Goal: Obtain resource: Download file/media

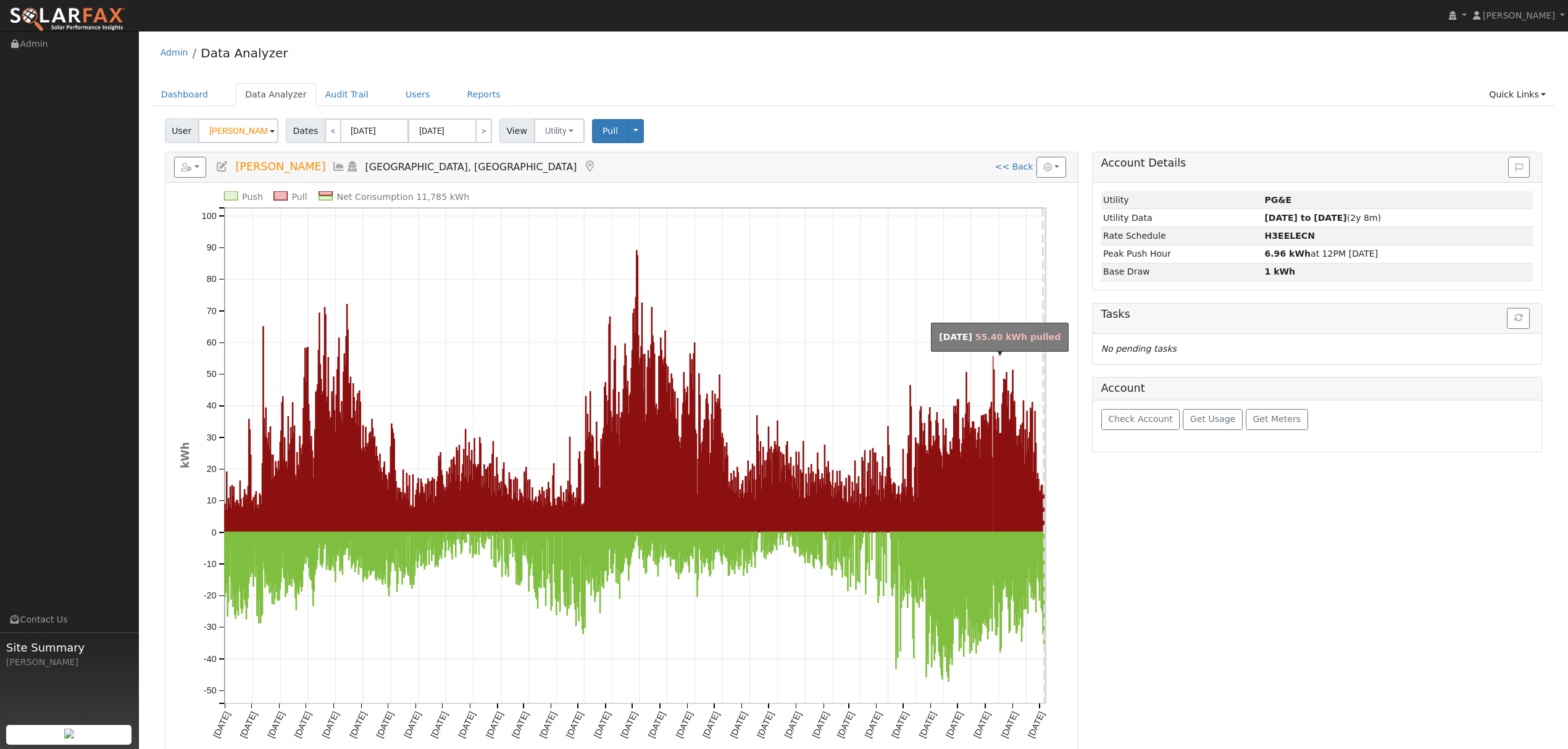
click at [993, 361] on rect "onclick=""" at bounding box center [993, 444] width 1 height 175
type input "[DATE]"
type input "2025"
select select "7"
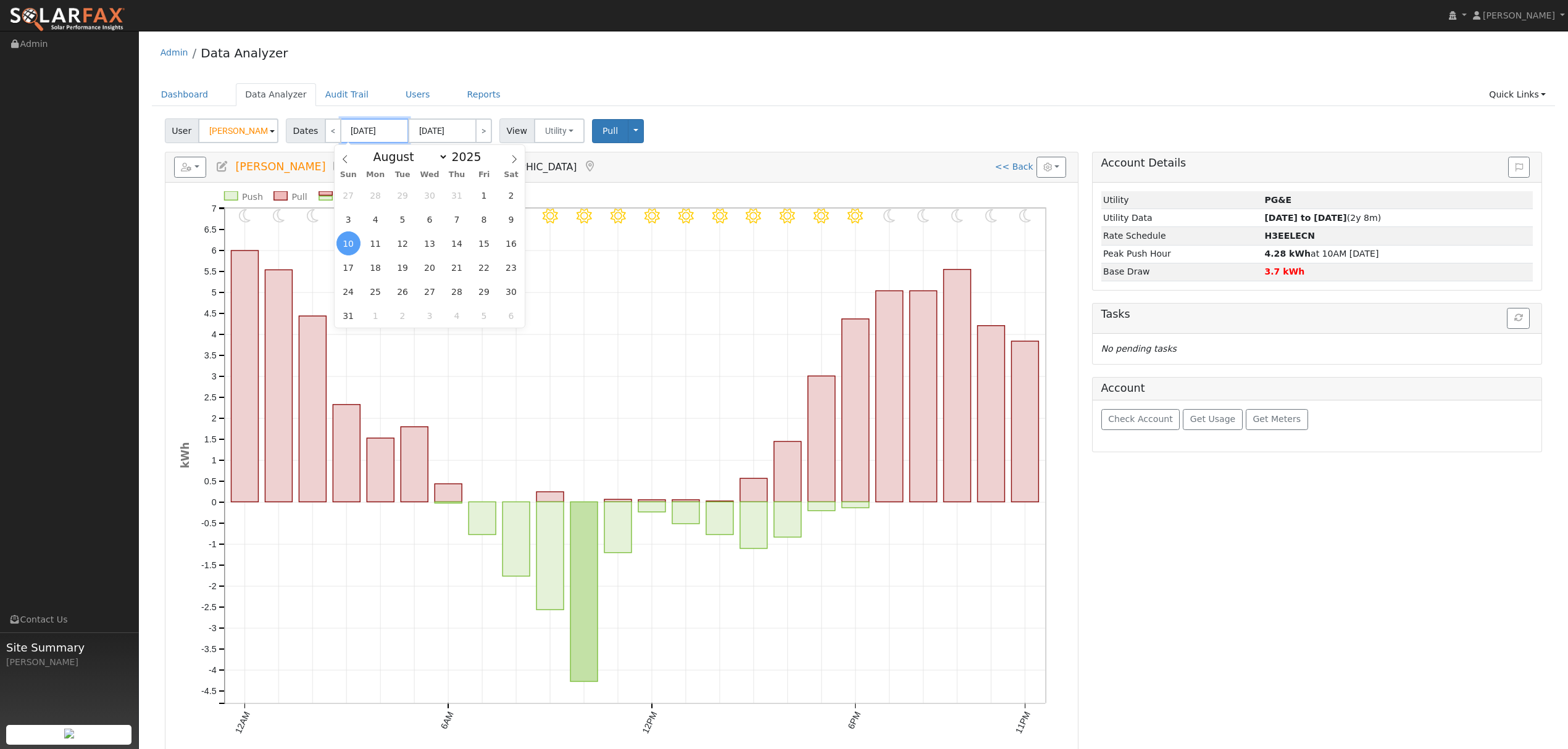
click at [381, 133] on input "[DATE]" at bounding box center [375, 130] width 68 height 24
click at [484, 158] on span at bounding box center [488, 159] width 9 height 7
type input "2024"
click at [517, 218] on span "10" at bounding box center [510, 219] width 24 height 24
type input "[DATE]"
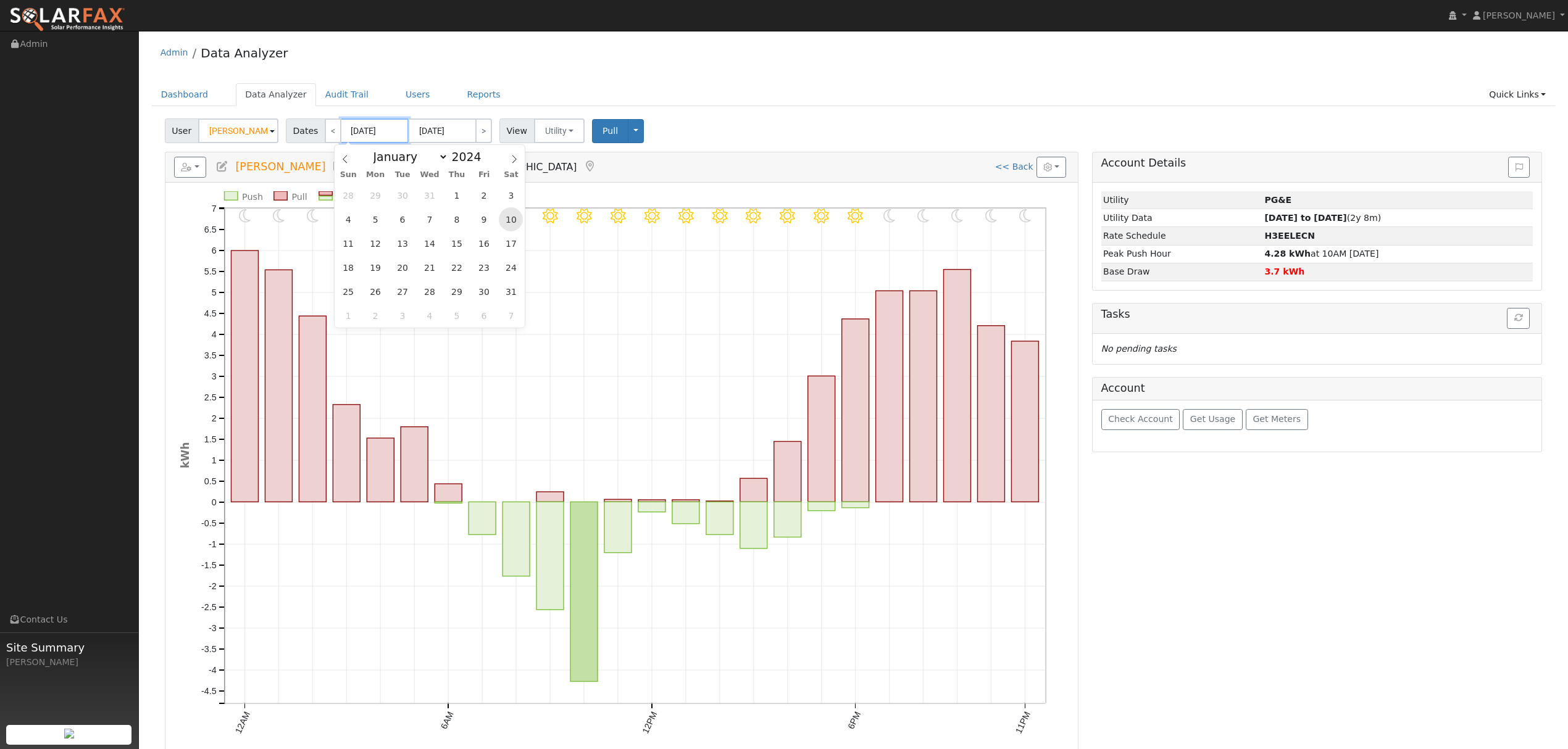
type input "[DATE]"
type input "2027"
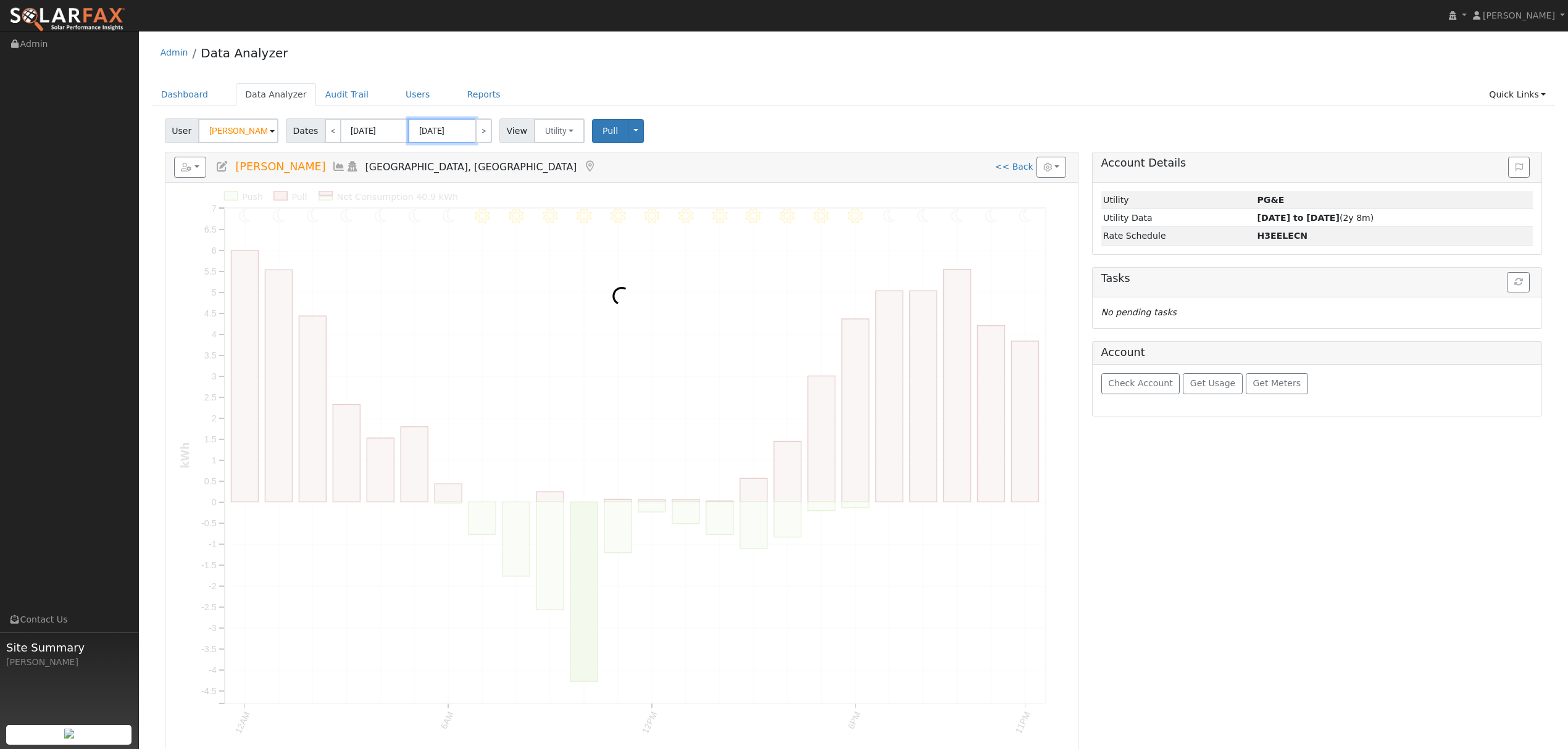
click at [436, 134] on body "[PERSON_NAME] [PERSON_NAME] Profile My Company Help Center Terms Of Service See…" at bounding box center [784, 462] width 1568 height 863
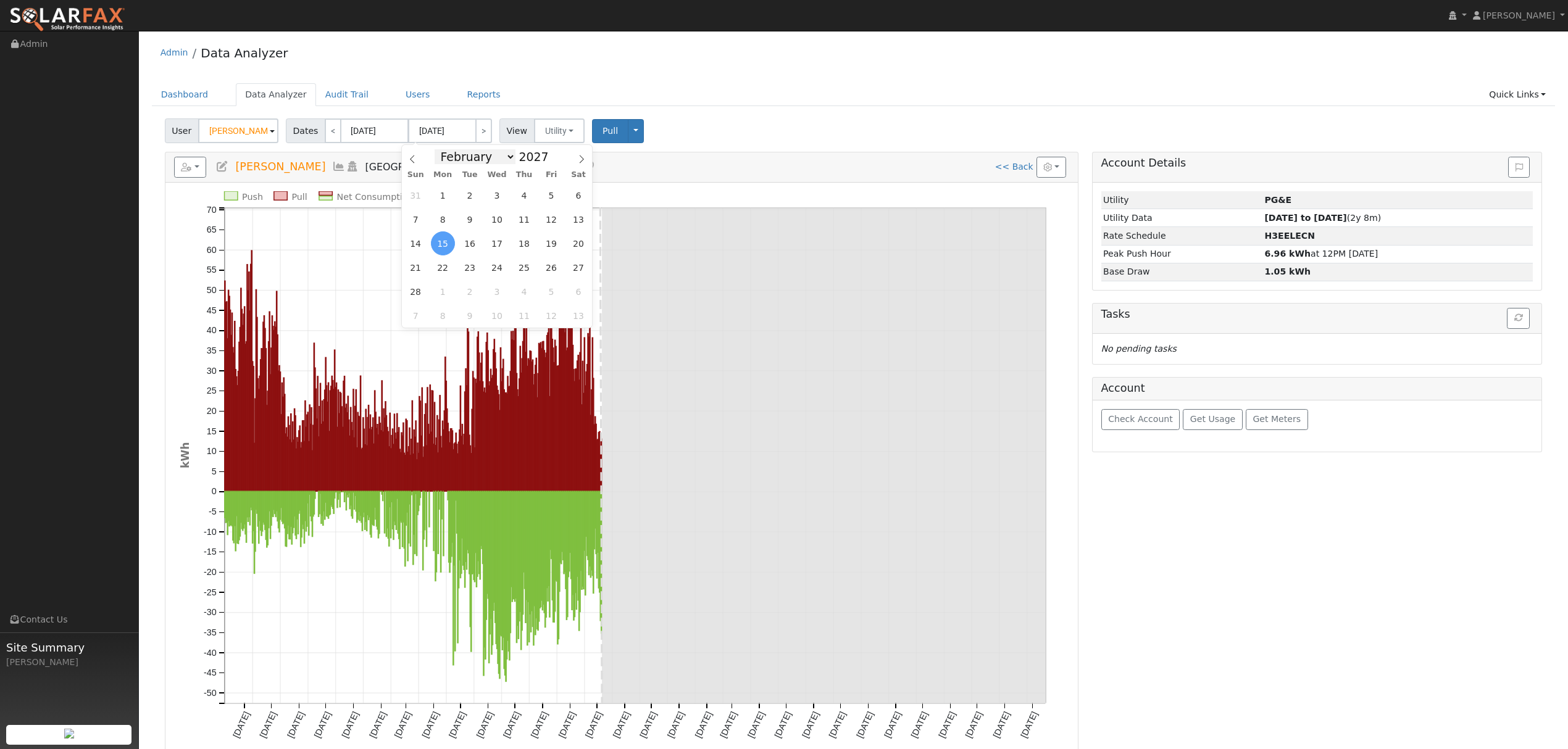
click at [497, 155] on select "January February March April May June July August September October November De…" at bounding box center [474, 156] width 81 height 15
select select "7"
click at [443, 150] on select "January February March April May June July August September October November De…" at bounding box center [474, 156] width 81 height 15
click at [551, 155] on span at bounding box center [555, 153] width 9 height 7
click at [551, 163] on span at bounding box center [555, 159] width 9 height 7
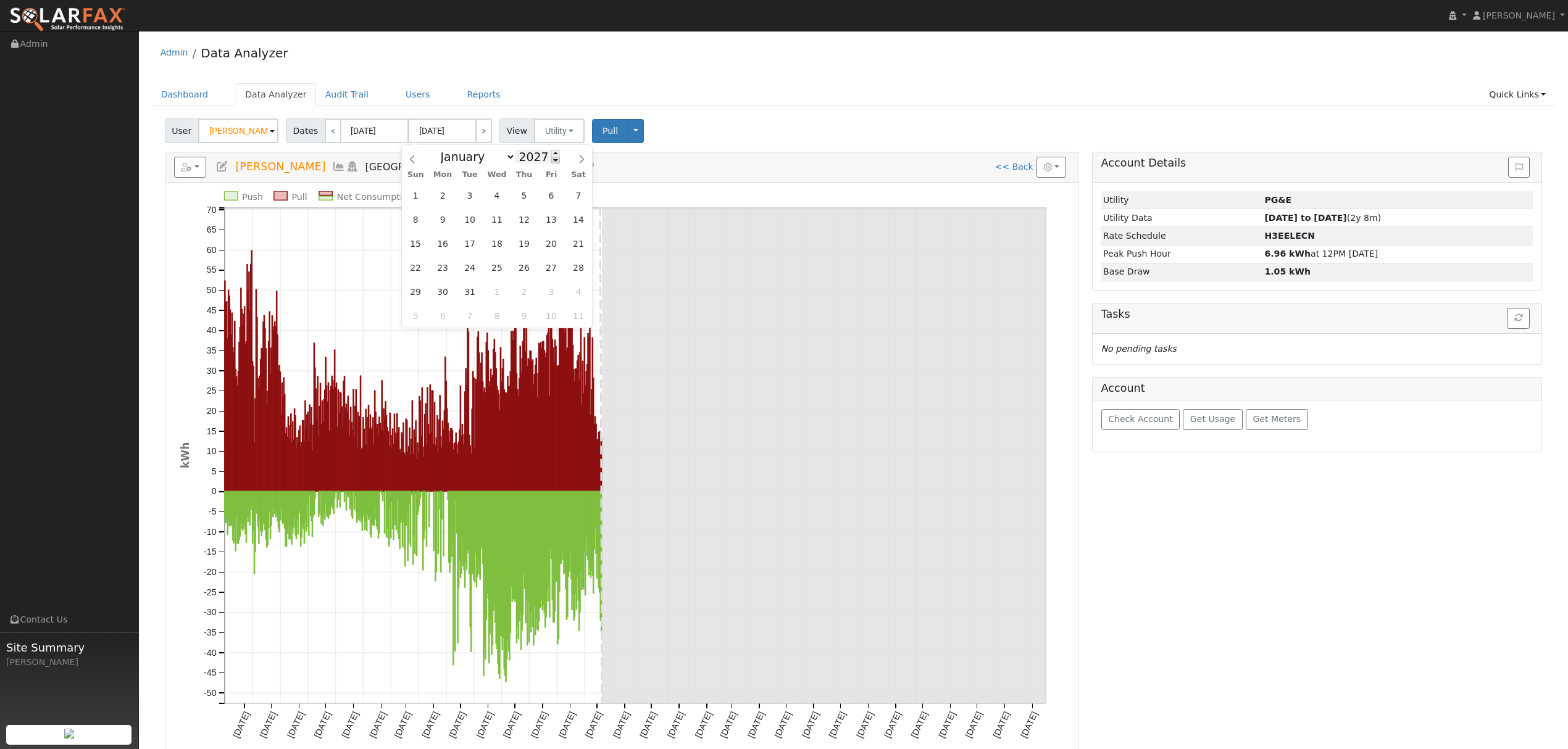
click at [551, 163] on span at bounding box center [555, 159] width 9 height 7
type input "2025"
click at [418, 243] on span "10" at bounding box center [415, 243] width 24 height 24
type input "[DATE]"
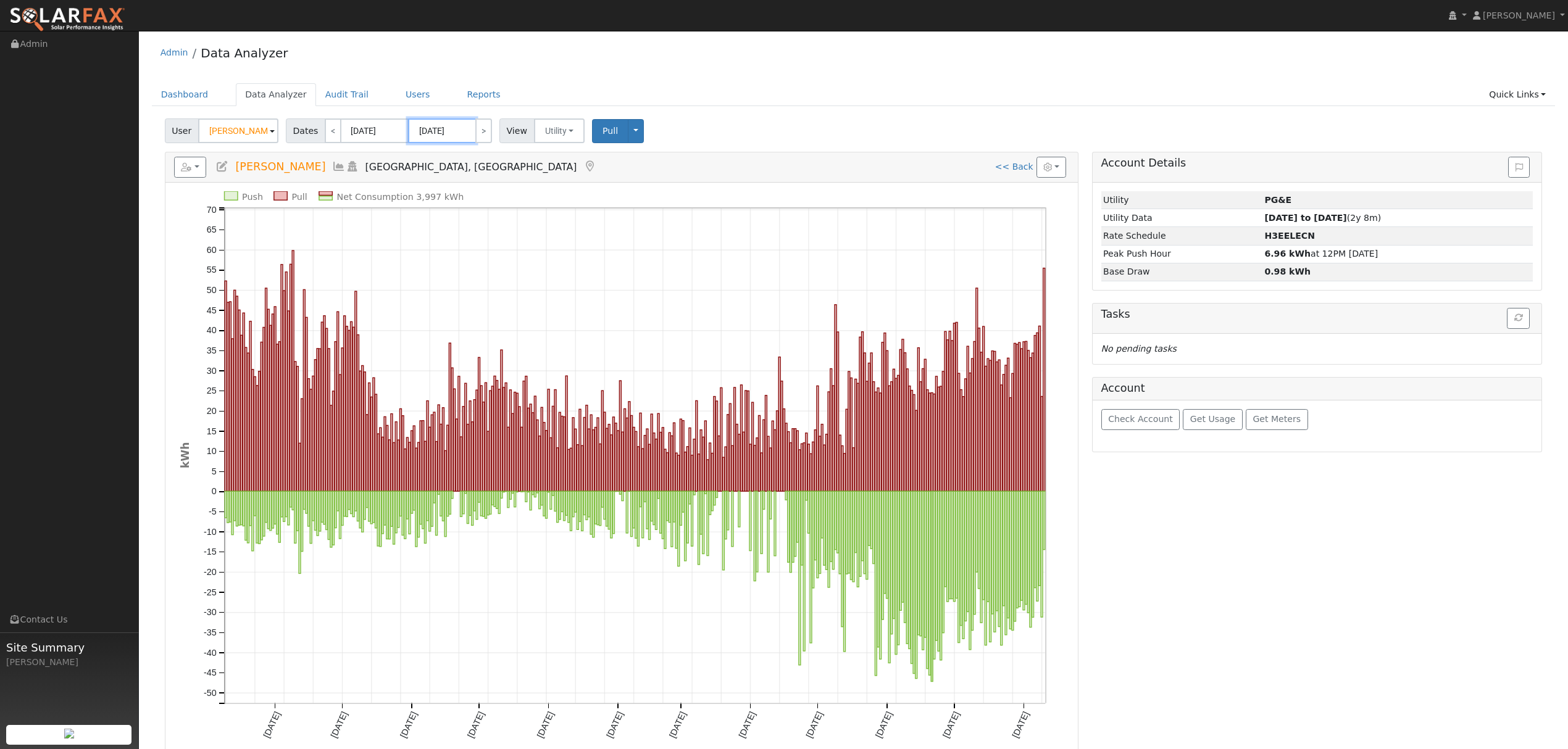
click at [467, 134] on input "[DATE]" at bounding box center [442, 130] width 68 height 24
click at [381, 128] on input "[DATE]" at bounding box center [375, 130] width 68 height 24
click at [484, 152] on span at bounding box center [488, 153] width 9 height 7
type input "2025"
click at [353, 245] on span "10" at bounding box center [348, 243] width 24 height 24
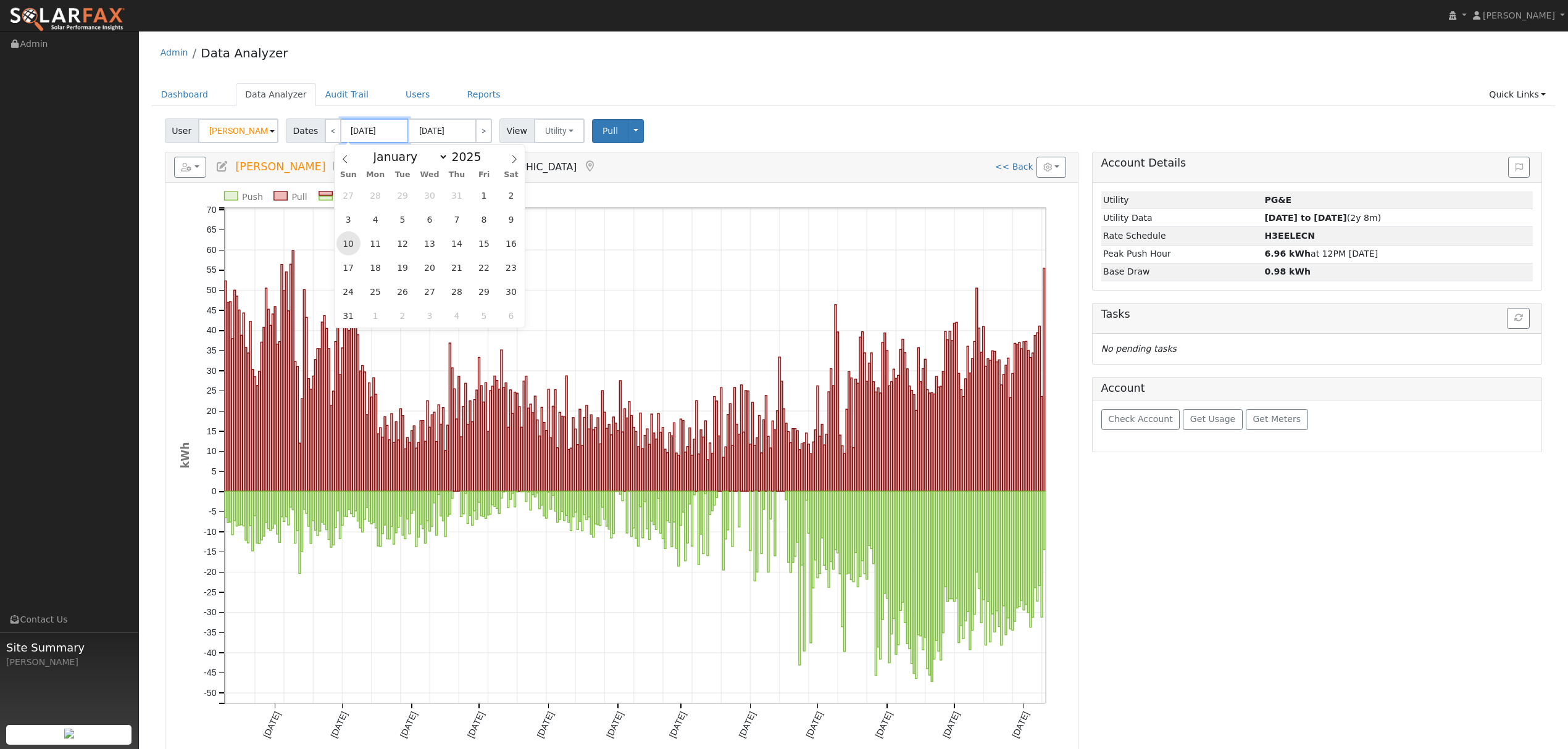
type input "[DATE]"
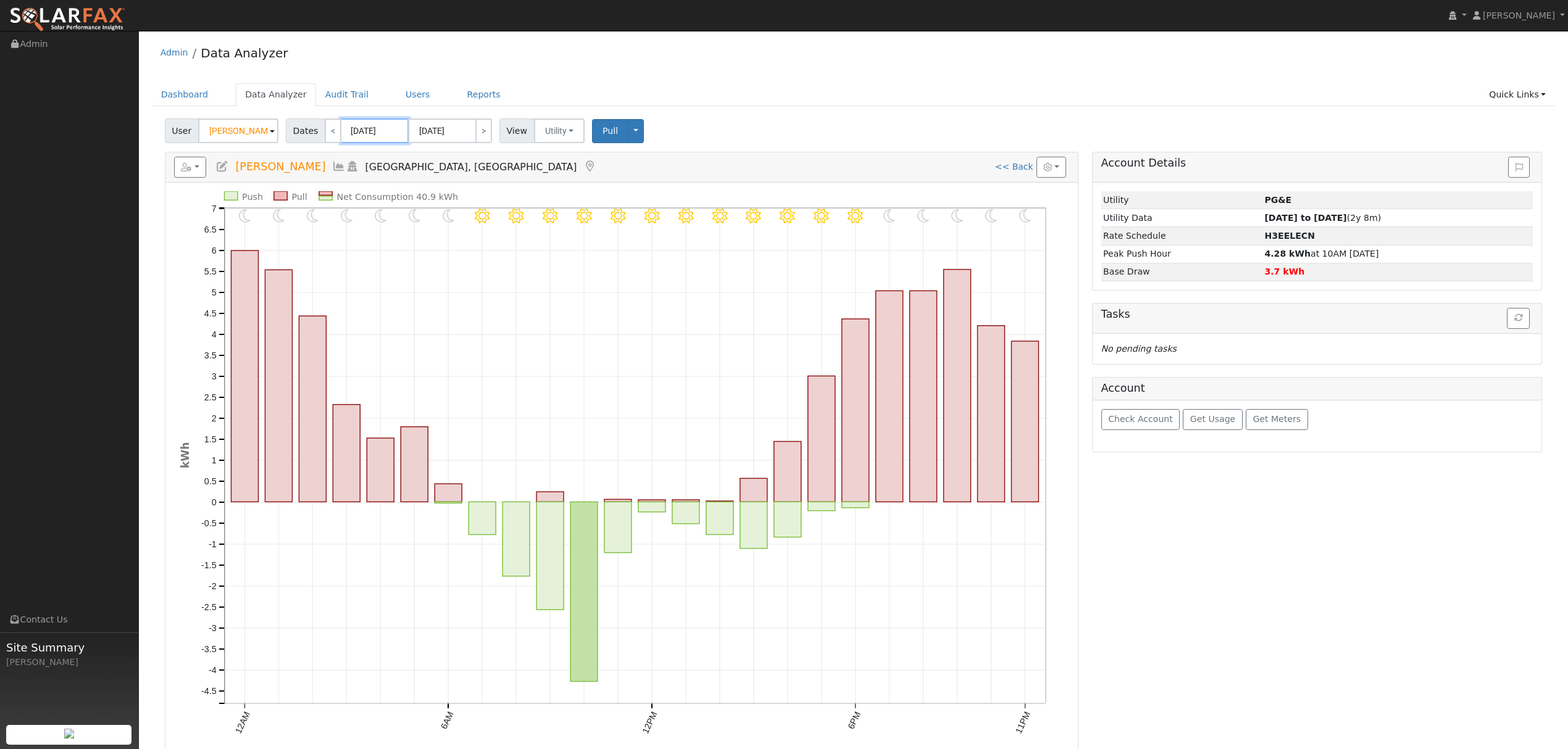
click at [378, 127] on input "[DATE]" at bounding box center [375, 130] width 68 height 24
click at [484, 161] on span at bounding box center [488, 159] width 9 height 7
type input "2024"
click at [510, 222] on span "10" at bounding box center [510, 219] width 24 height 24
type input "[DATE]"
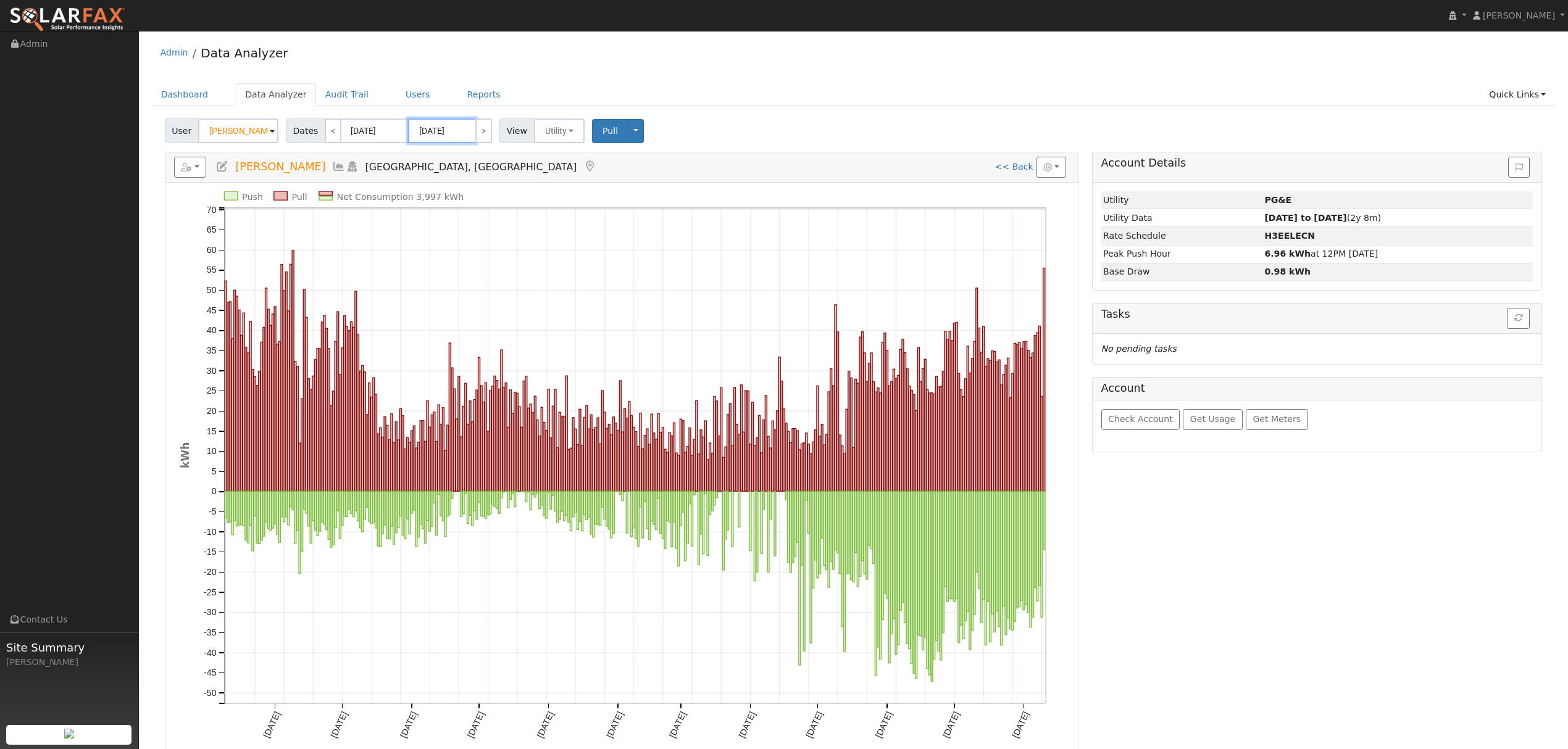
click at [437, 129] on input "[DATE]" at bounding box center [442, 130] width 68 height 24
click at [551, 163] on span at bounding box center [555, 159] width 9 height 7
type input "2024"
click at [580, 221] on span "10" at bounding box center [577, 219] width 24 height 24
type input "[DATE]"
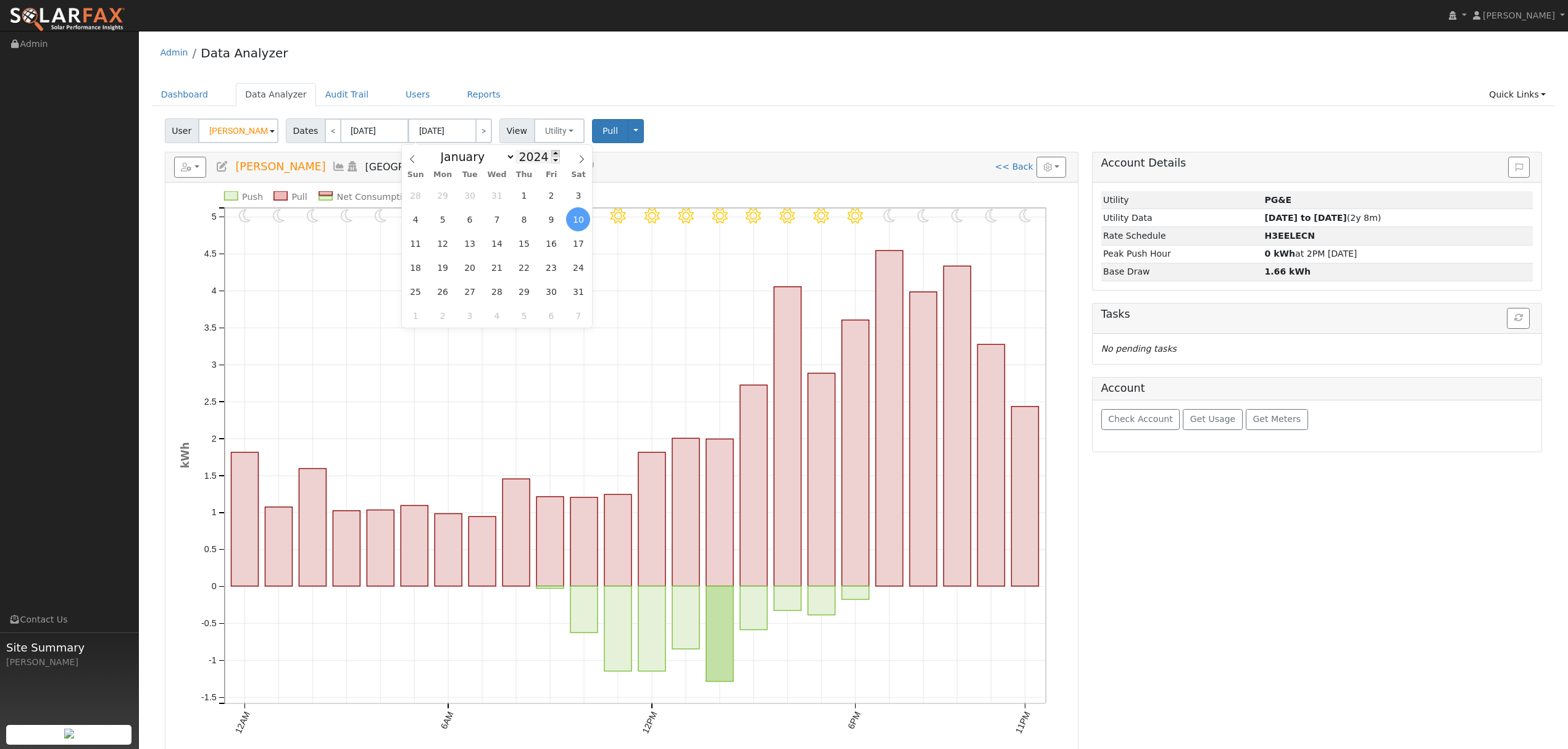
click at [551, 153] on span at bounding box center [555, 153] width 9 height 7
type input "2025"
click at [425, 242] on span "10" at bounding box center [415, 243] width 24 height 24
type input "[DATE]"
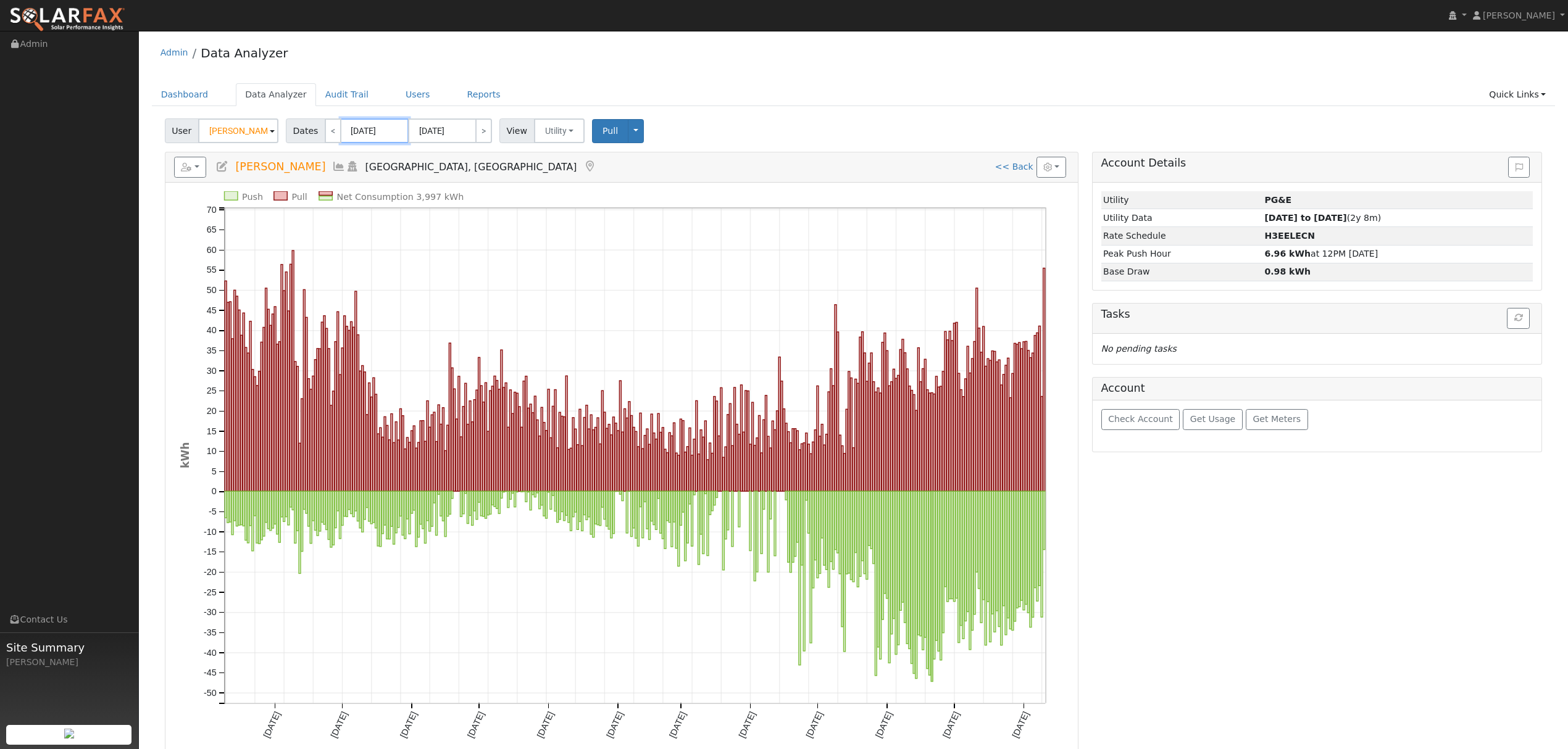
click at [378, 126] on input "[DATE]" at bounding box center [375, 130] width 68 height 24
click at [484, 153] on span at bounding box center [488, 153] width 9 height 7
type input "2025"
click at [353, 244] on span "10" at bounding box center [348, 243] width 24 height 24
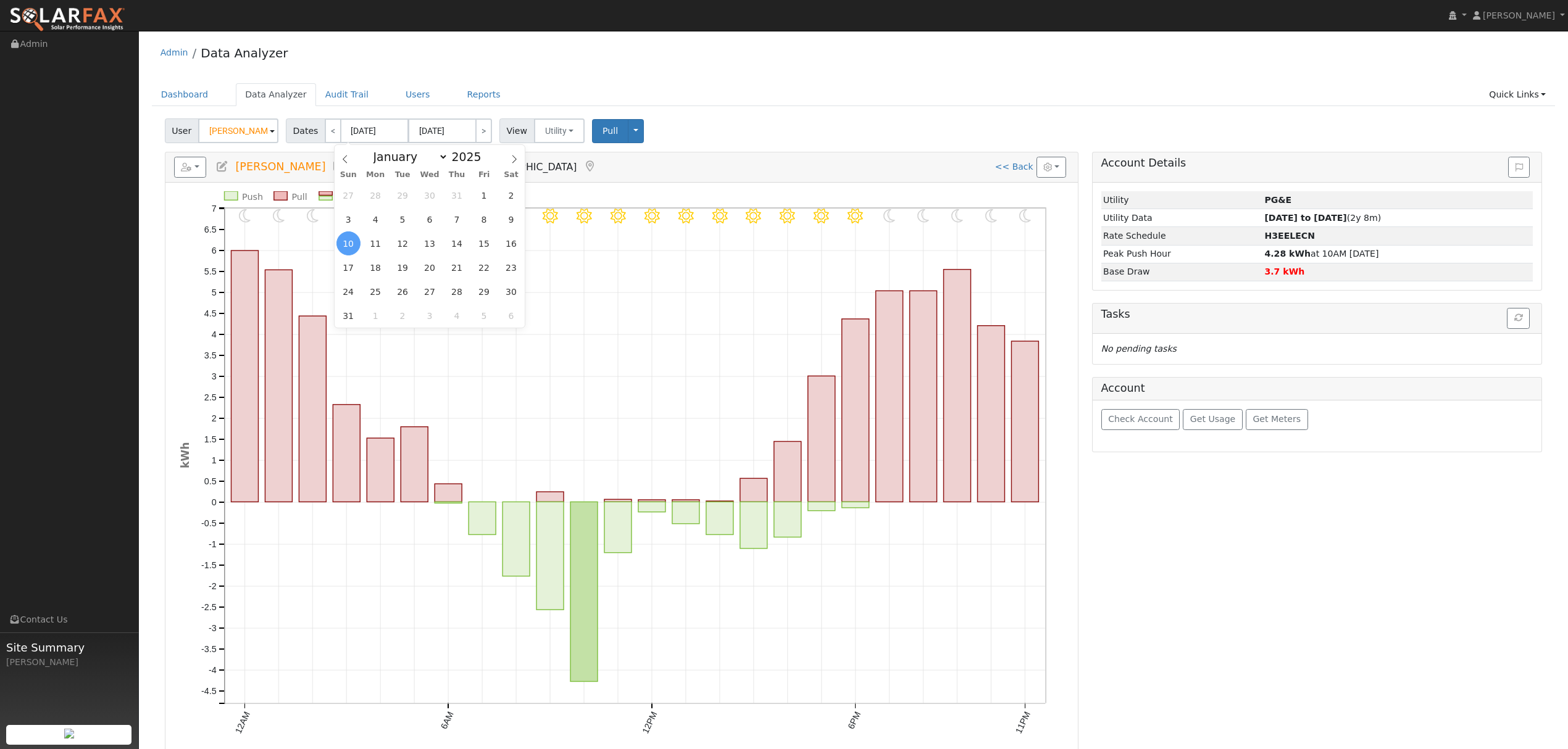
click at [791, 92] on ul "Dashboard Data Analyzer Audit Trail Users Reports Quick Links Quick Add Quick C…" at bounding box center [854, 94] width 1404 height 22
click at [326, 137] on link "<" at bounding box center [332, 130] width 17 height 24
type input "[DATE]"
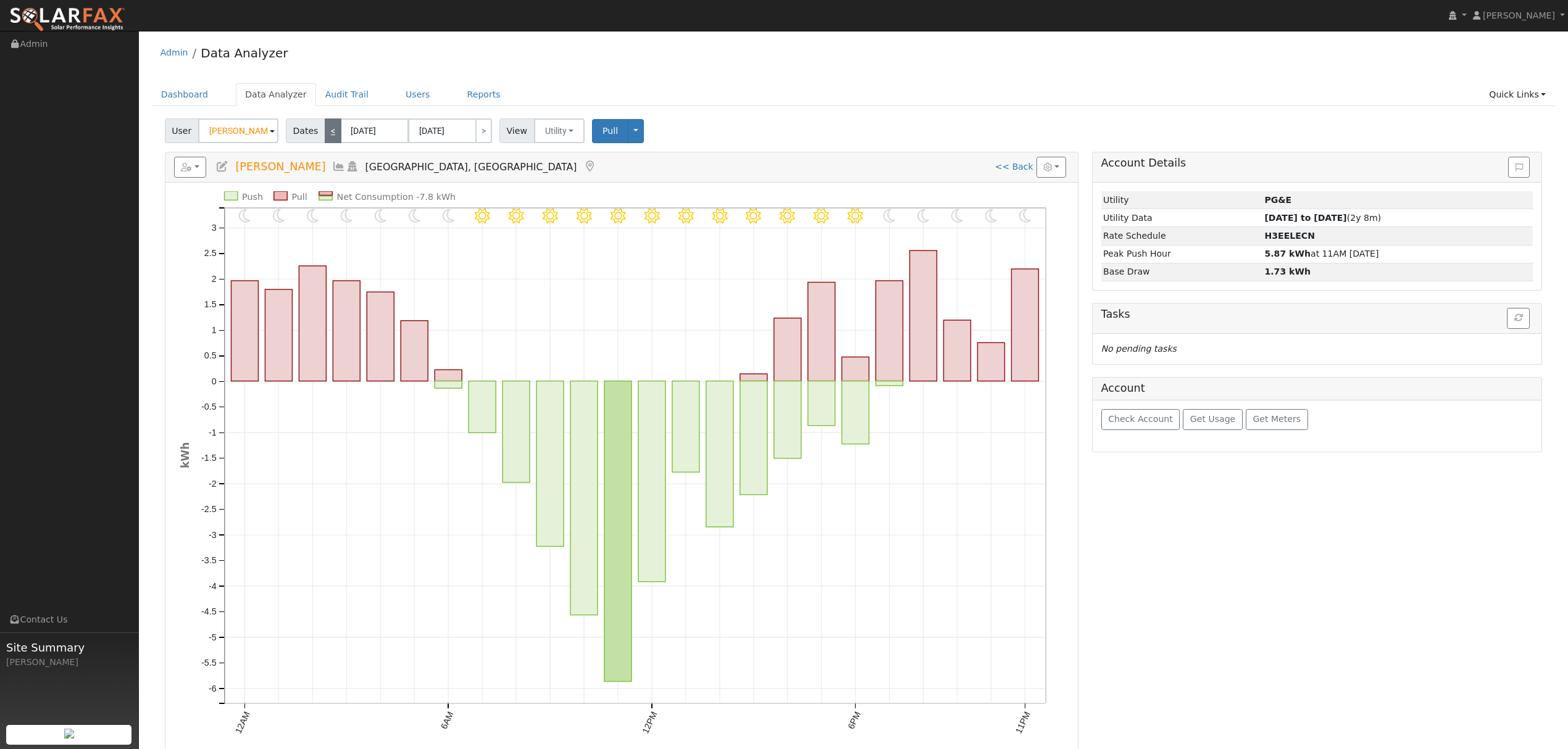
click at [325, 134] on link "<" at bounding box center [332, 130] width 17 height 24
type input "[DATE]"
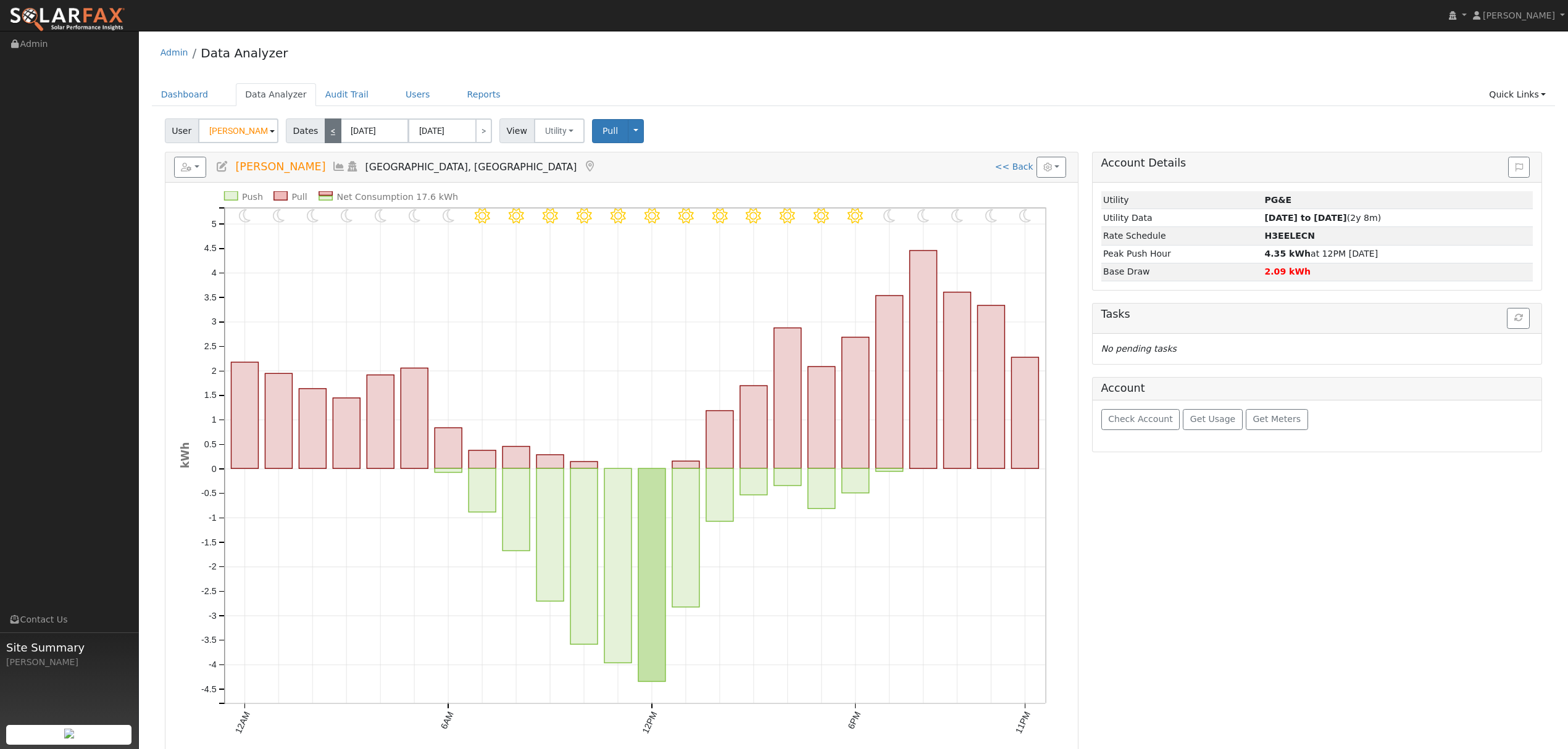
click at [325, 134] on link "<" at bounding box center [332, 130] width 17 height 24
type input "[DATE]"
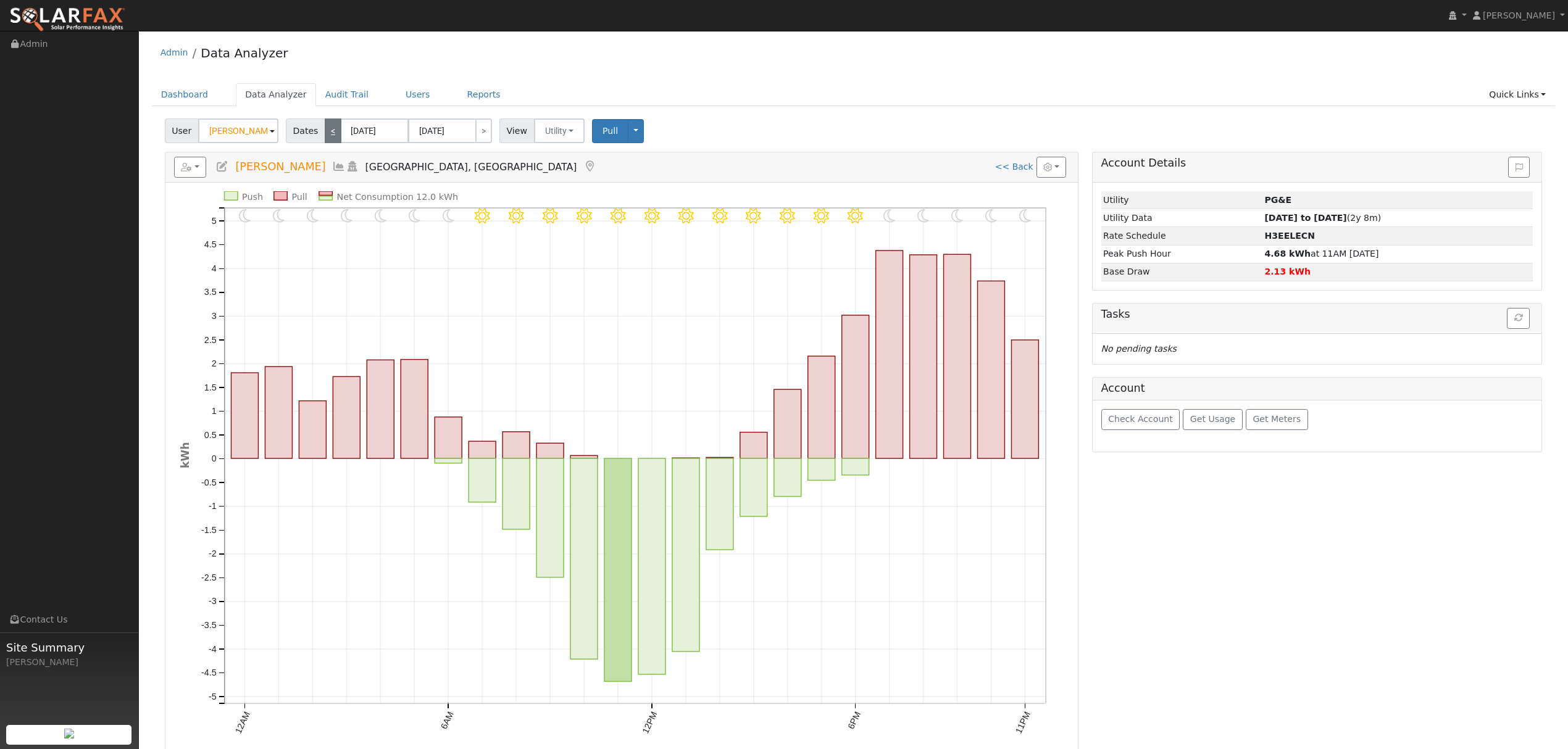
click at [325, 134] on link "<" at bounding box center [332, 130] width 17 height 24
type input "[DATE]"
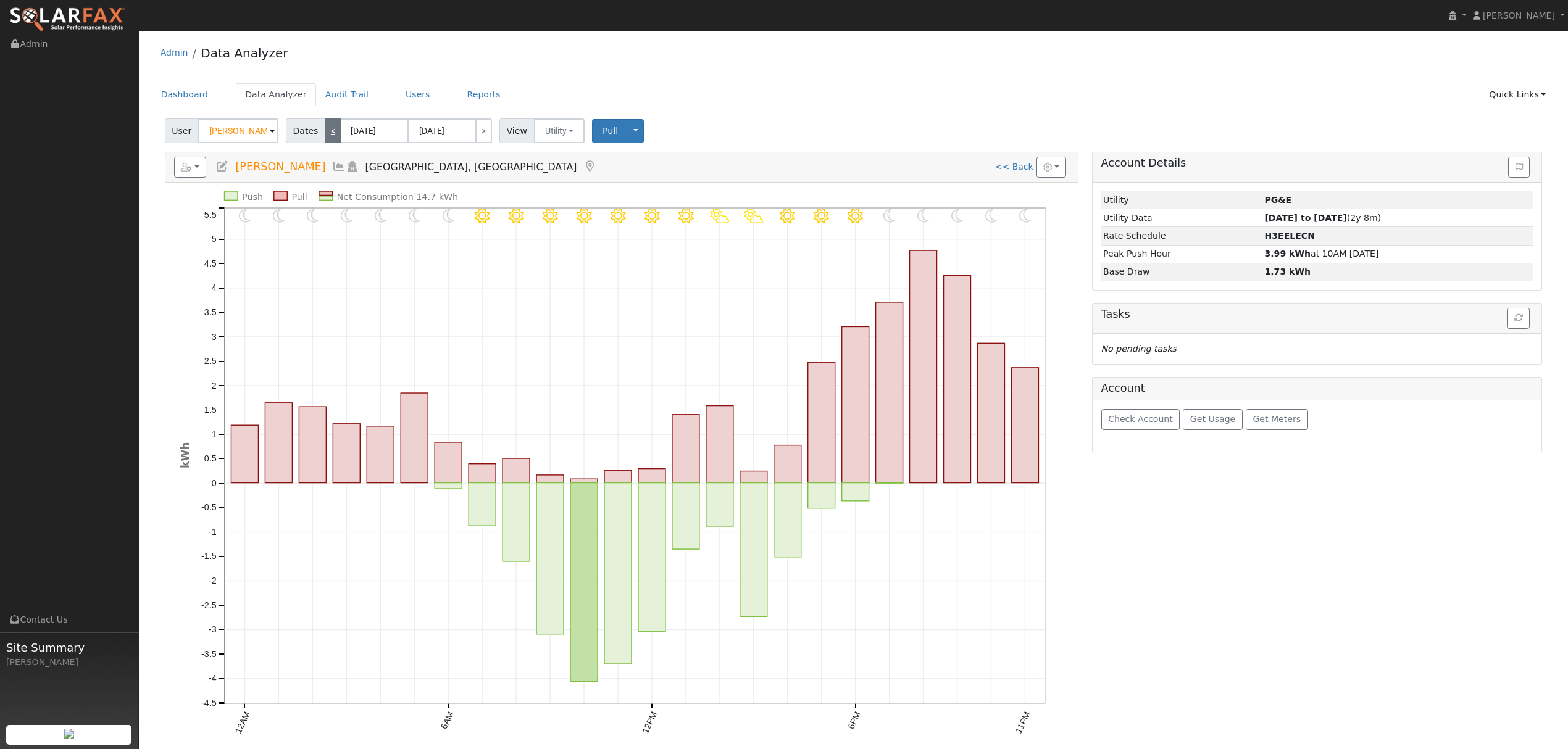
click at [325, 134] on link "<" at bounding box center [332, 130] width 17 height 24
type input "[DATE]"
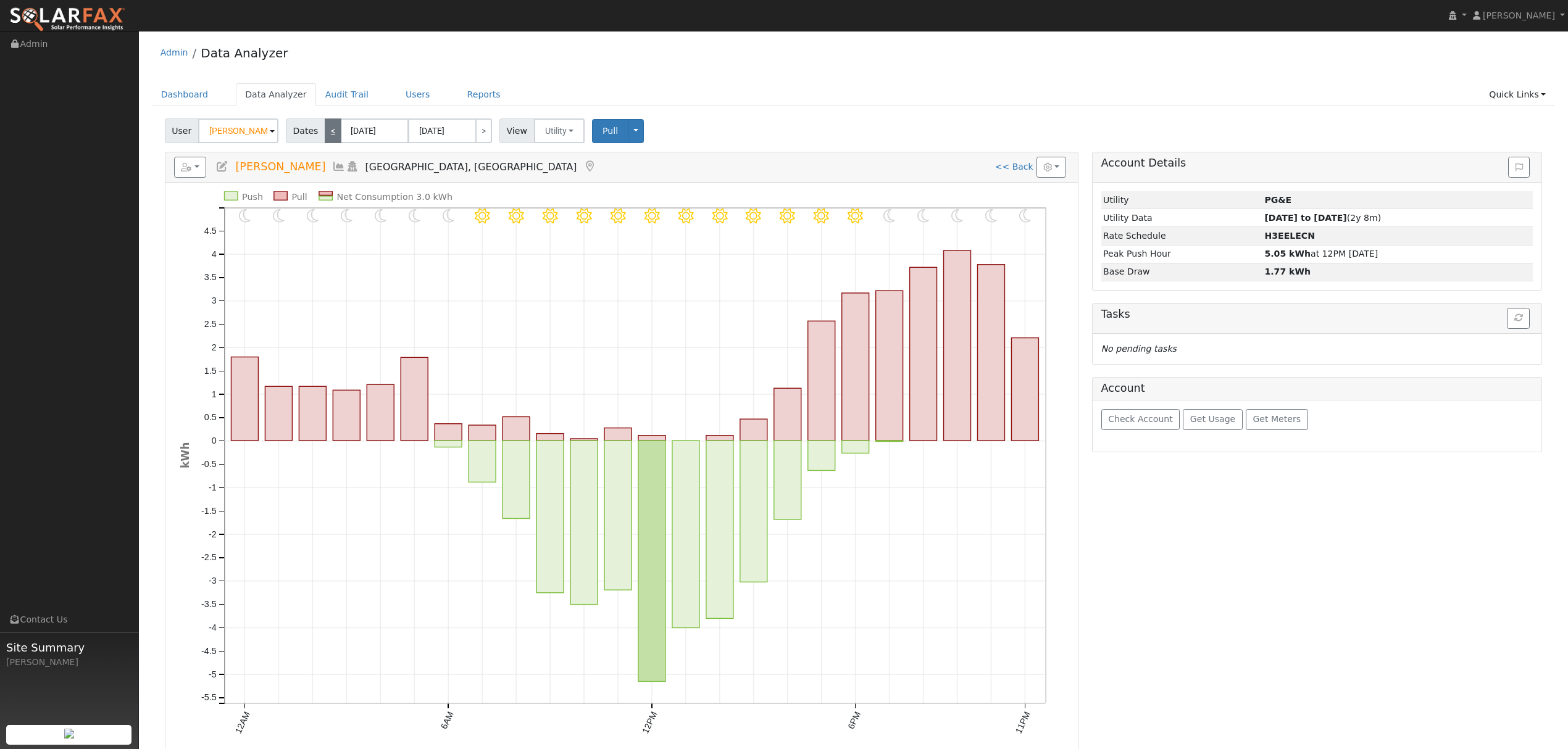
click at [325, 134] on link "<" at bounding box center [332, 130] width 17 height 24
type input "[DATE]"
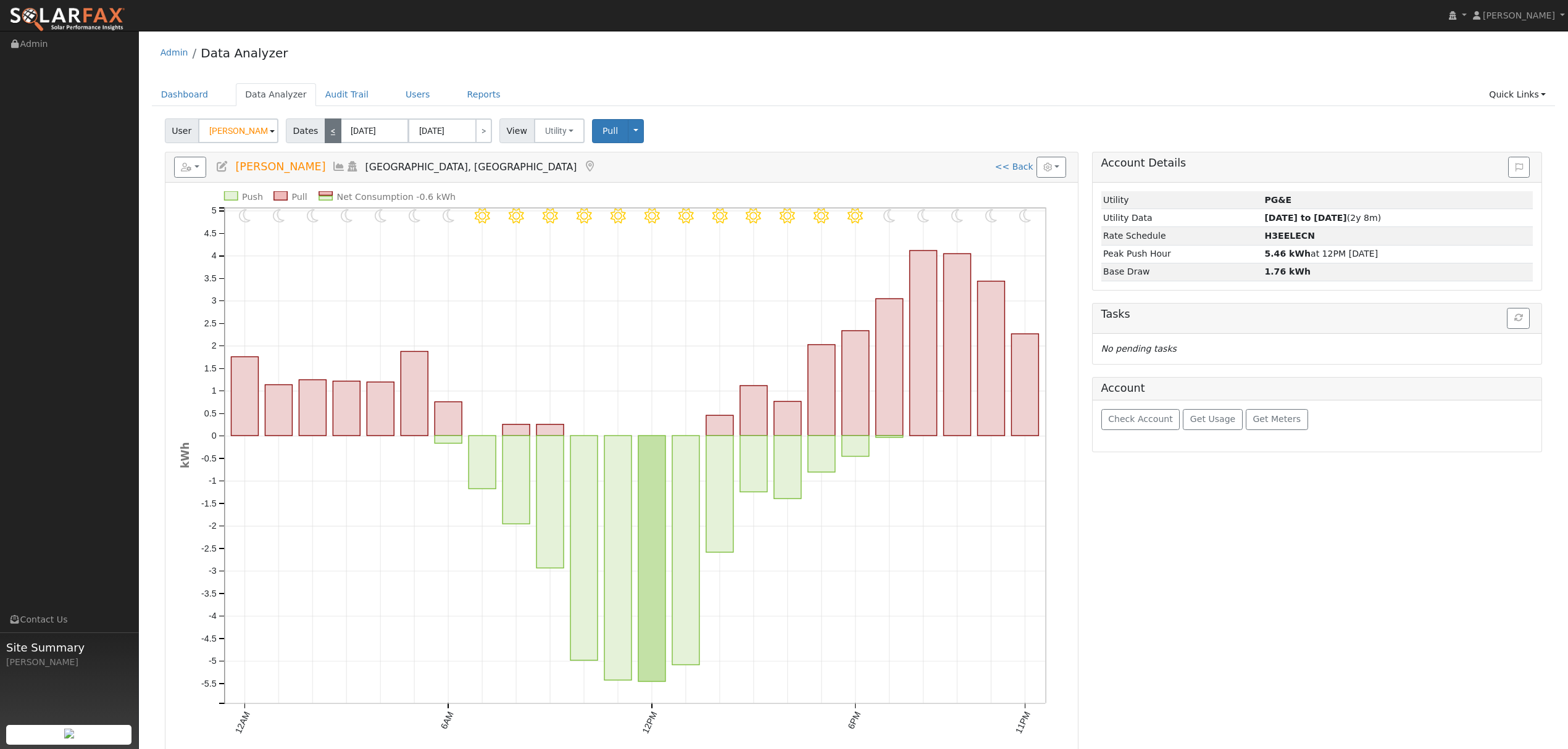
click at [325, 134] on link "<" at bounding box center [332, 130] width 17 height 24
type input "[DATE]"
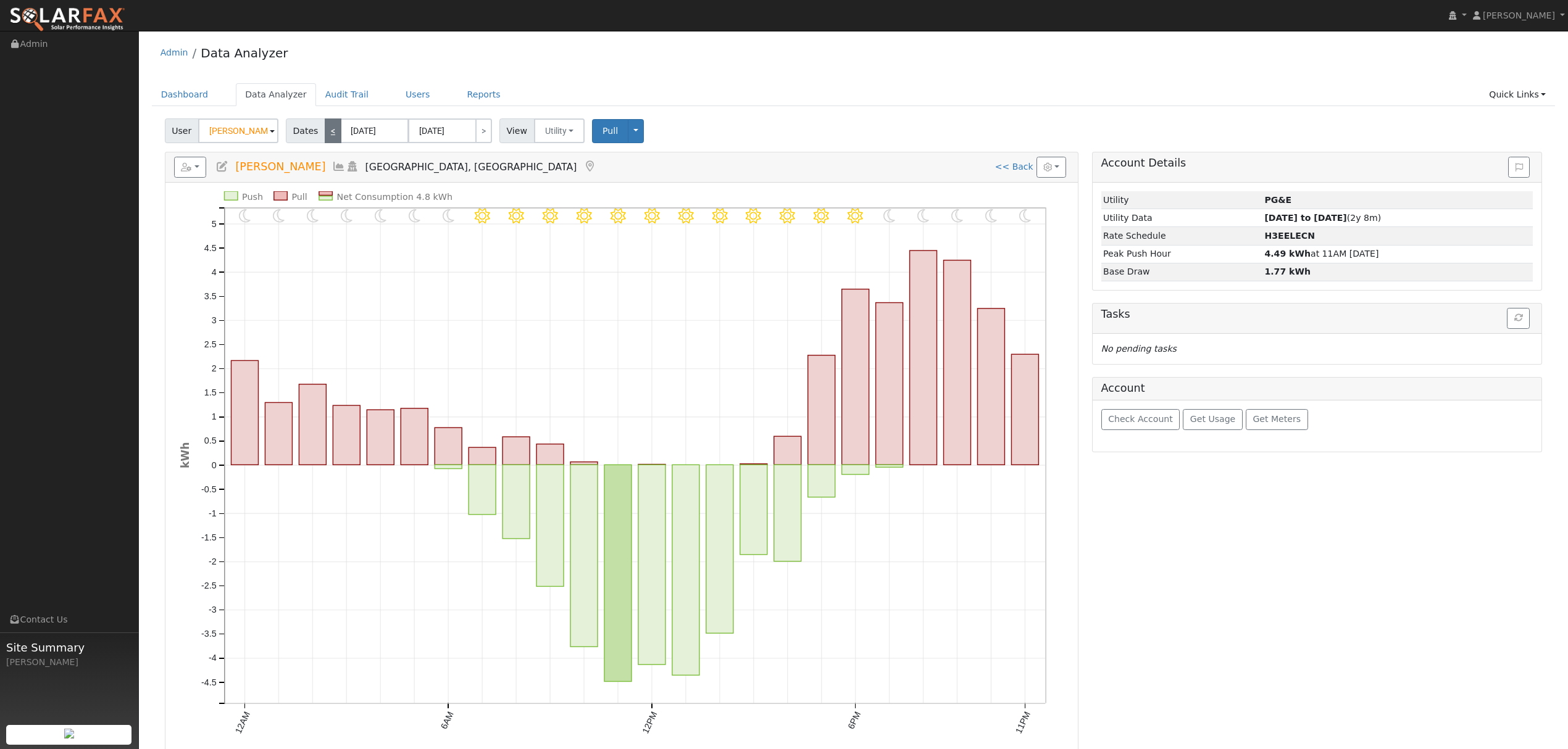
click at [325, 134] on link "<" at bounding box center [332, 130] width 17 height 24
type input "[DATE]"
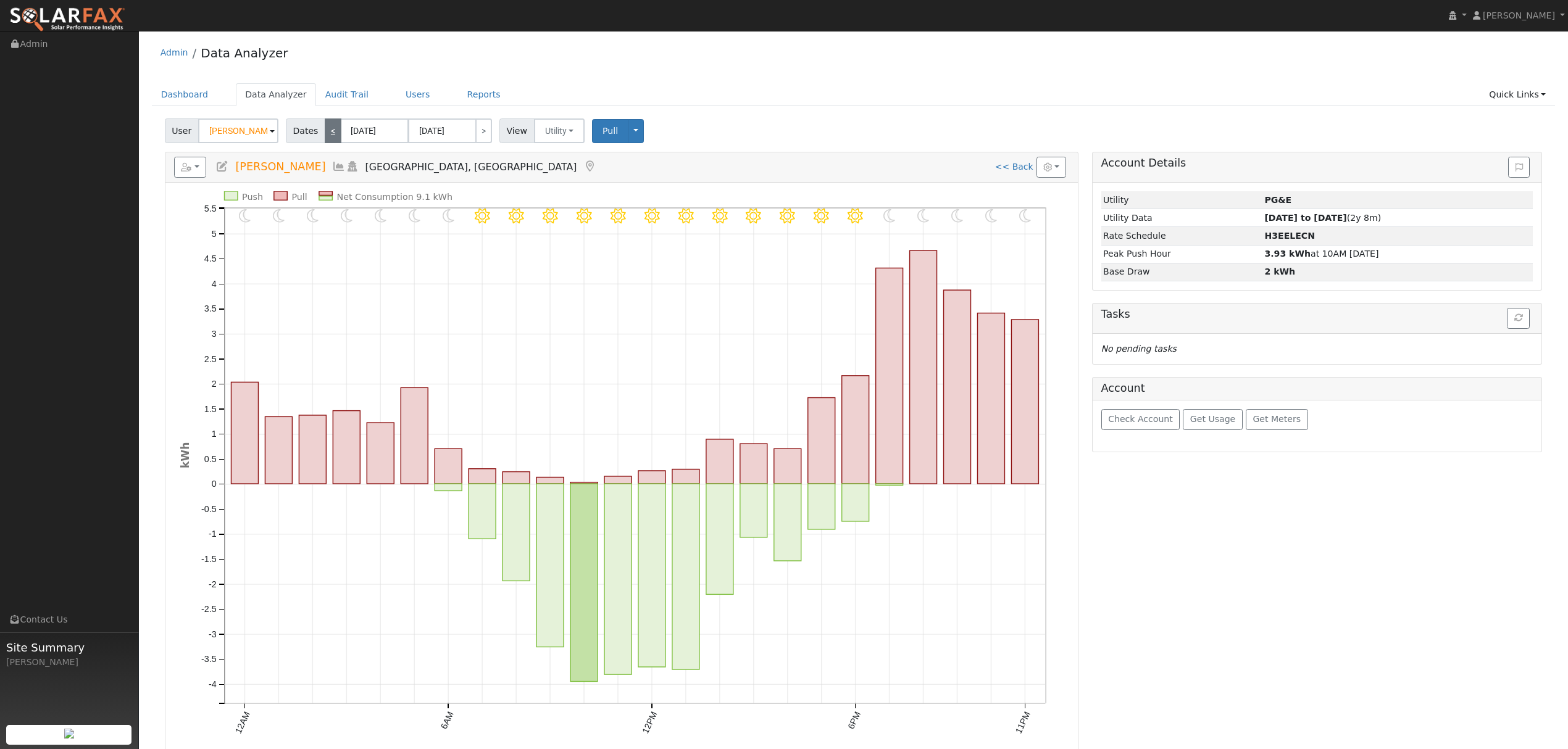
click at [325, 134] on link "<" at bounding box center [332, 130] width 17 height 24
type input "[DATE]"
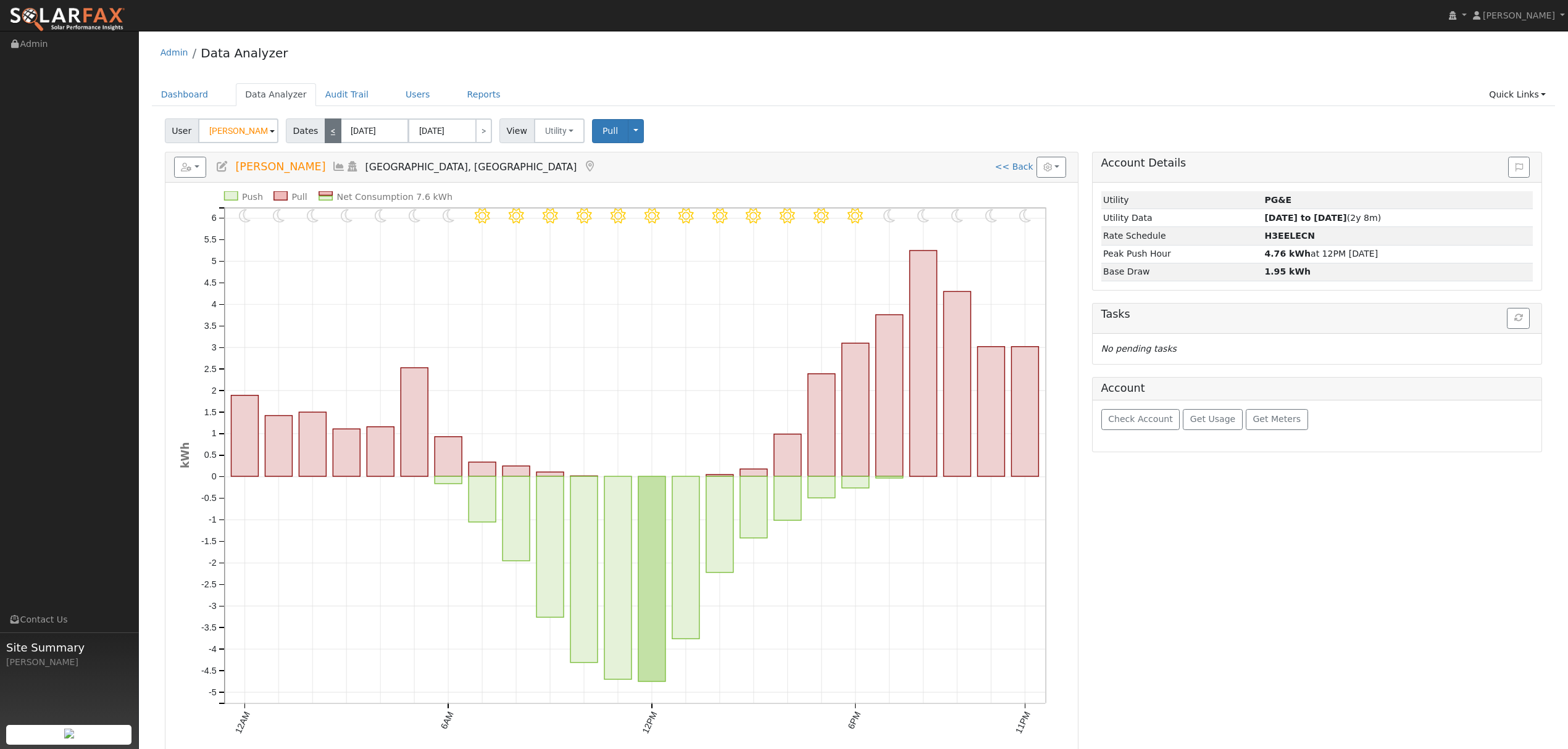
click at [325, 134] on link "<" at bounding box center [332, 130] width 17 height 24
type input "[DATE]"
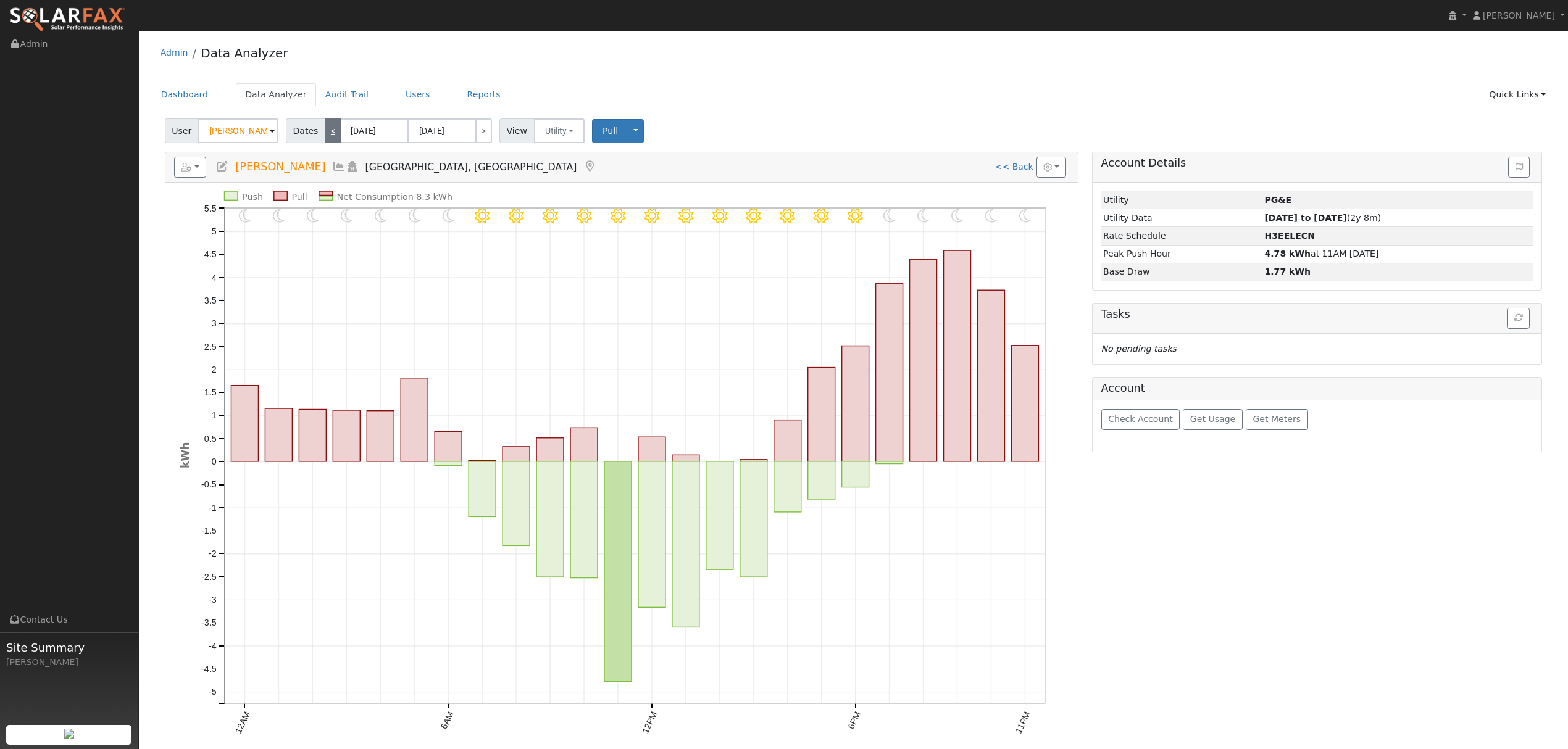
click at [325, 131] on link "<" at bounding box center [332, 130] width 17 height 24
type input "[DATE]"
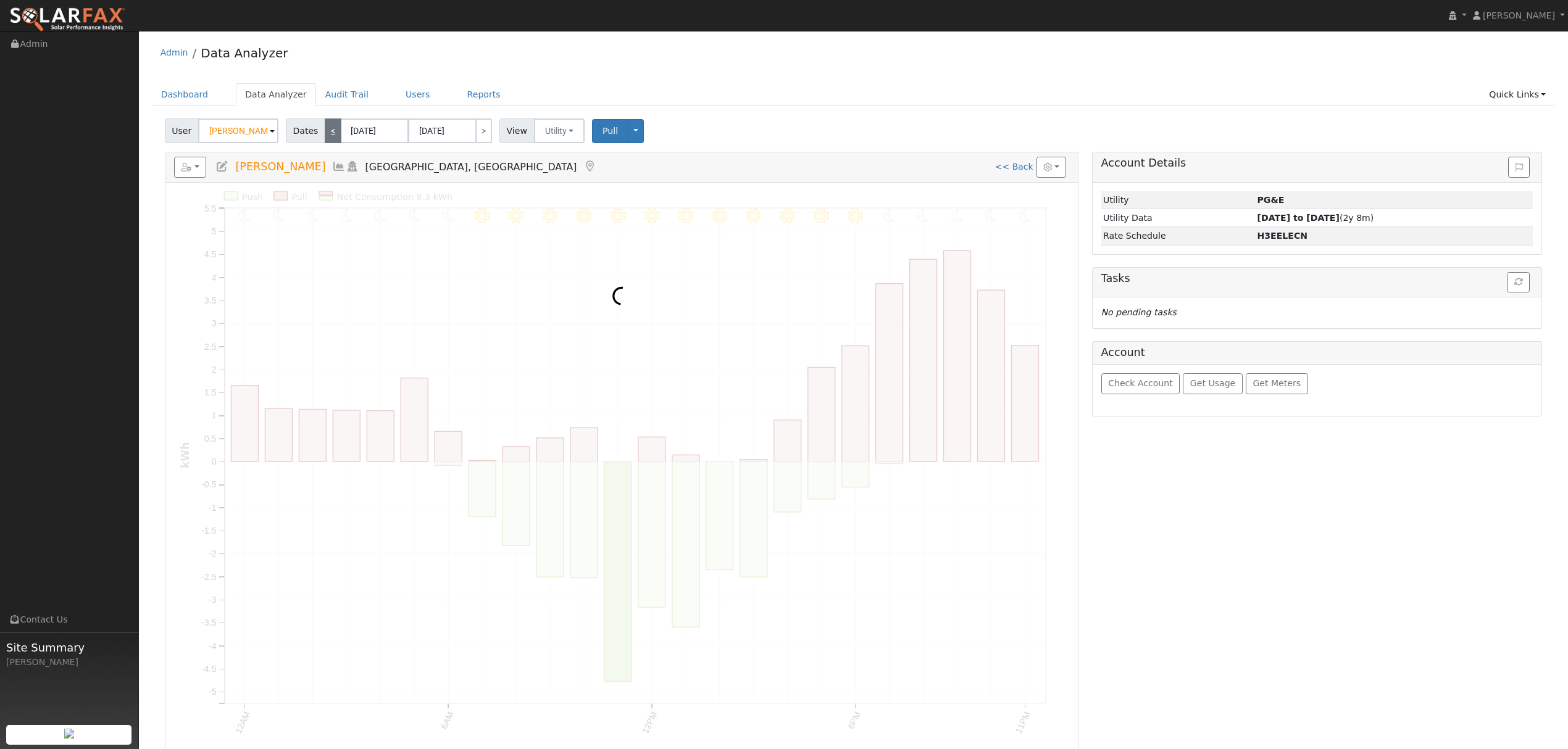
click at [325, 131] on link "<" at bounding box center [332, 130] width 17 height 24
type input "[DATE]"
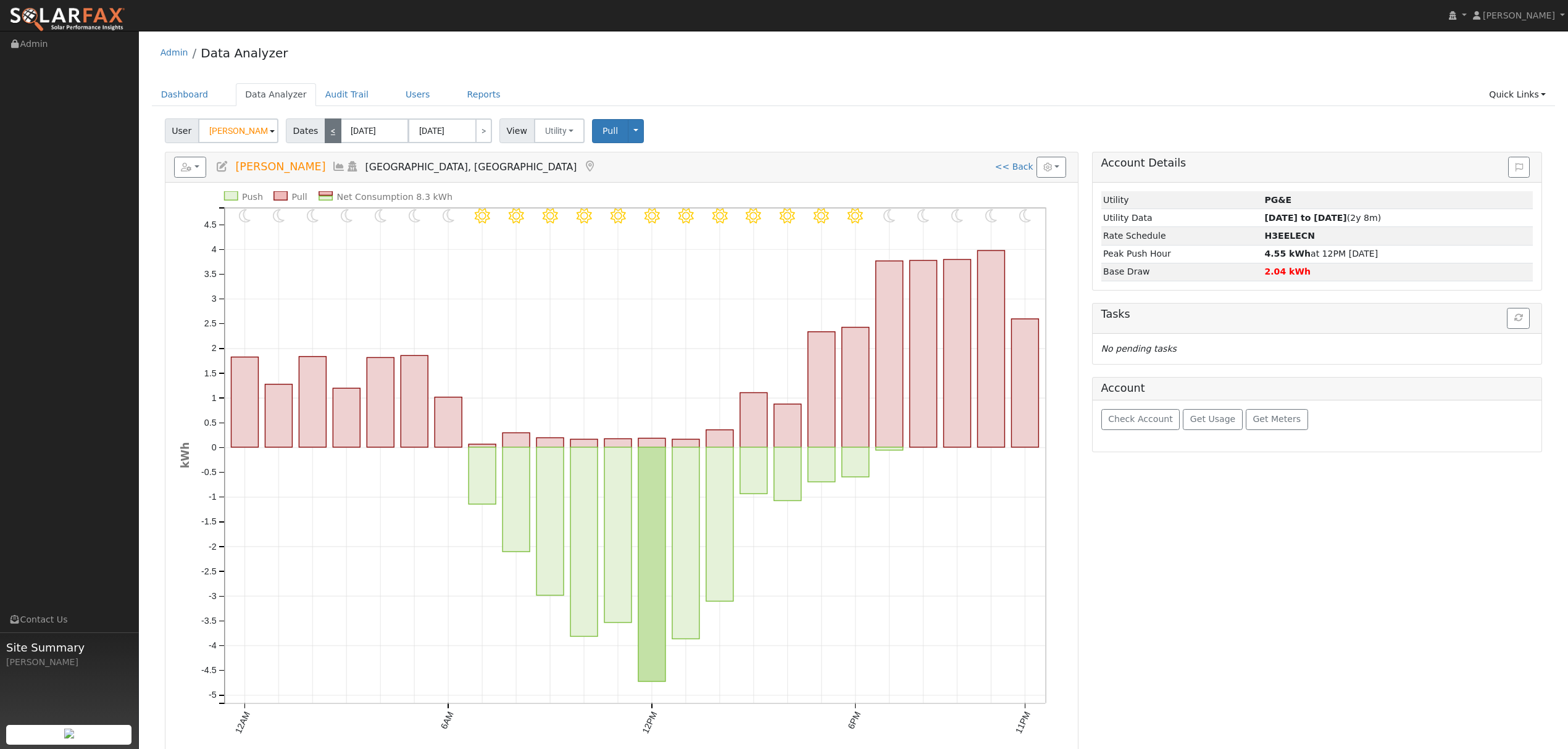
click at [325, 131] on link "<" at bounding box center [332, 130] width 17 height 24
type input "[DATE]"
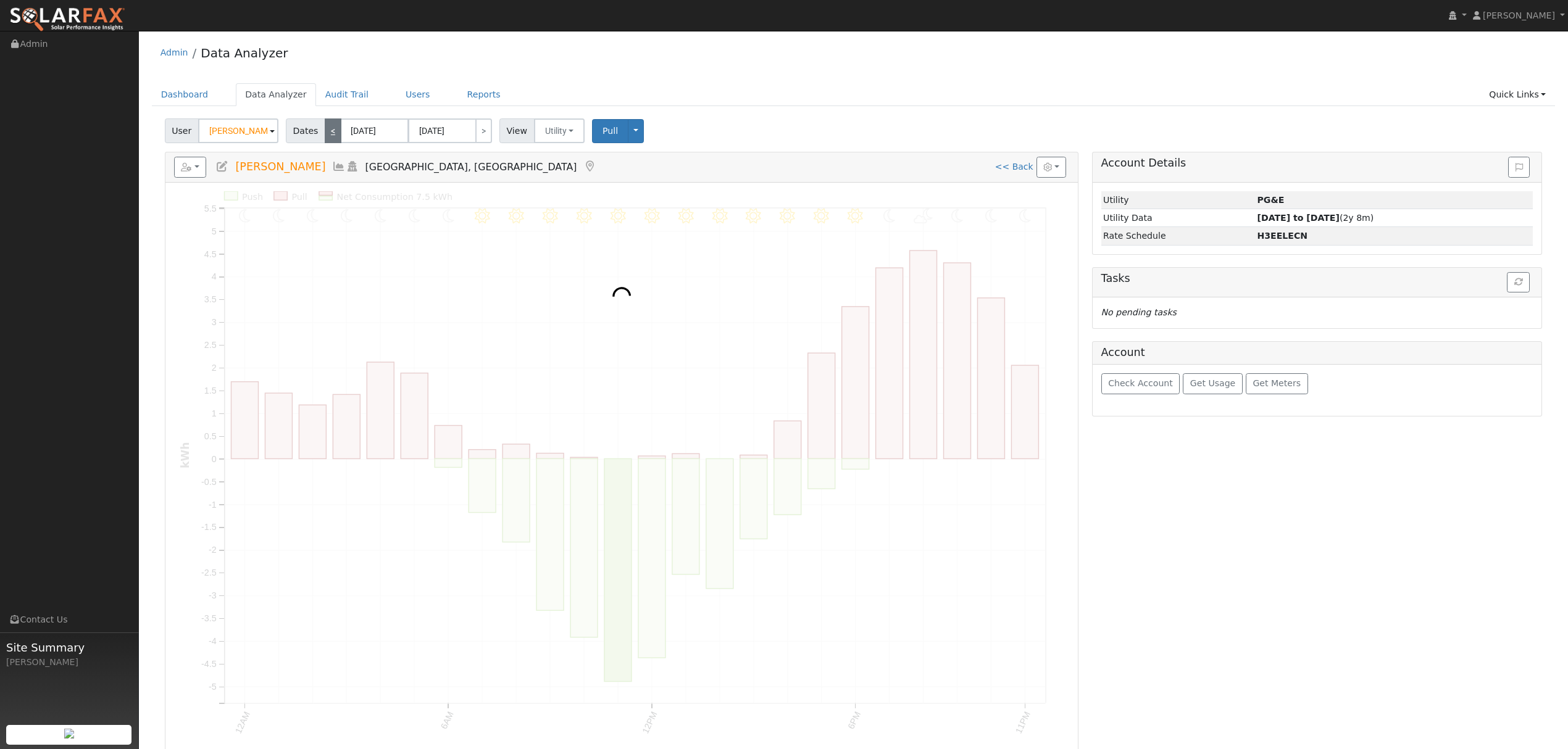
click at [325, 131] on link "<" at bounding box center [332, 130] width 17 height 24
type input "[DATE]"
click at [325, 131] on link "<" at bounding box center [332, 130] width 17 height 24
type input "[DATE]"
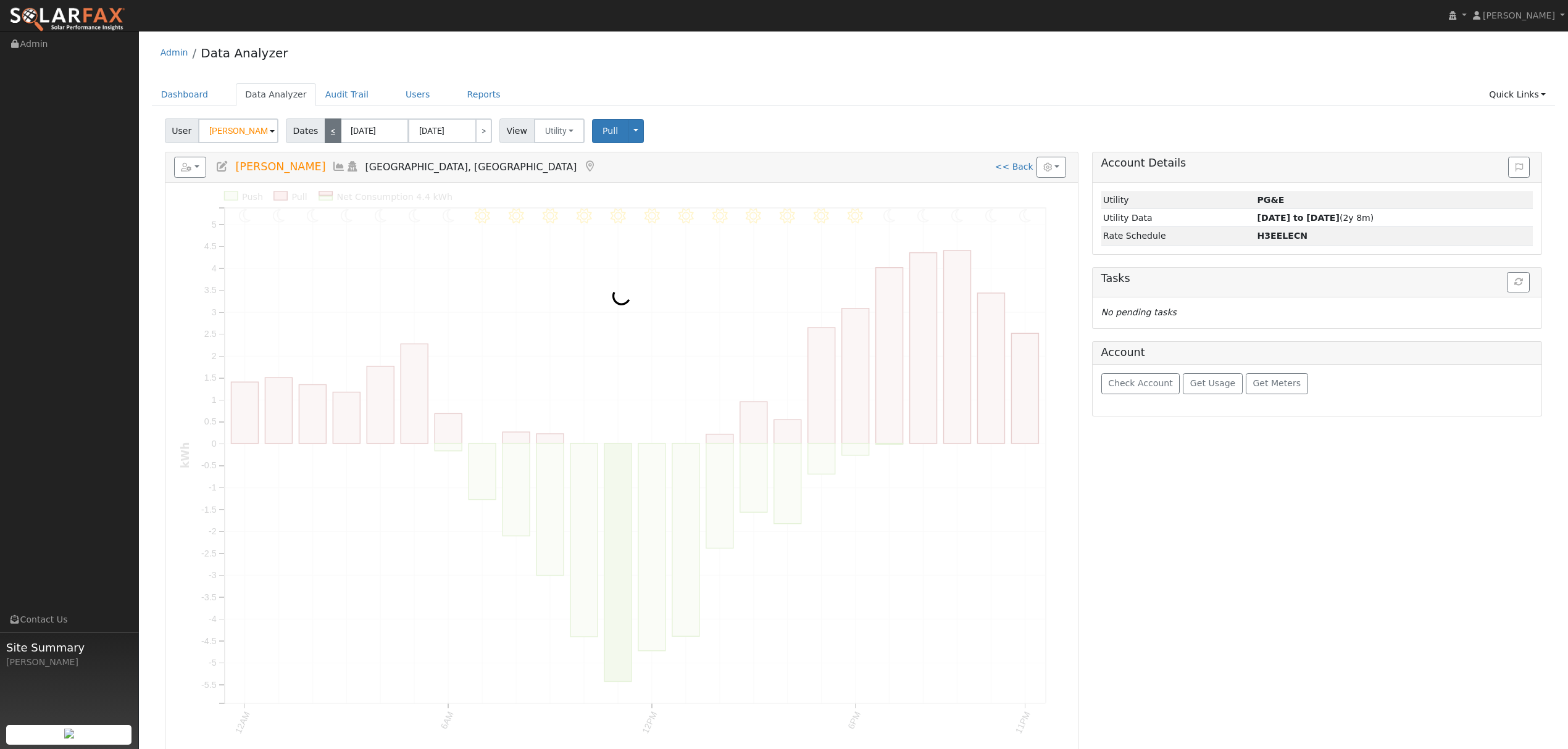
type input "[DATE]"
click at [325, 131] on link "<" at bounding box center [332, 130] width 17 height 24
type input "[DATE]"
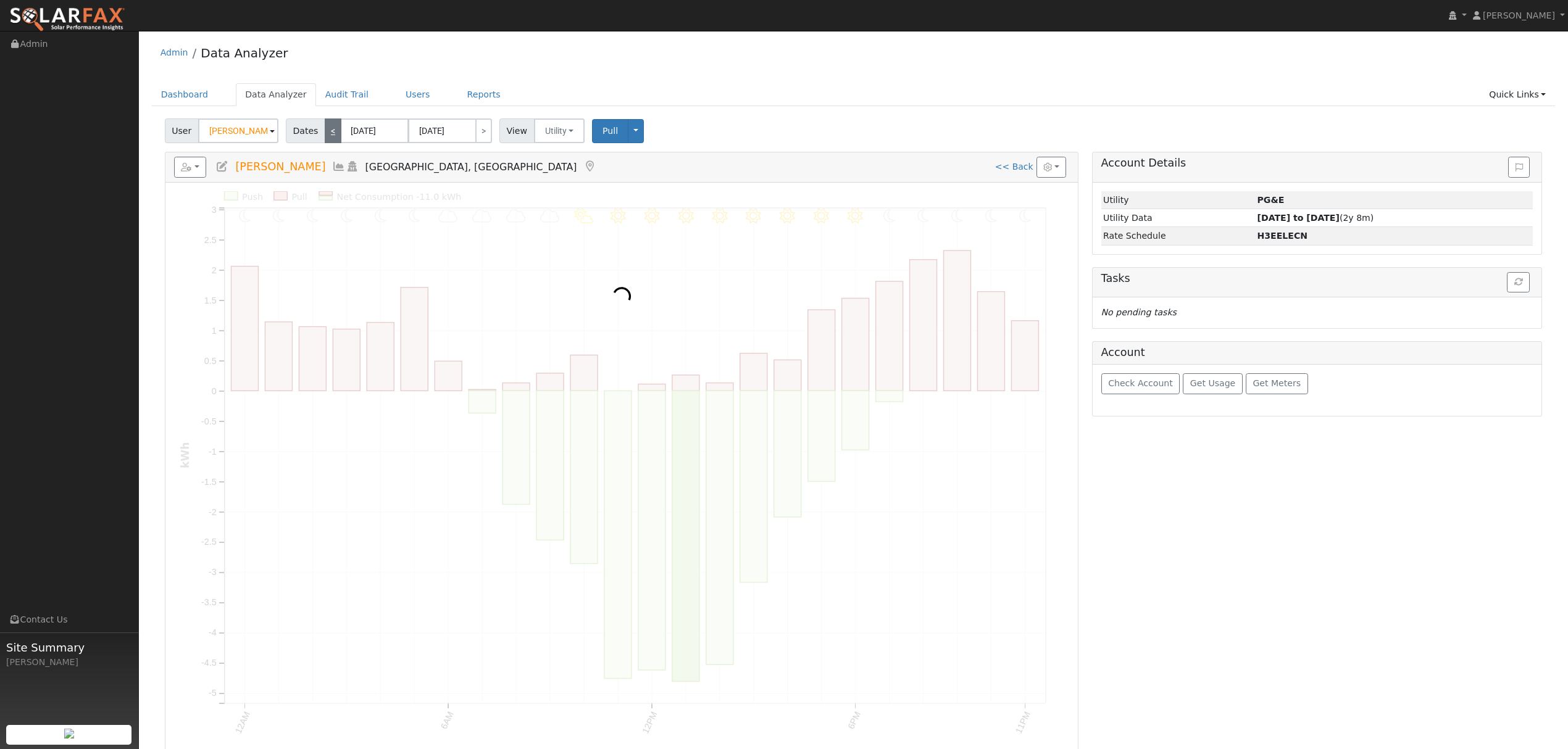
click at [325, 131] on link "<" at bounding box center [332, 130] width 17 height 24
type input "[DATE]"
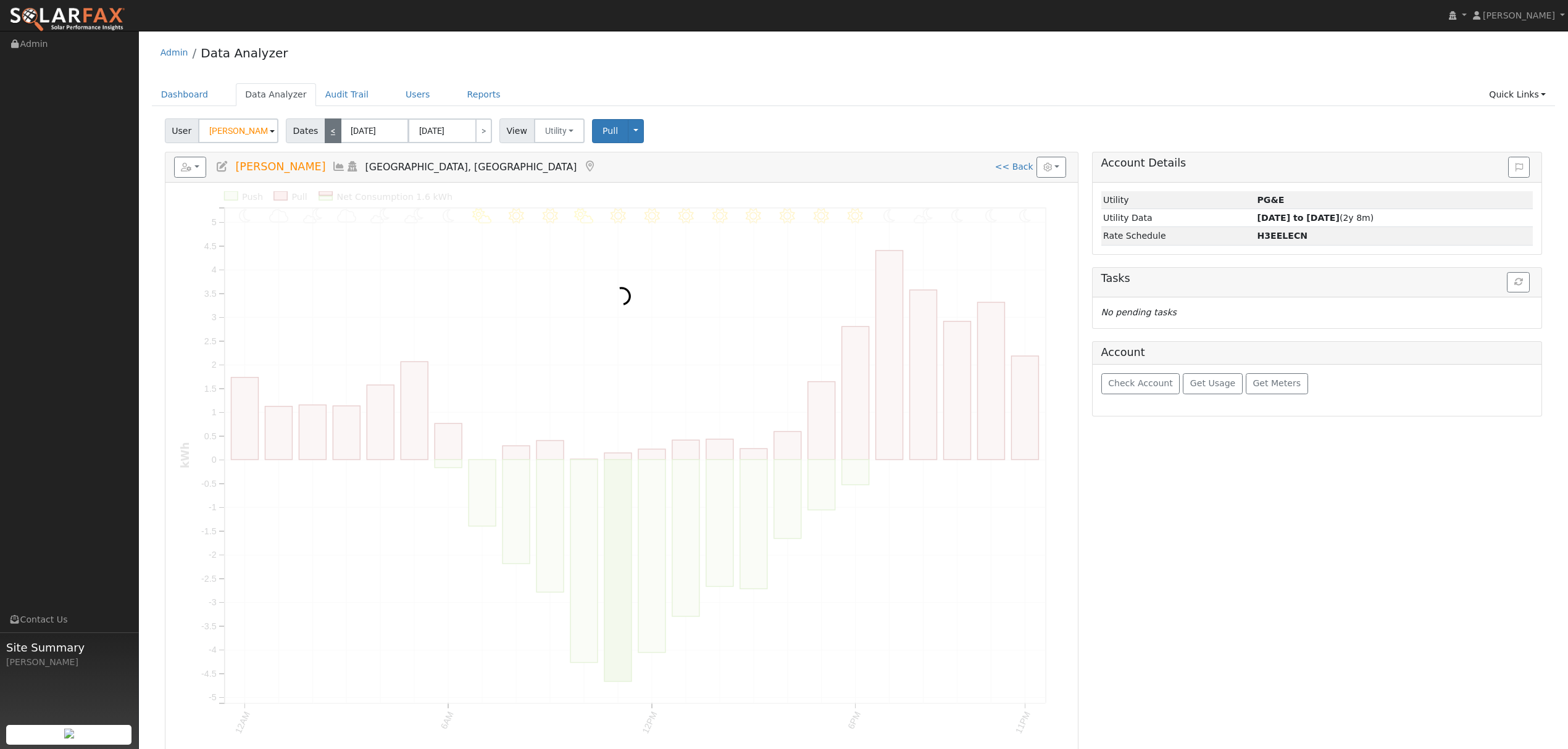
click at [325, 131] on link "<" at bounding box center [332, 130] width 17 height 24
type input "[DATE]"
click at [325, 131] on link "<" at bounding box center [332, 130] width 17 height 24
type input "[DATE]"
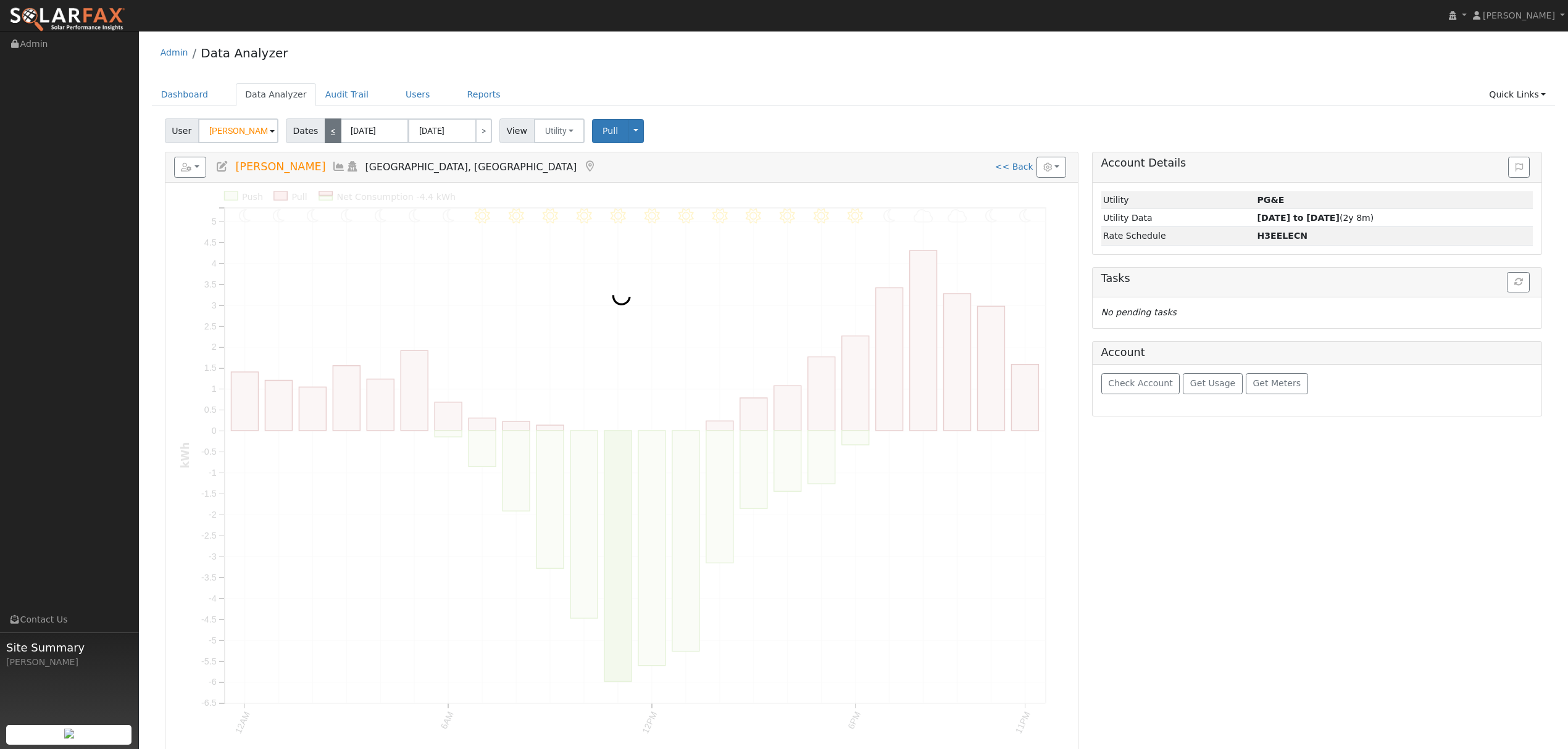
type input "[DATE]"
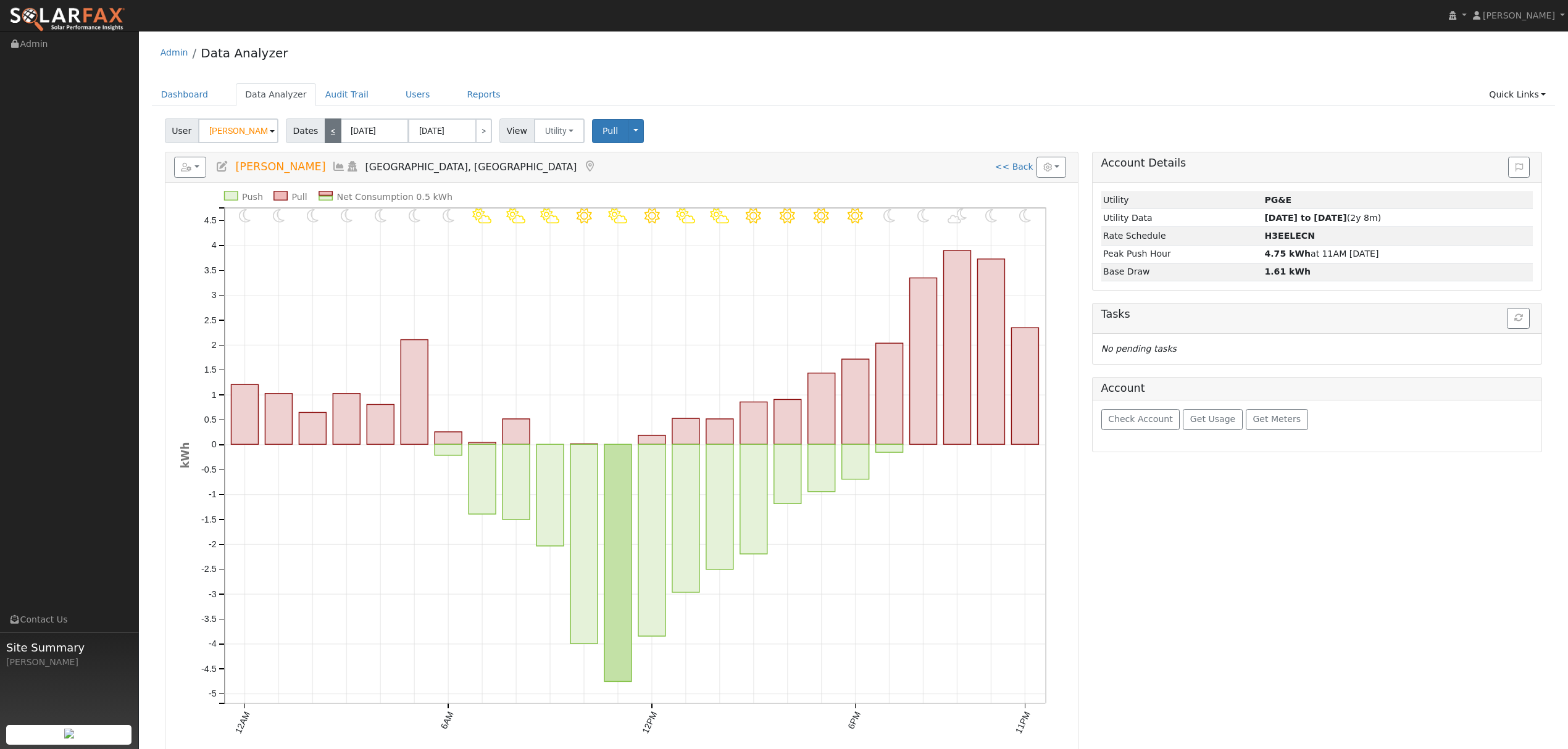
click at [325, 131] on link "<" at bounding box center [332, 130] width 17 height 24
type input "[DATE]"
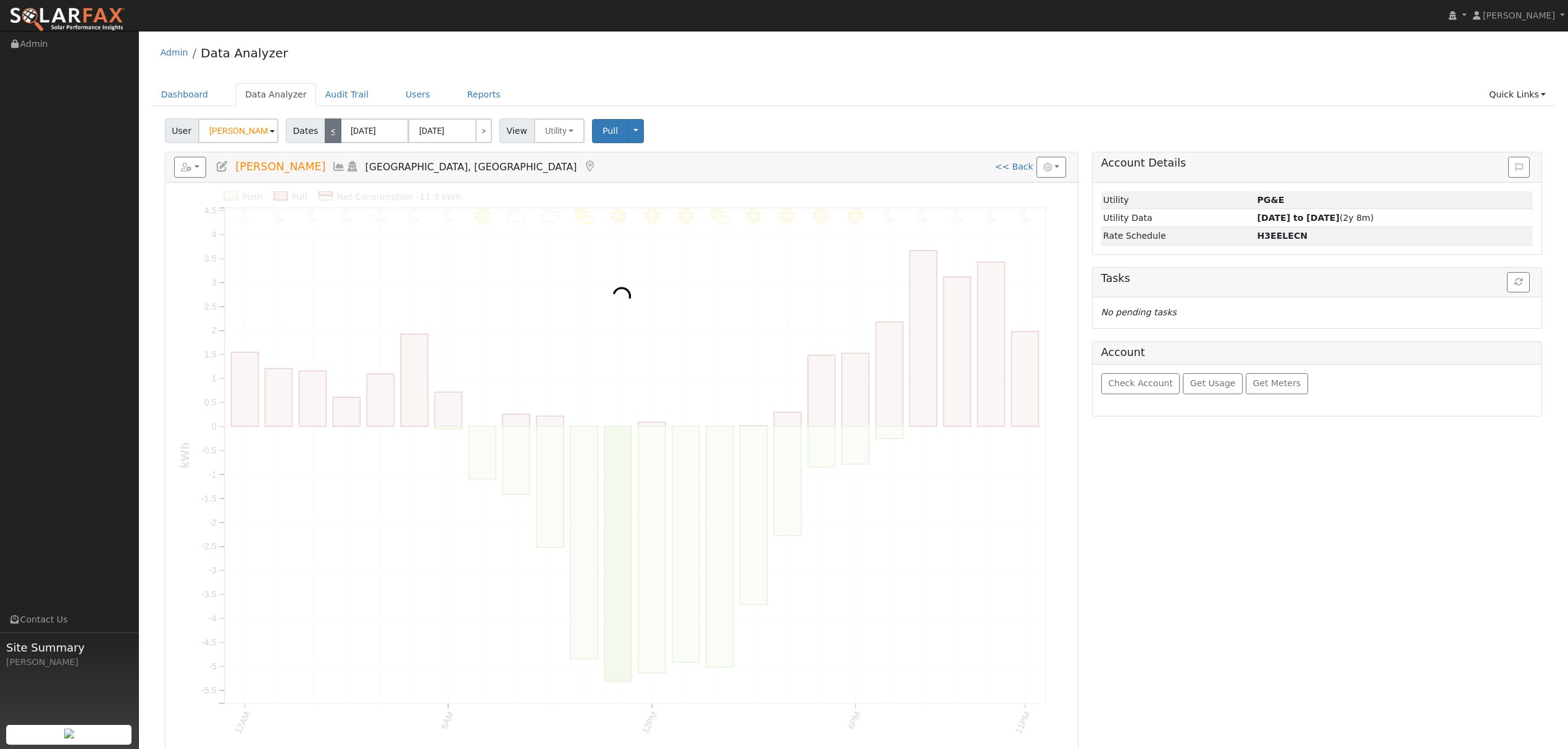
click at [325, 131] on link "<" at bounding box center [332, 130] width 17 height 24
type input "[DATE]"
click at [325, 131] on link "<" at bounding box center [332, 130] width 17 height 24
type input "[DATE]"
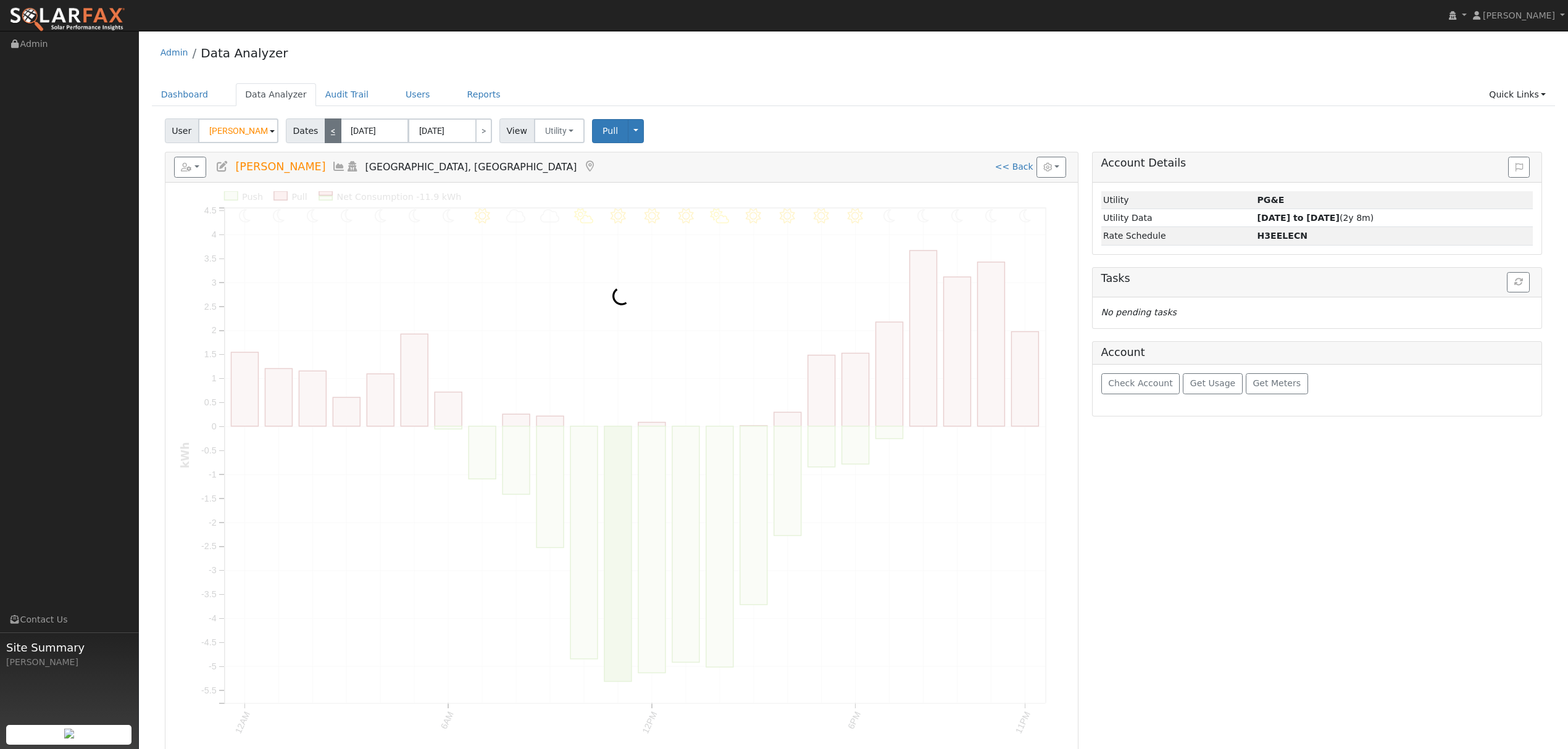
type input "[DATE]"
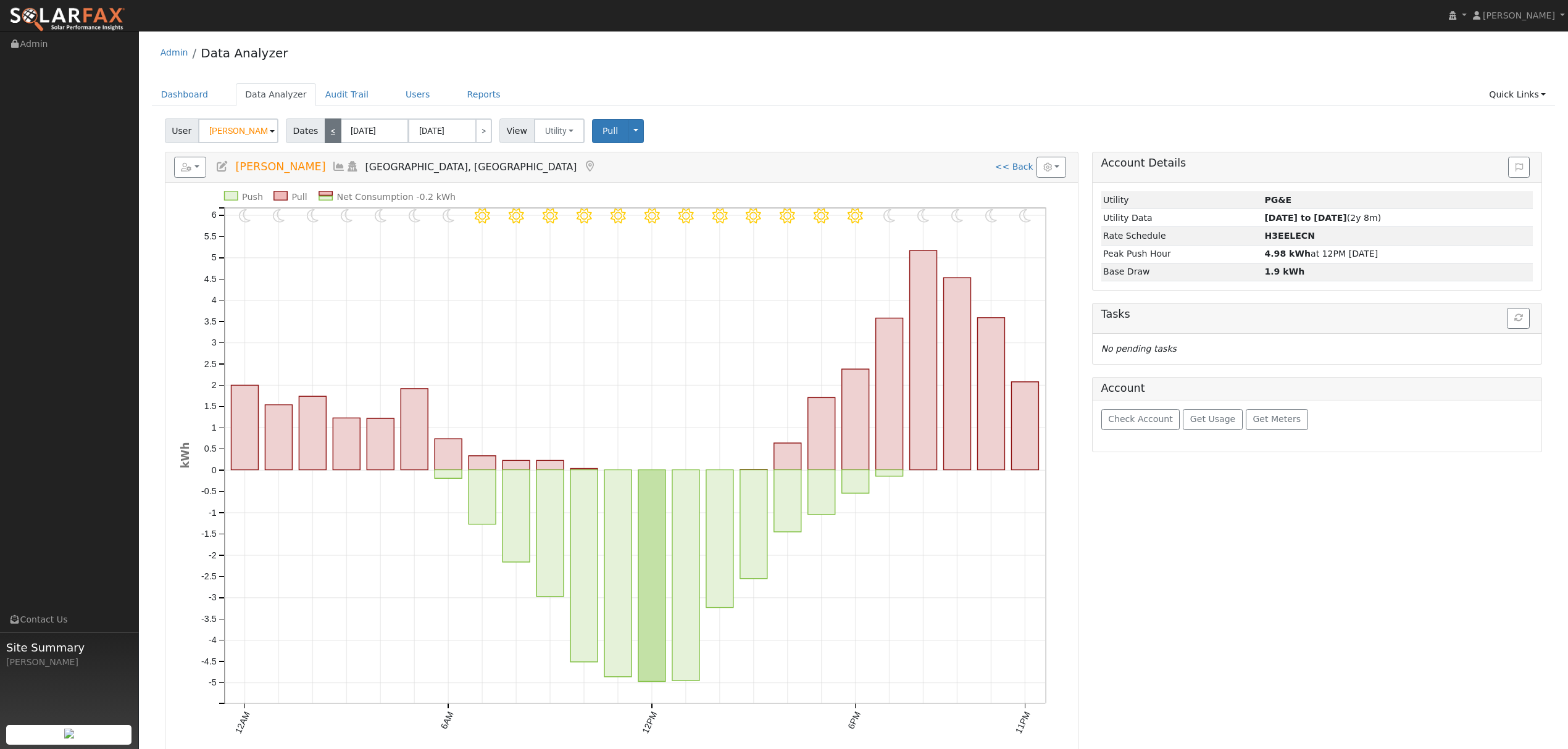
click at [325, 131] on link "<" at bounding box center [332, 130] width 17 height 24
type input "[DATE]"
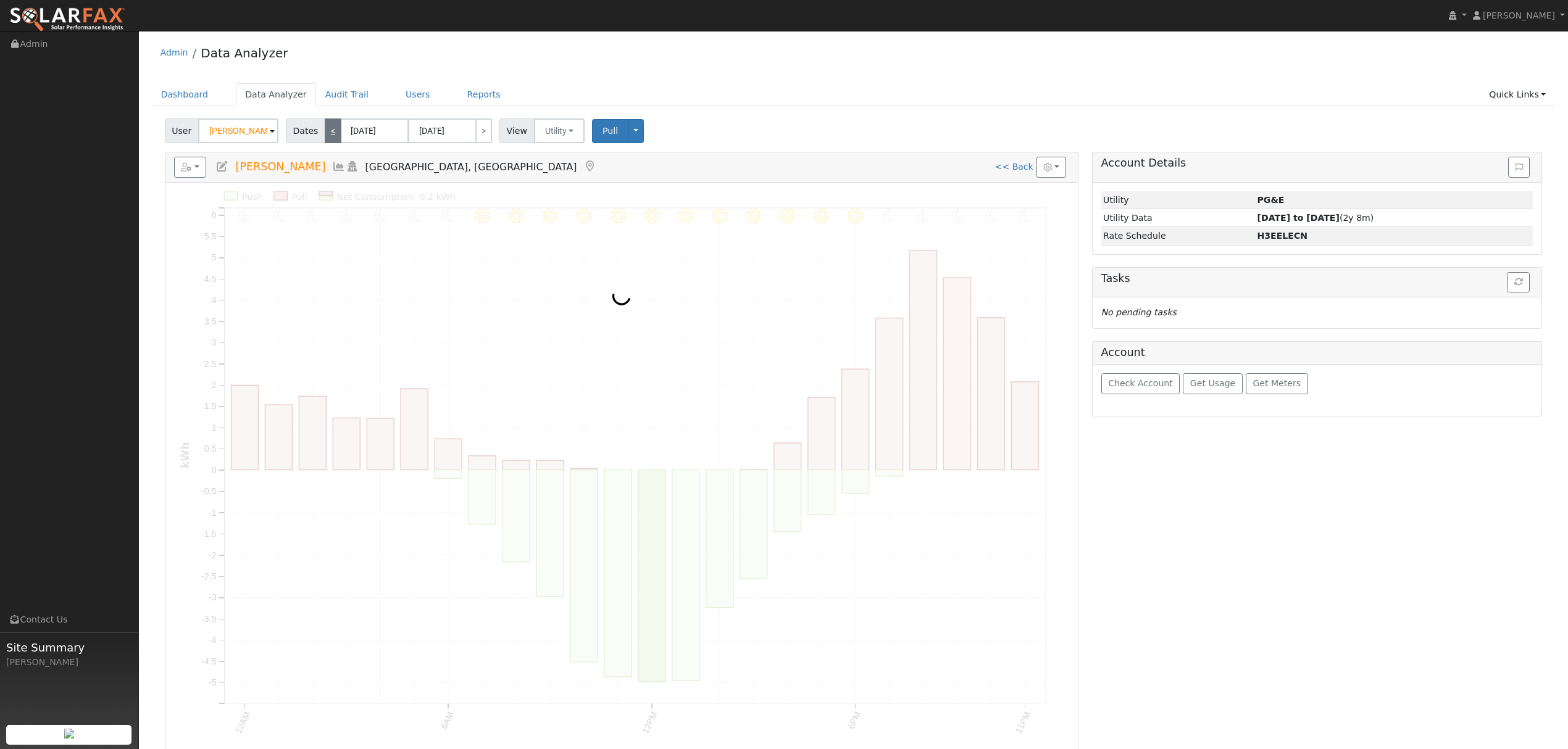
click at [325, 131] on link "<" at bounding box center [332, 130] width 17 height 24
type input "[DATE]"
click at [325, 131] on link "<" at bounding box center [332, 130] width 17 height 24
type input "[DATE]"
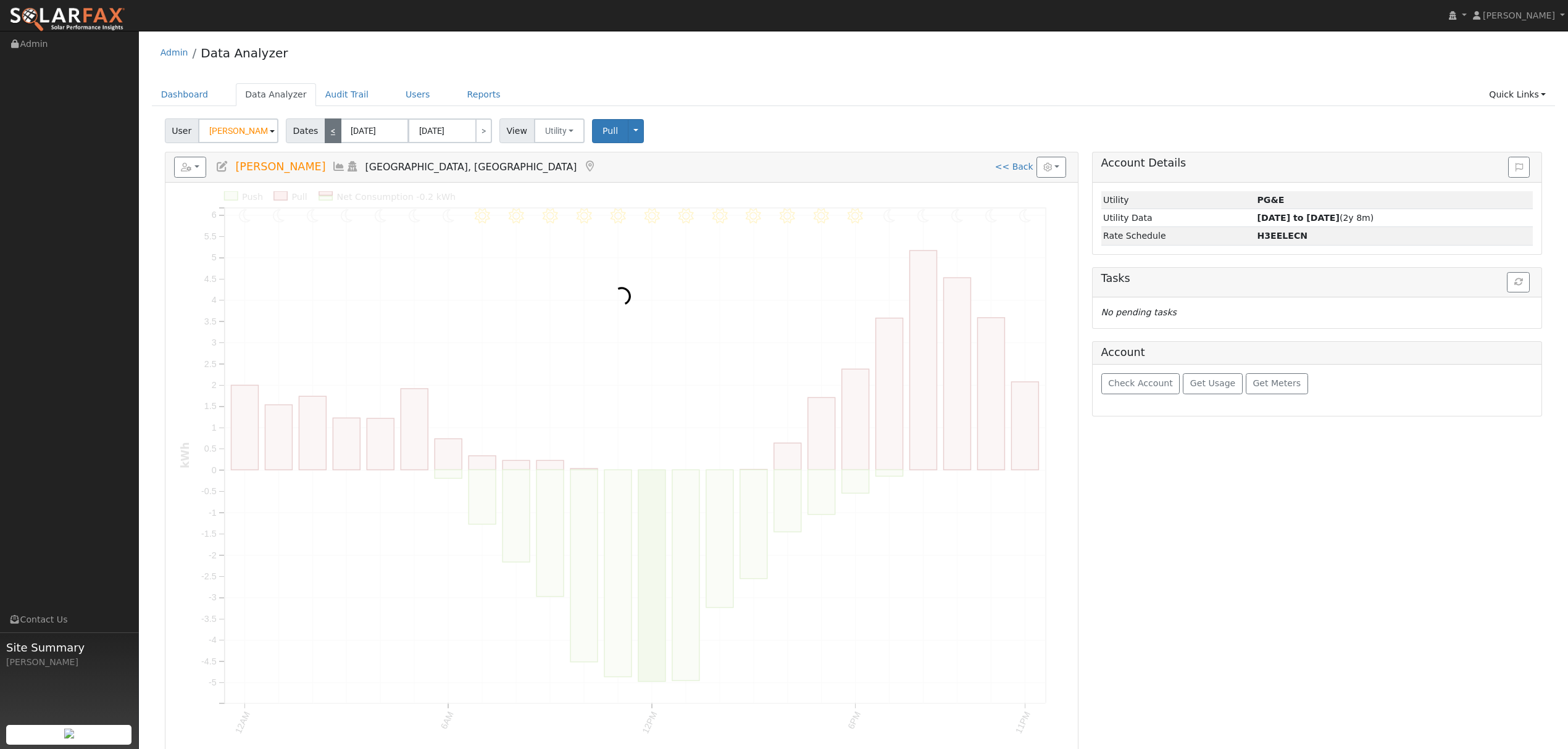
type input "[DATE]"
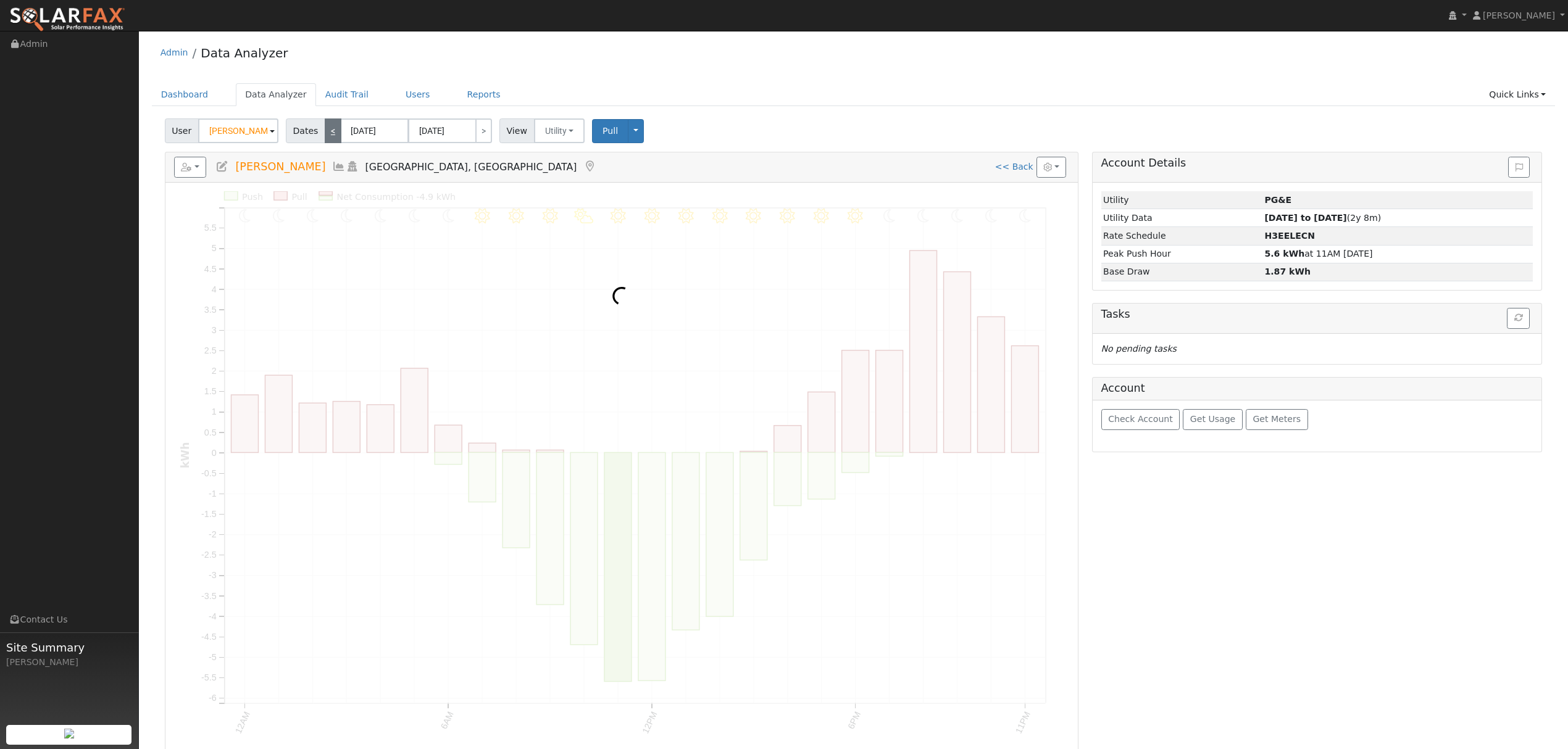
click at [325, 131] on link "<" at bounding box center [332, 130] width 17 height 24
type input "[DATE]"
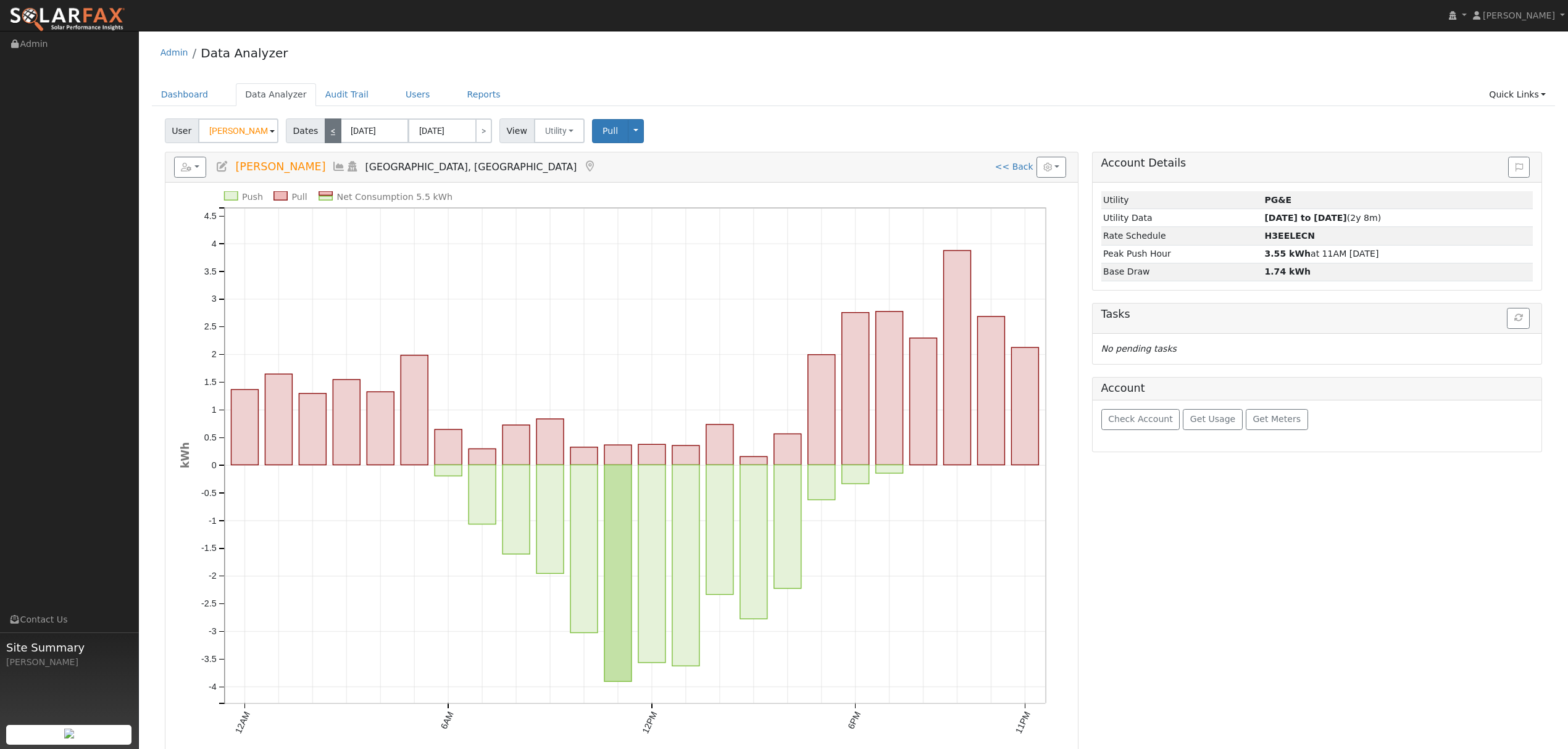
click at [325, 131] on link "<" at bounding box center [332, 130] width 17 height 24
type input "[DATE]"
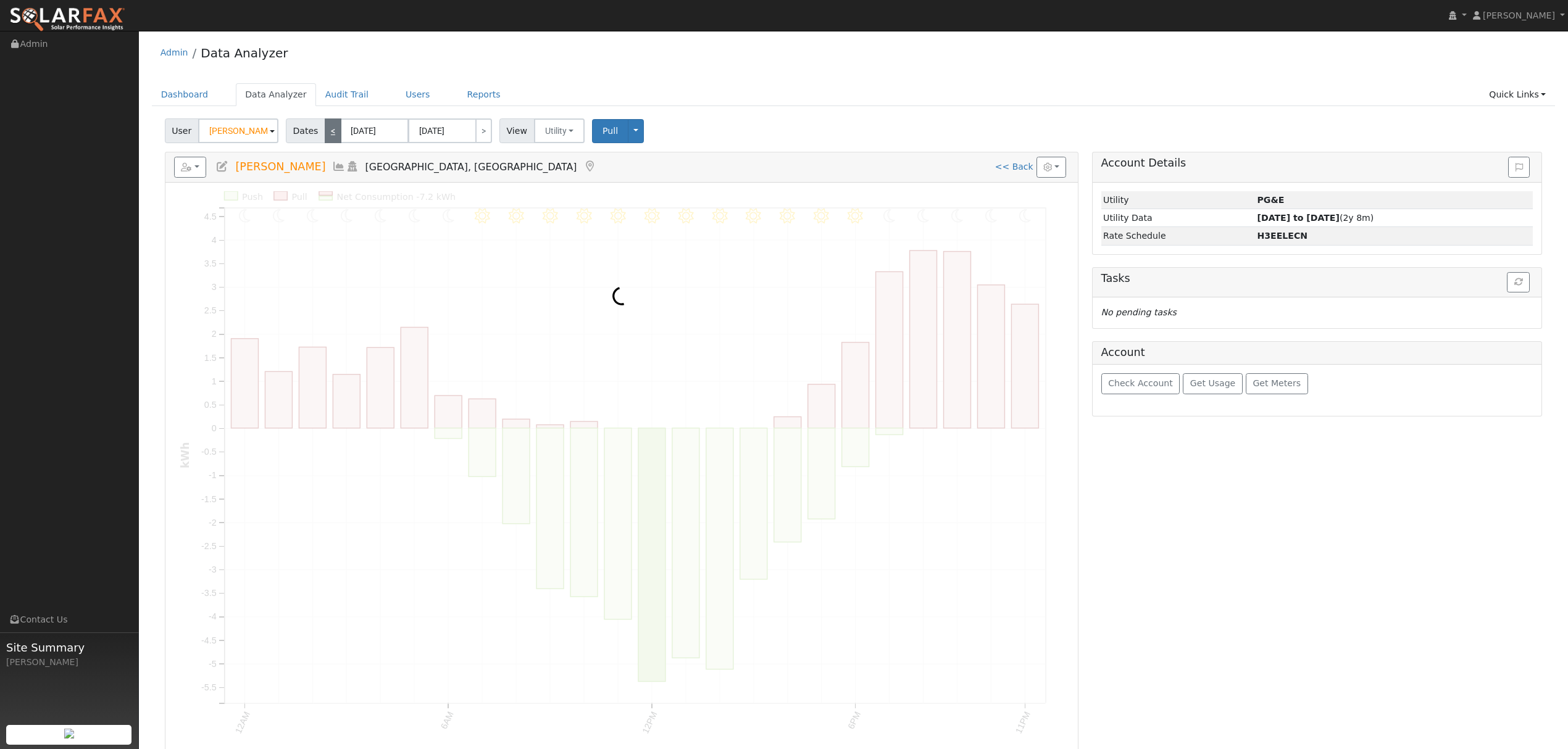
click at [325, 131] on link "<" at bounding box center [332, 130] width 17 height 24
type input "[DATE]"
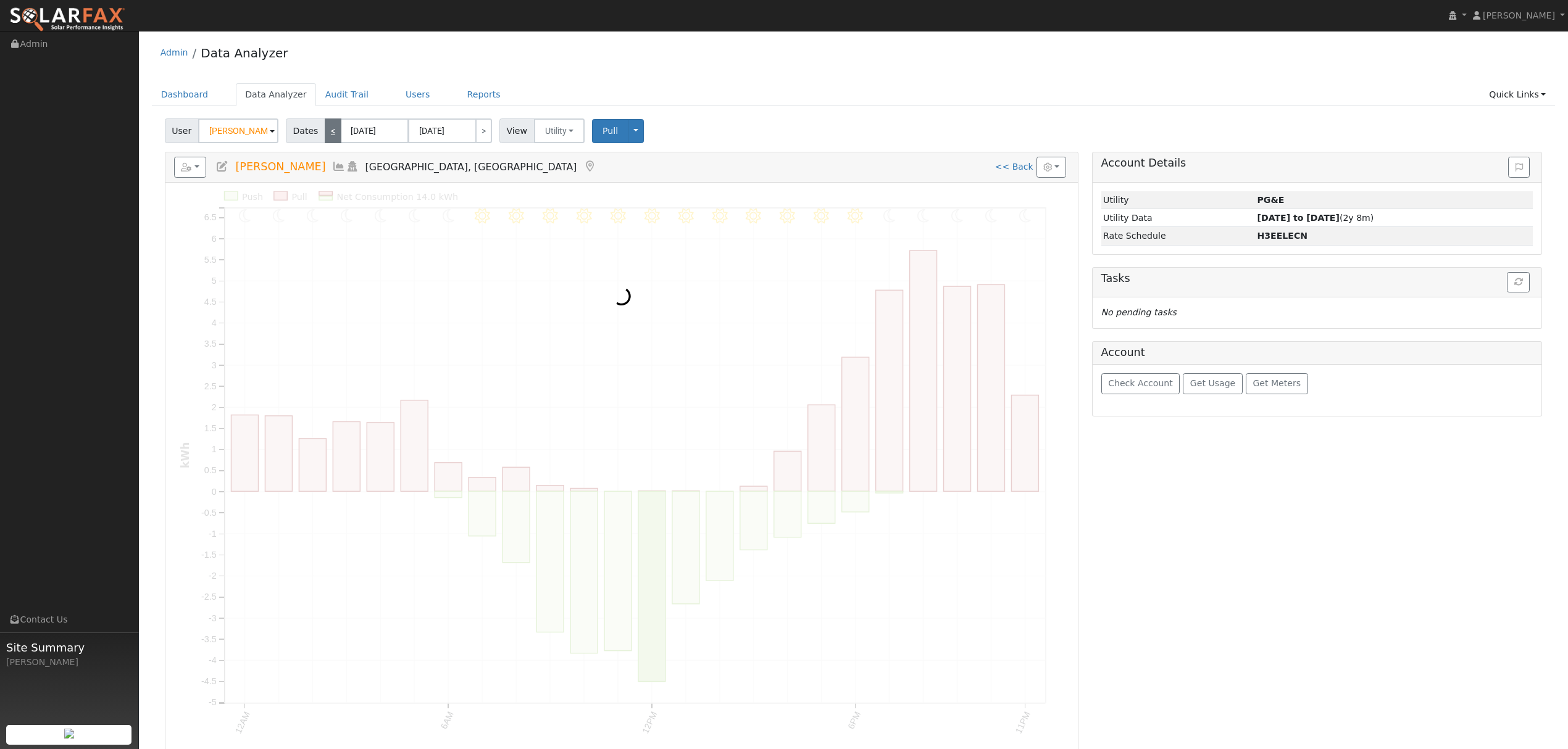
click at [325, 131] on link "<" at bounding box center [332, 130] width 17 height 24
type input "[DATE]"
click at [325, 131] on link "<" at bounding box center [332, 130] width 17 height 24
type input "[DATE]"
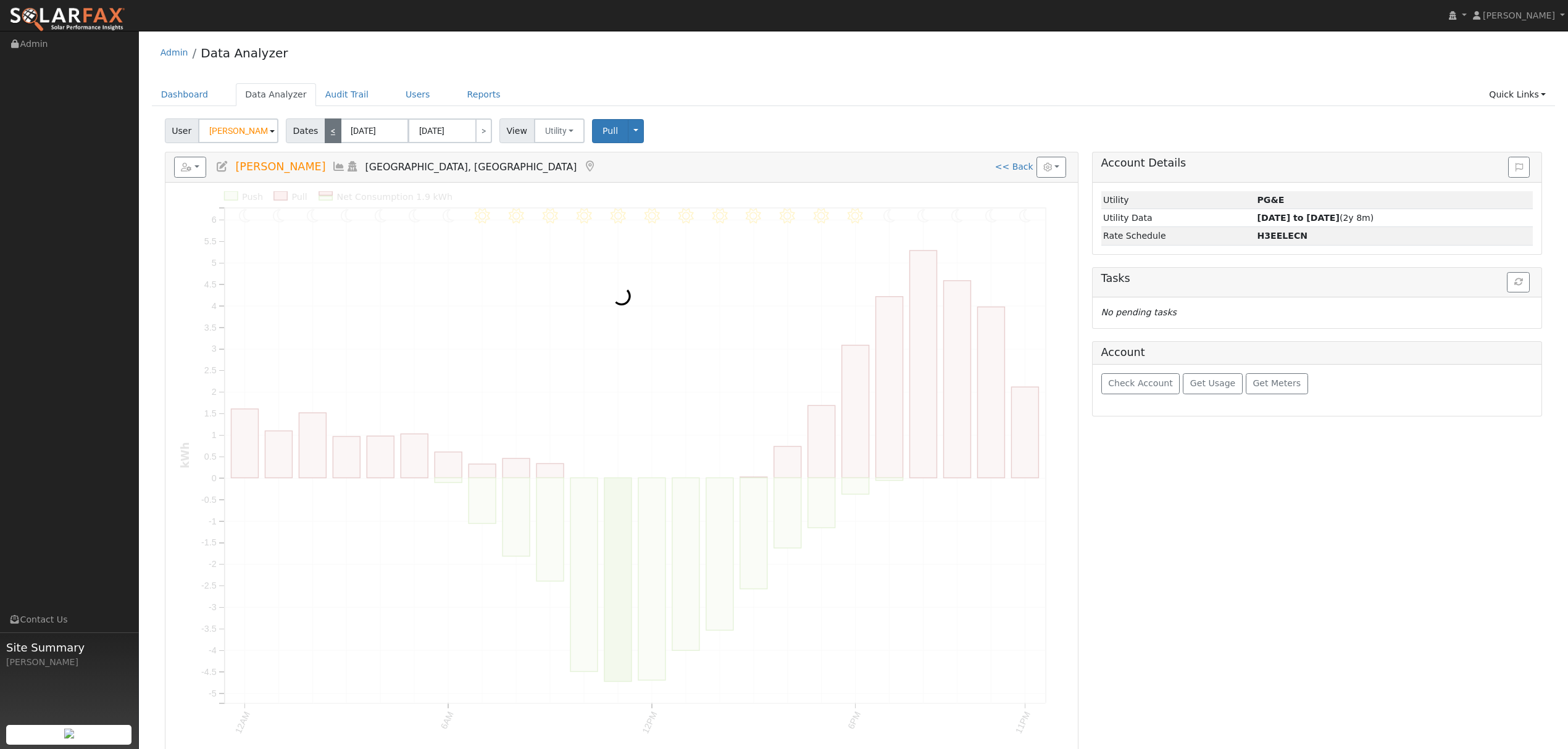
type input "[DATE]"
click at [325, 131] on link "<" at bounding box center [332, 130] width 17 height 24
type input "[DATE]"
click at [325, 131] on link "<" at bounding box center [332, 130] width 17 height 24
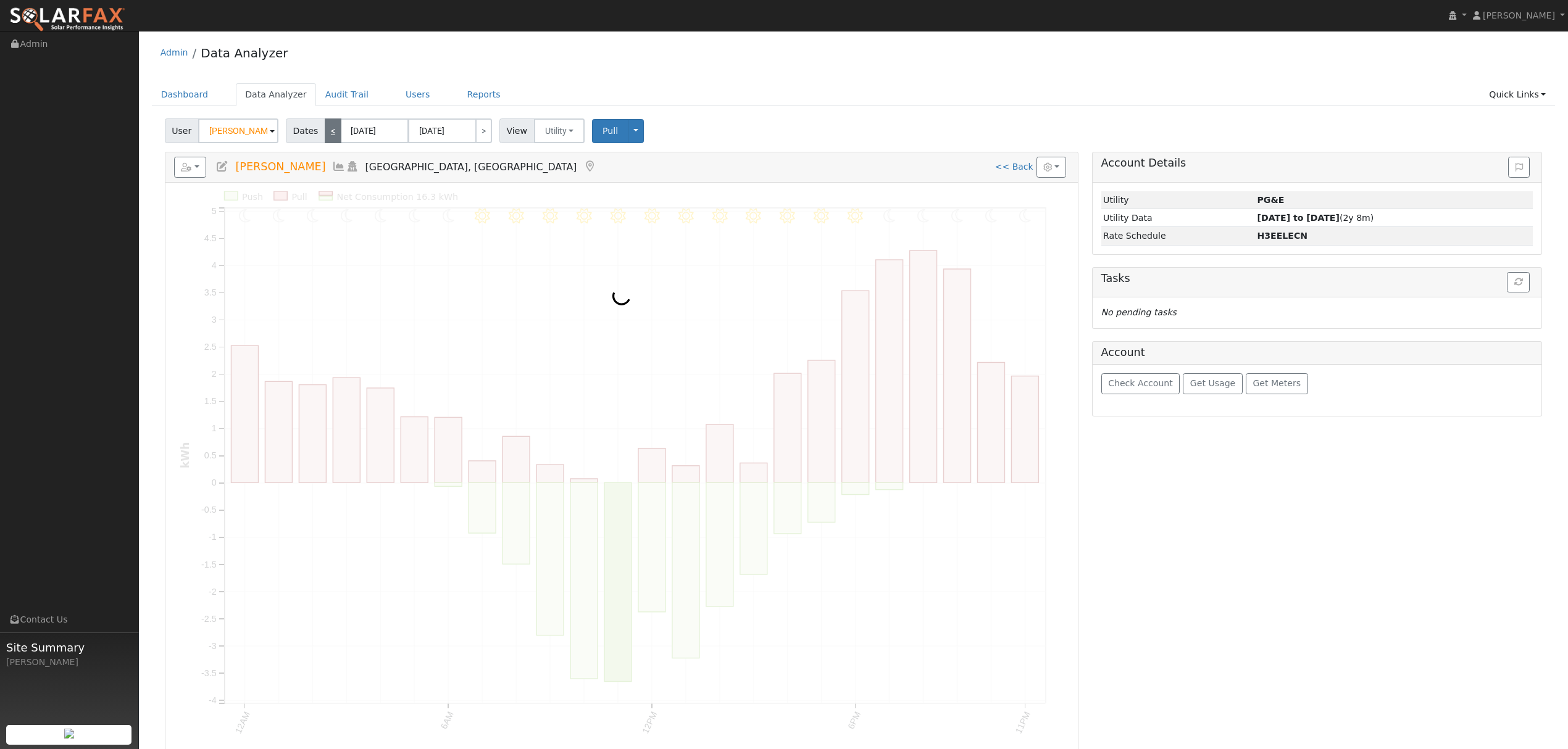
type input "[DATE]"
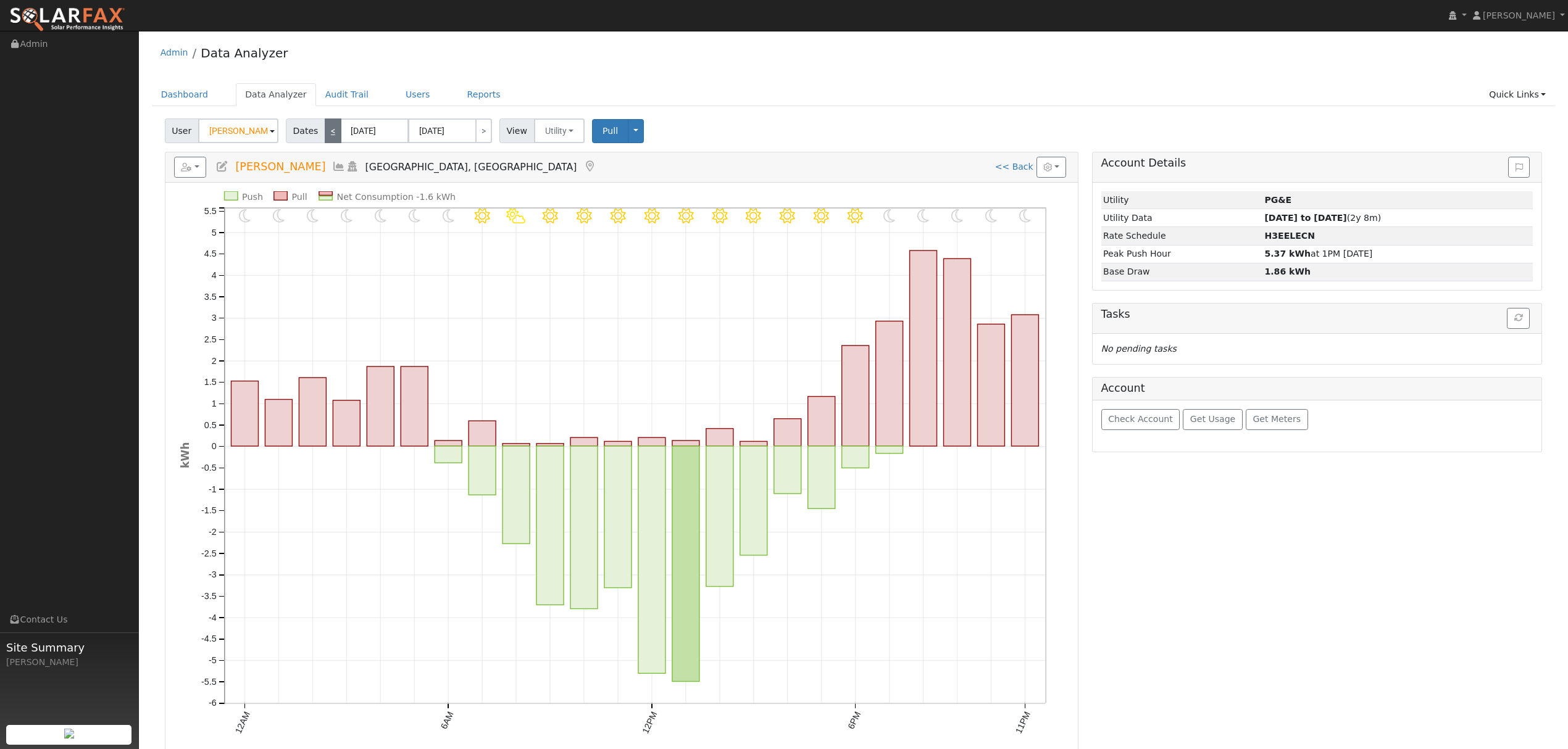
click at [325, 131] on link "<" at bounding box center [332, 130] width 17 height 24
type input "[DATE]"
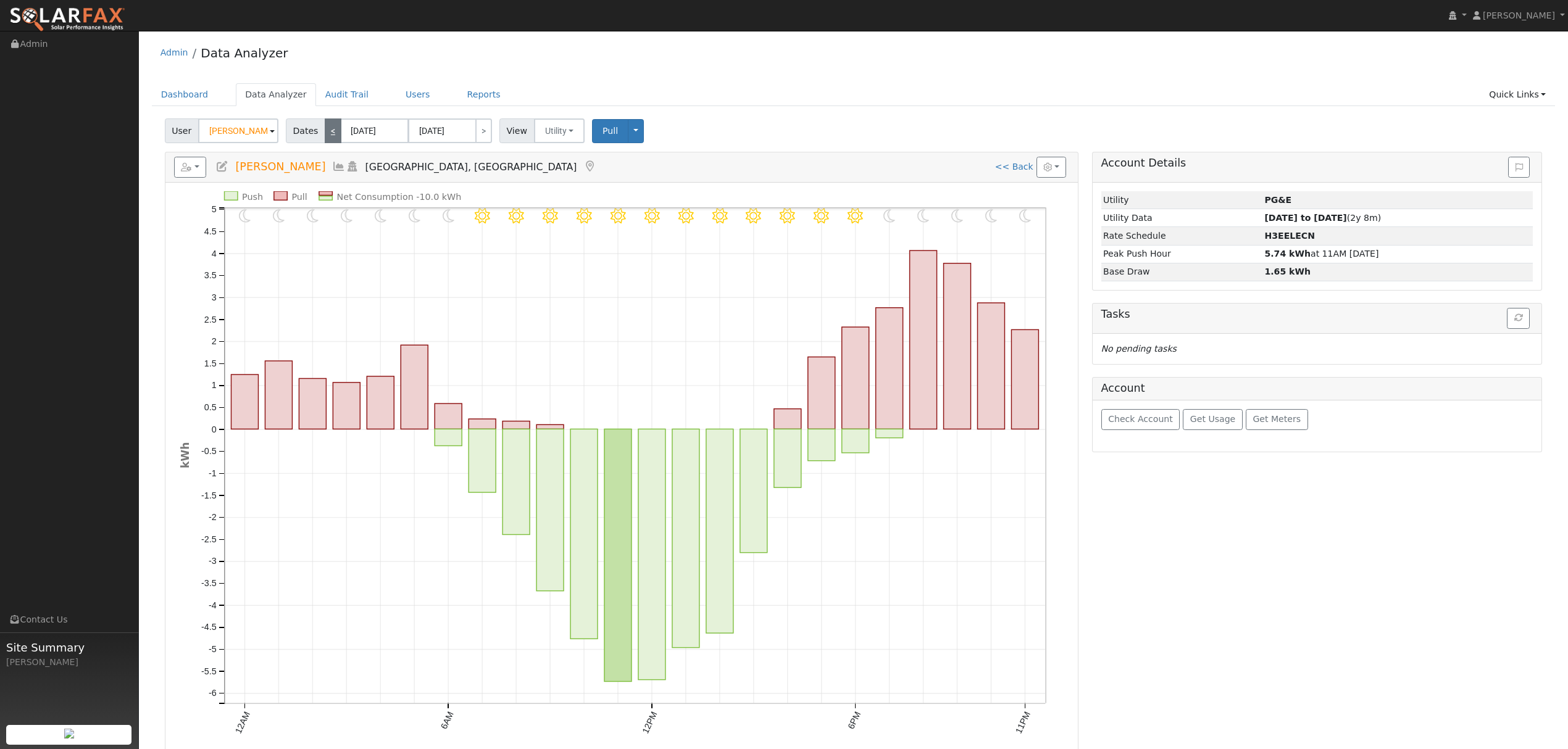
click at [325, 131] on link "<" at bounding box center [332, 130] width 17 height 24
type input "[DATE]"
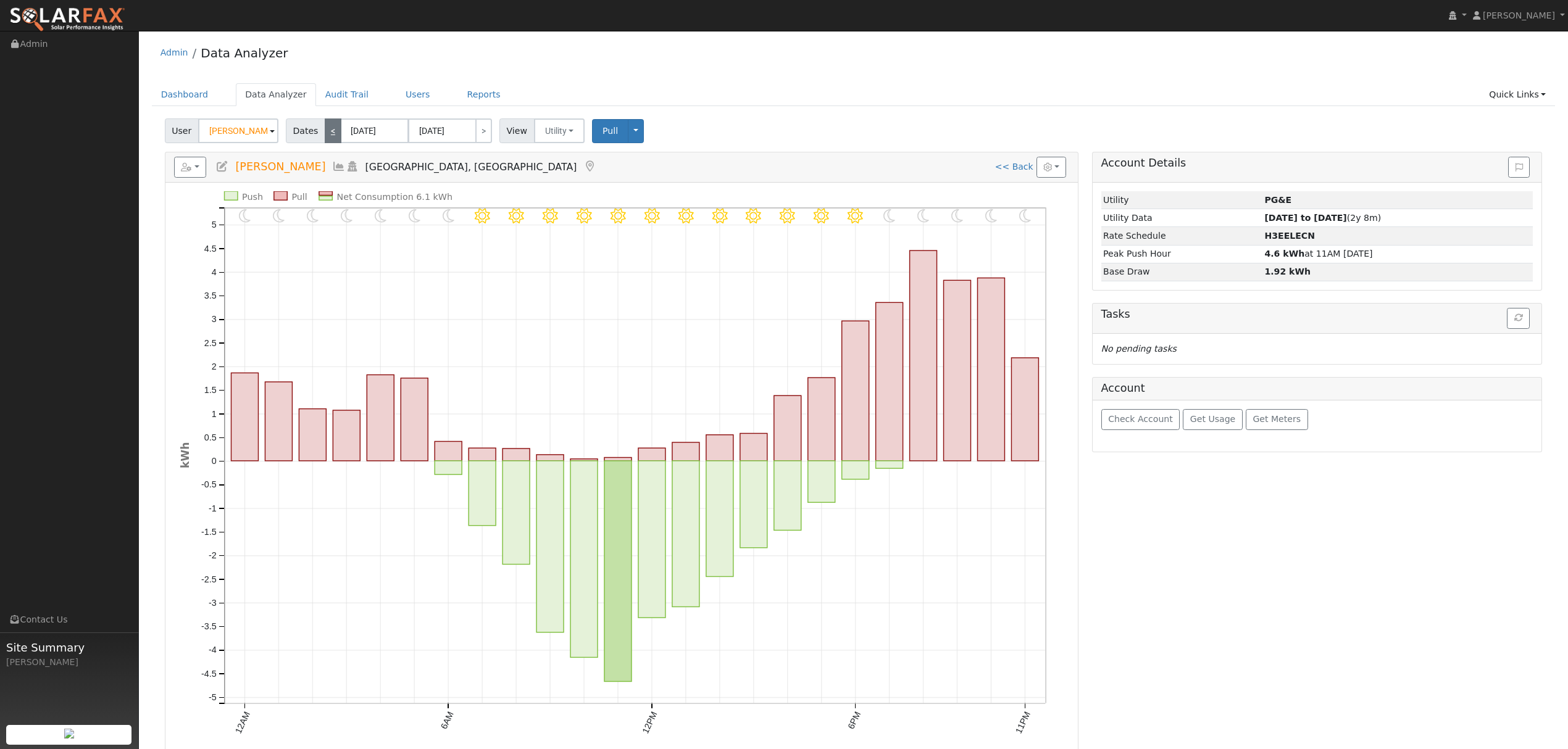
click at [325, 131] on link "<" at bounding box center [332, 130] width 17 height 24
type input "[DATE]"
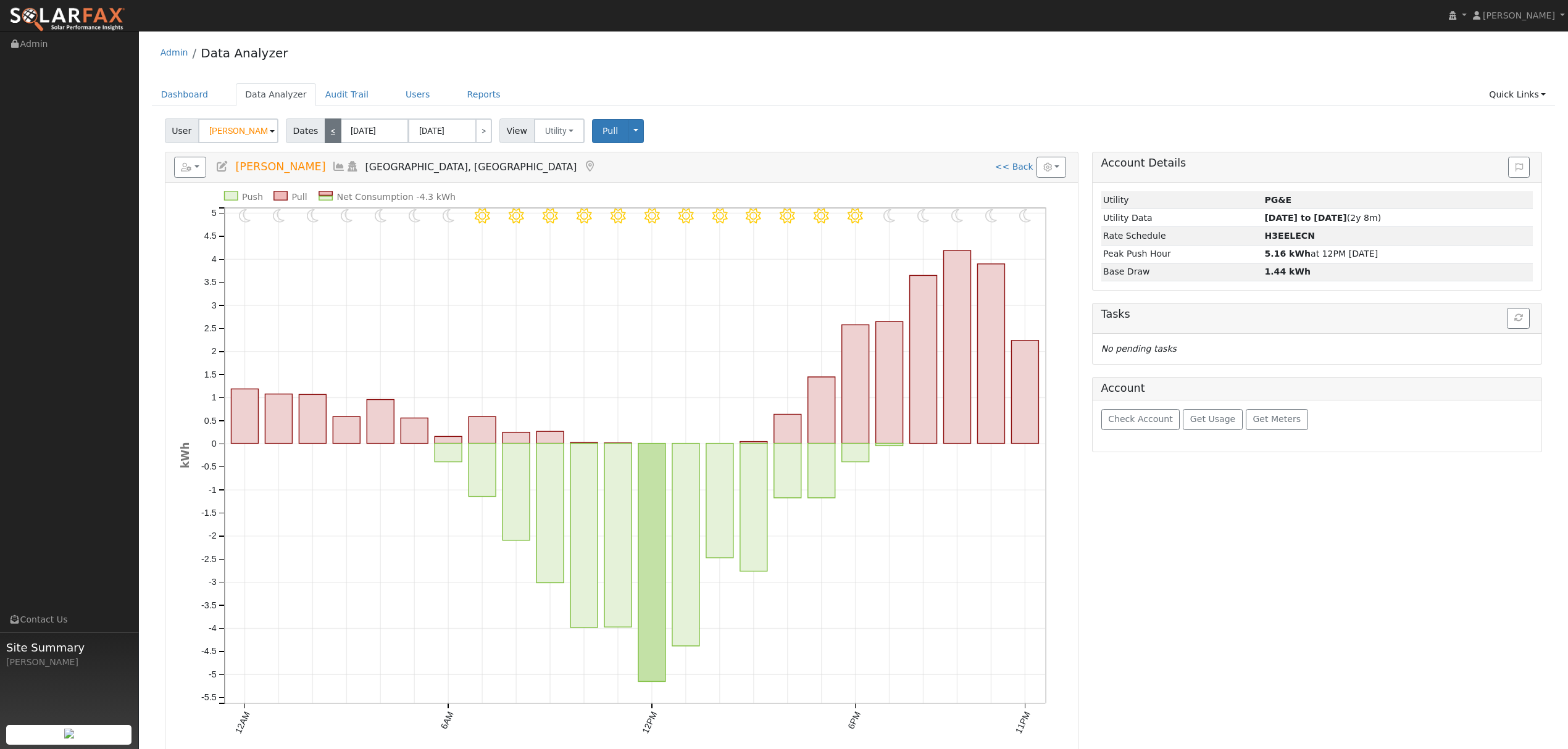
click at [325, 131] on link "<" at bounding box center [332, 130] width 17 height 24
type input "[DATE]"
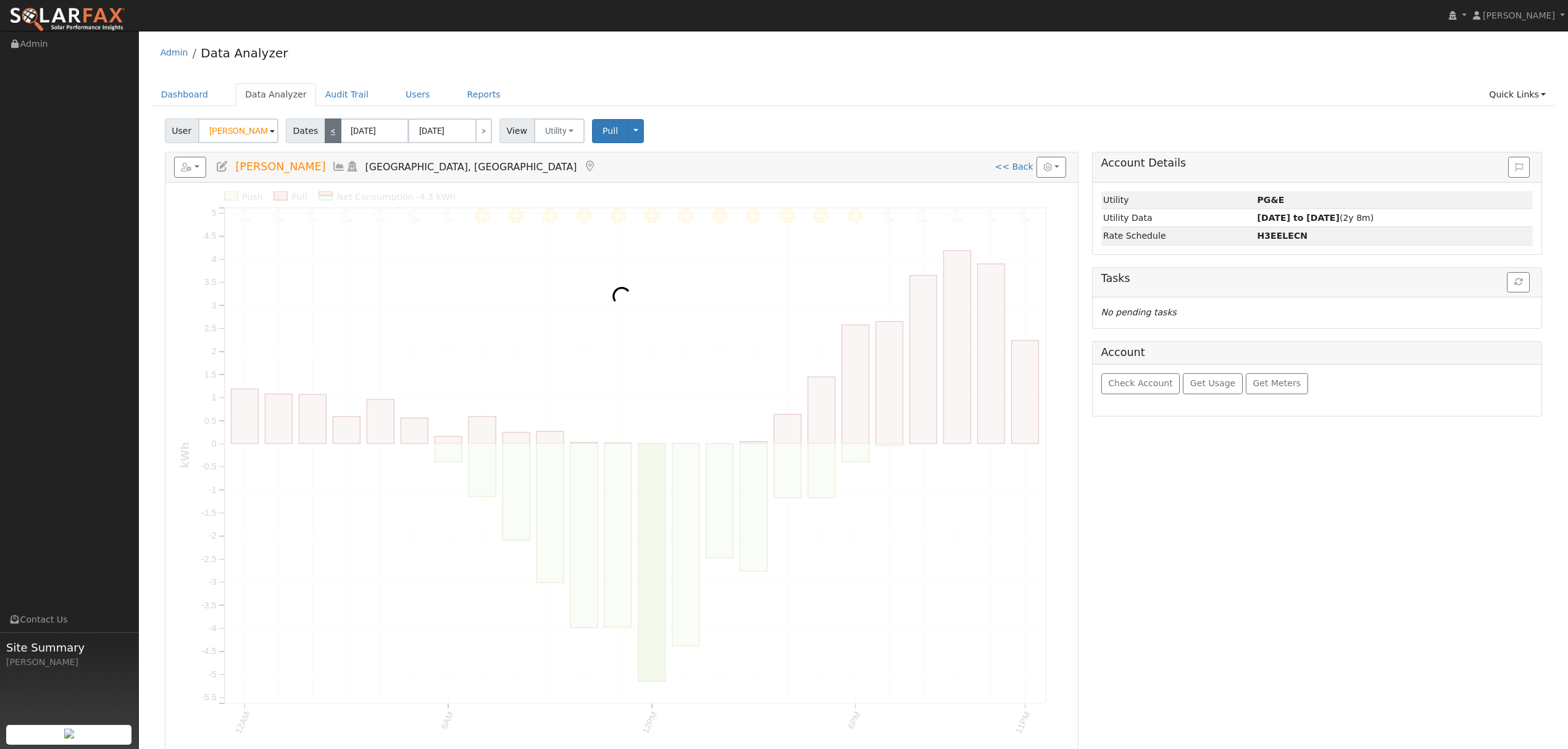
click at [325, 131] on link "<" at bounding box center [332, 130] width 17 height 24
type input "[DATE]"
click at [325, 131] on link "<" at bounding box center [332, 130] width 17 height 24
type input "[DATE]"
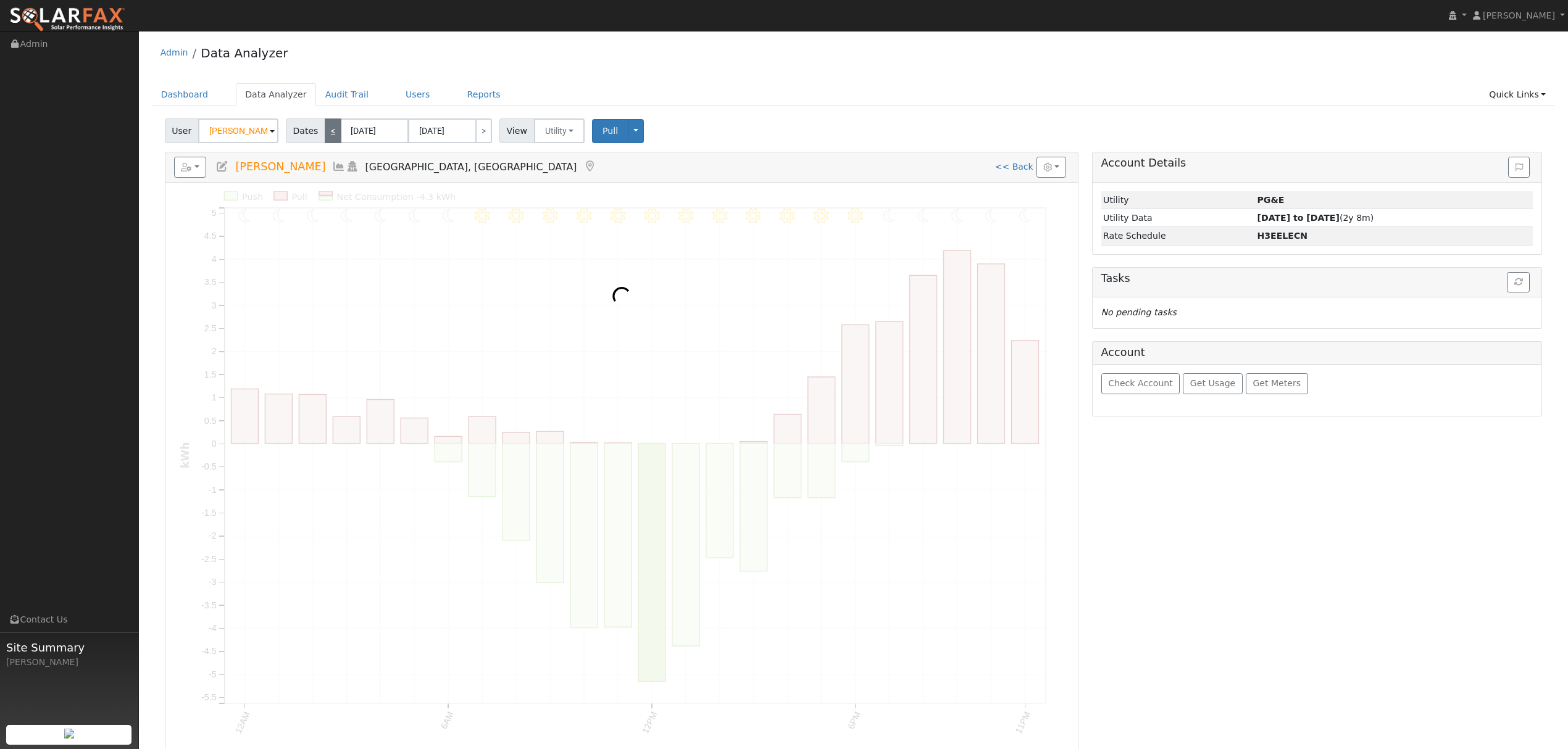
type input "[DATE]"
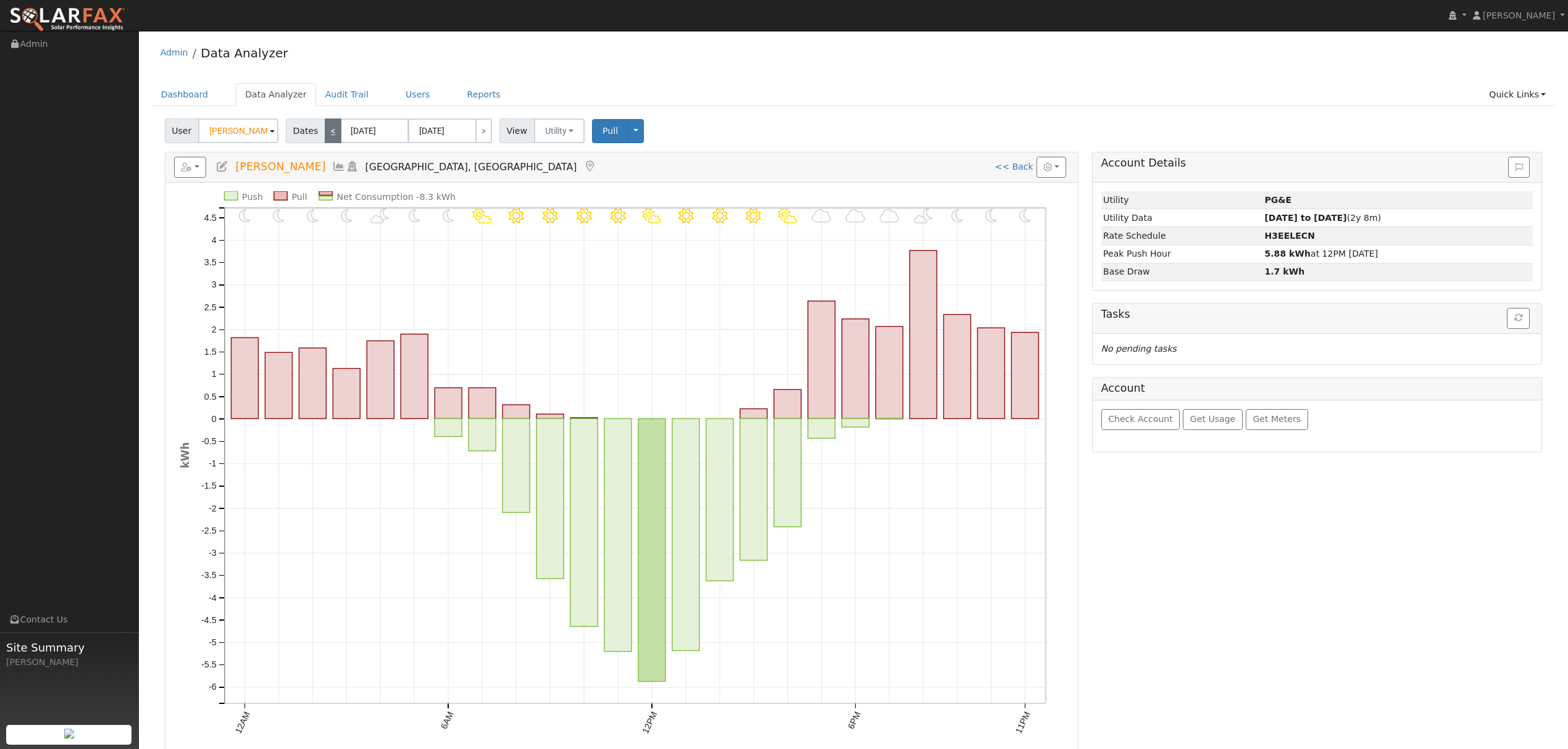
click at [325, 131] on link "<" at bounding box center [332, 130] width 17 height 24
type input "[DATE]"
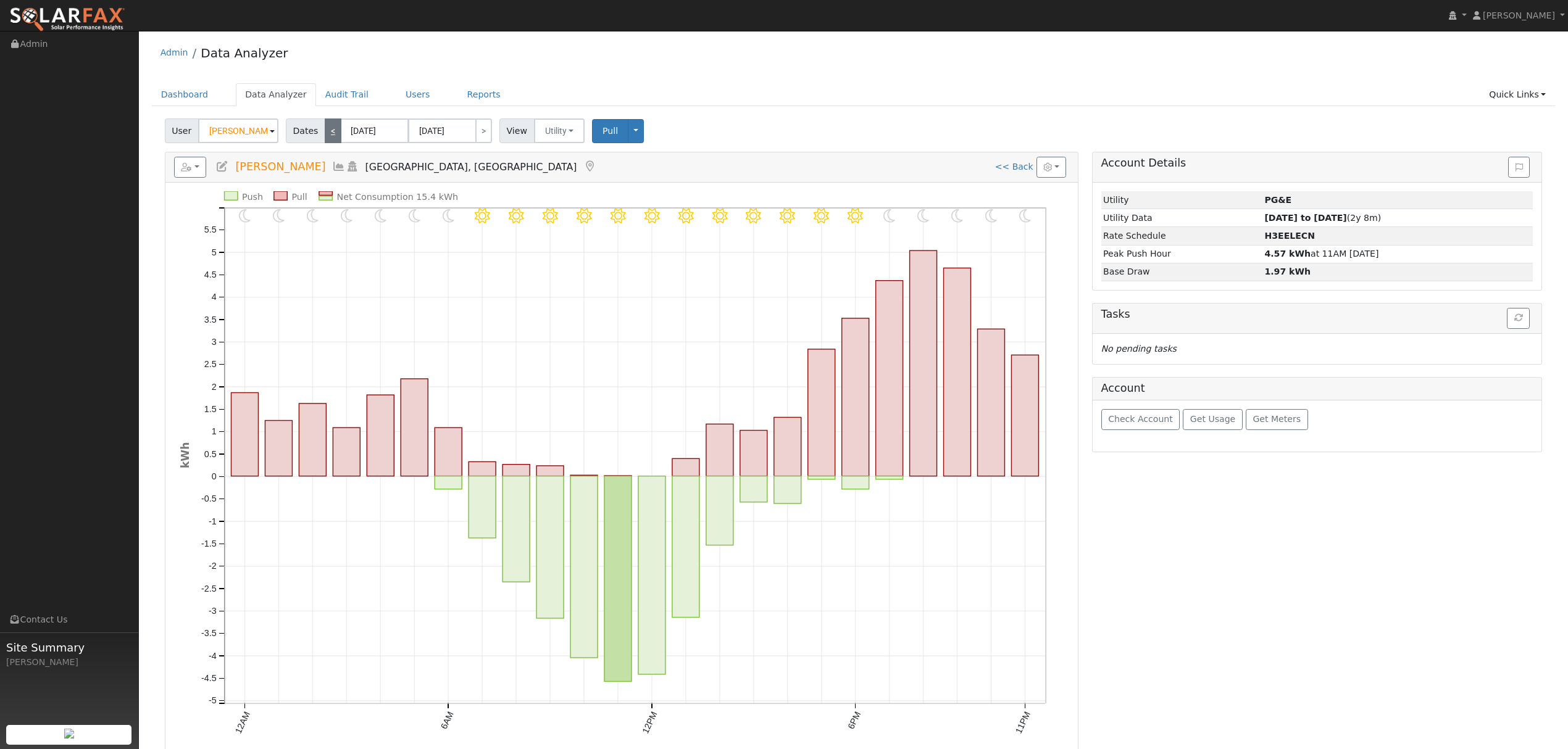
click at [325, 131] on link "<" at bounding box center [332, 130] width 17 height 24
type input "[DATE]"
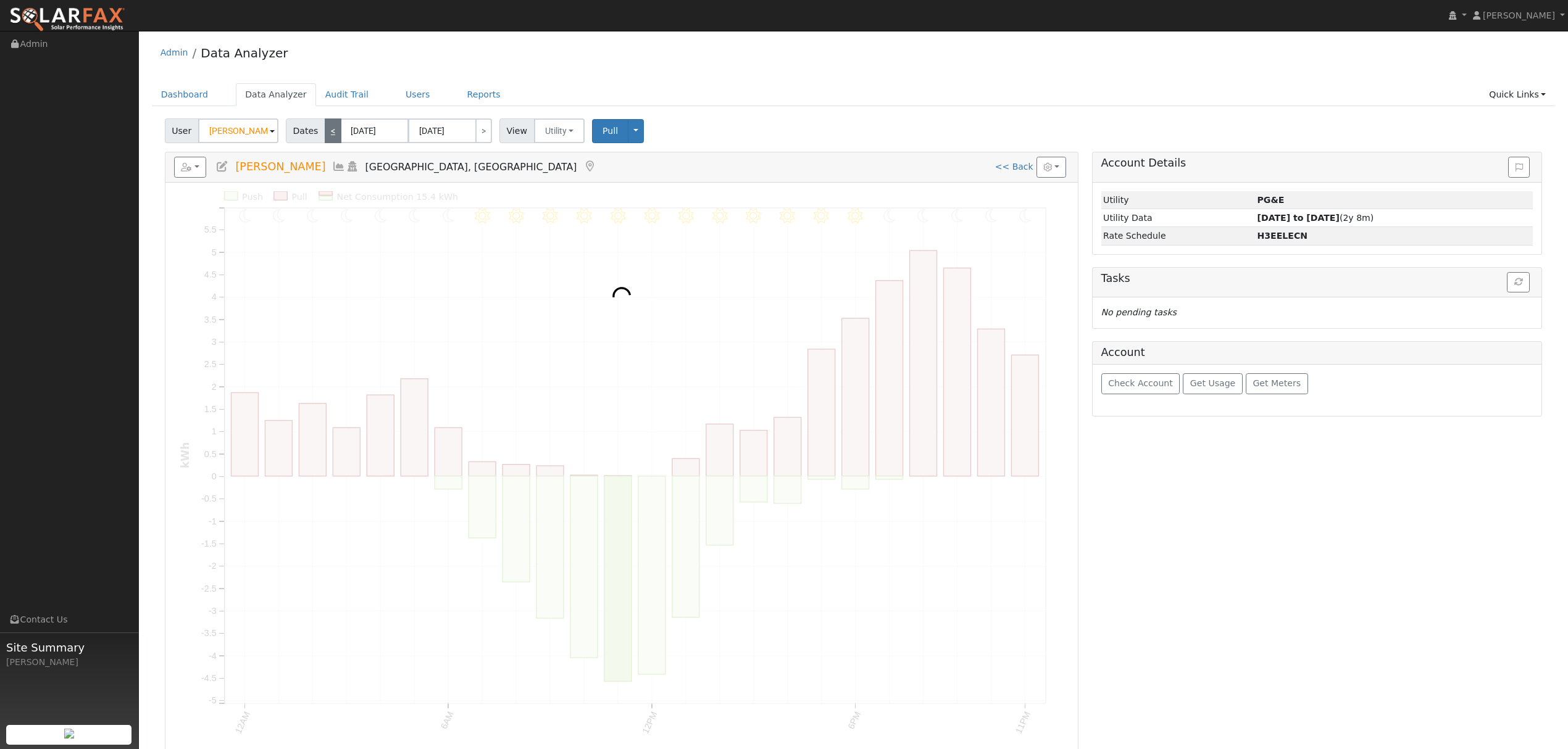
click at [325, 131] on link "<" at bounding box center [332, 130] width 17 height 24
type input "[DATE]"
click at [325, 131] on link "<" at bounding box center [332, 130] width 17 height 24
type input "[DATE]"
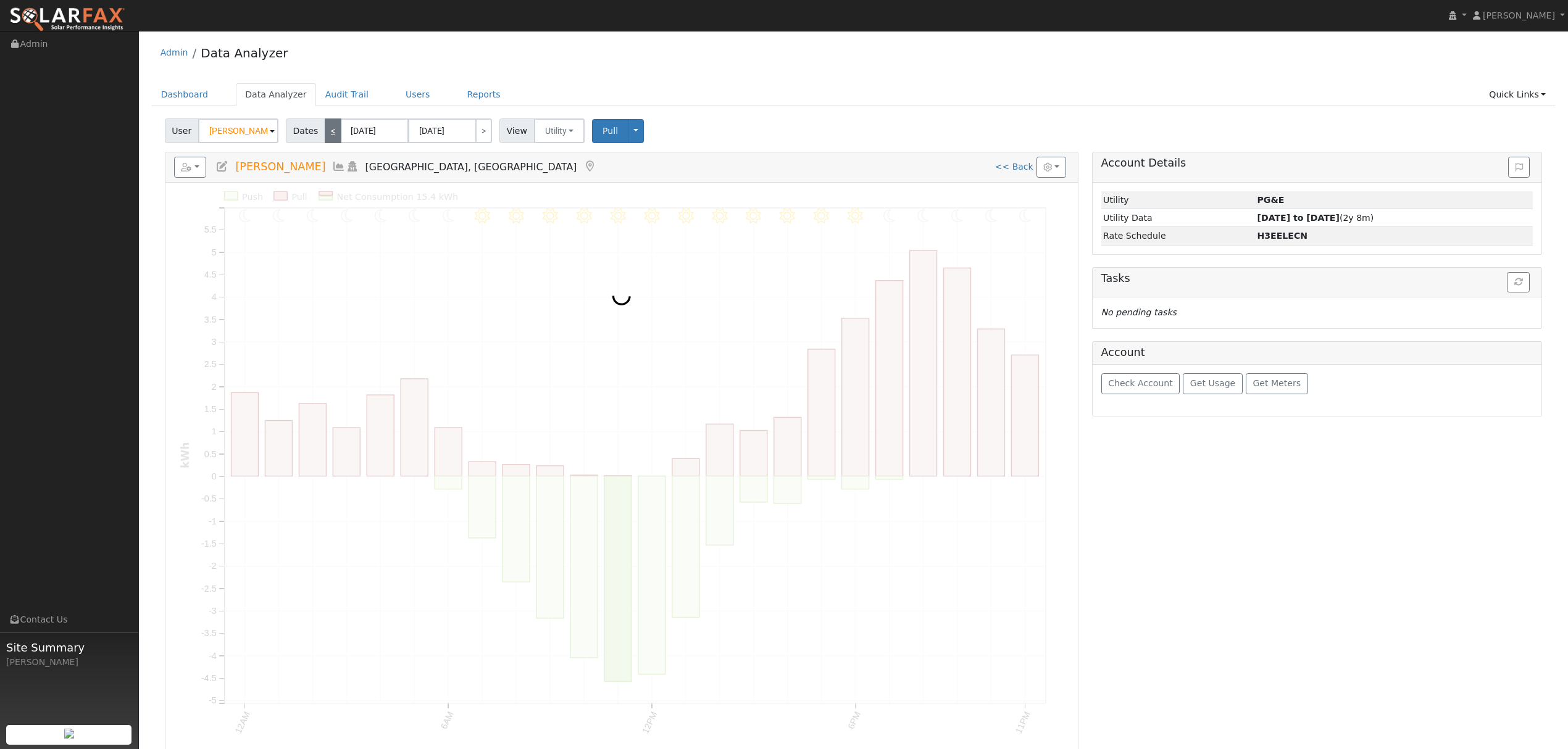
type input "[DATE]"
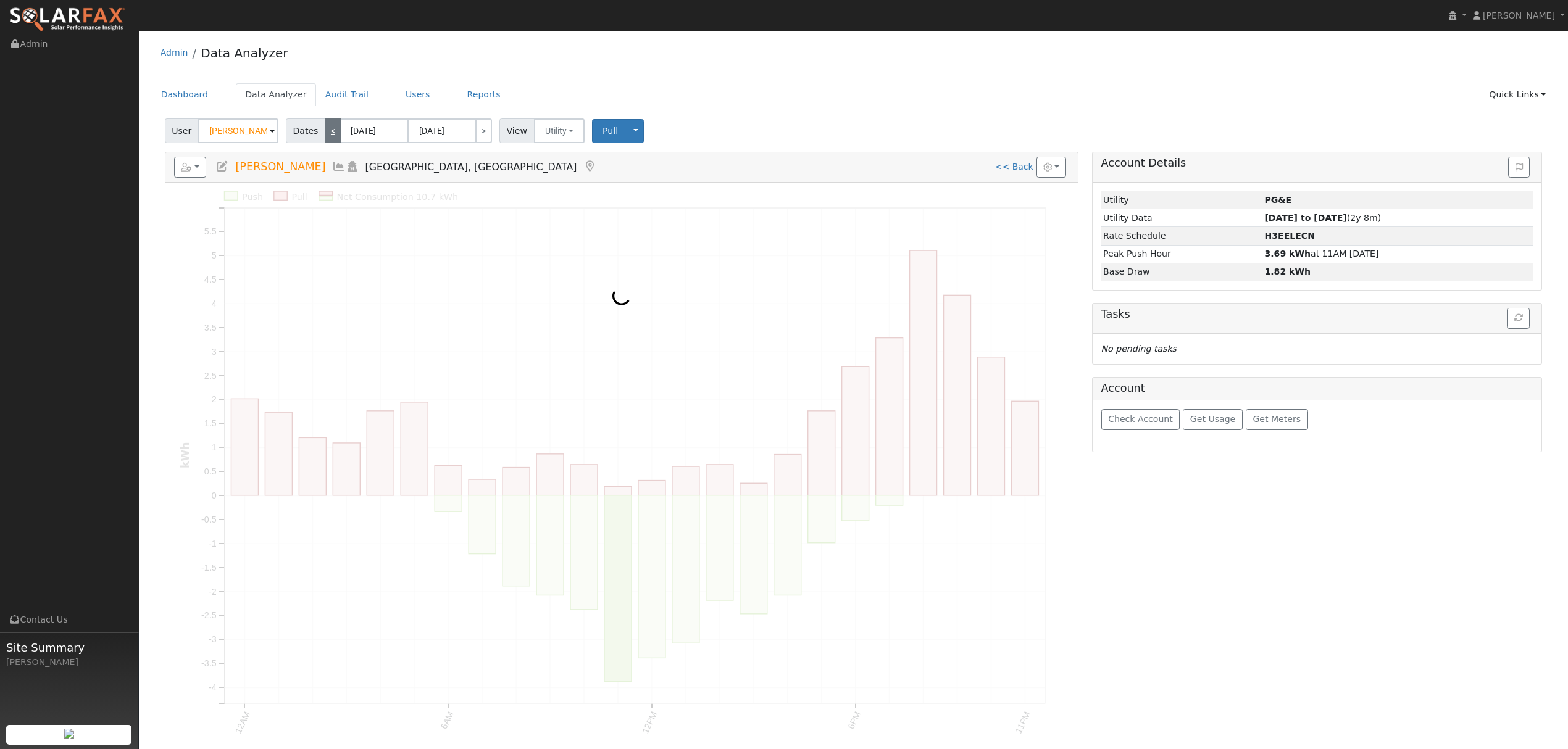
click at [325, 131] on link "<" at bounding box center [332, 130] width 17 height 24
type input "[DATE]"
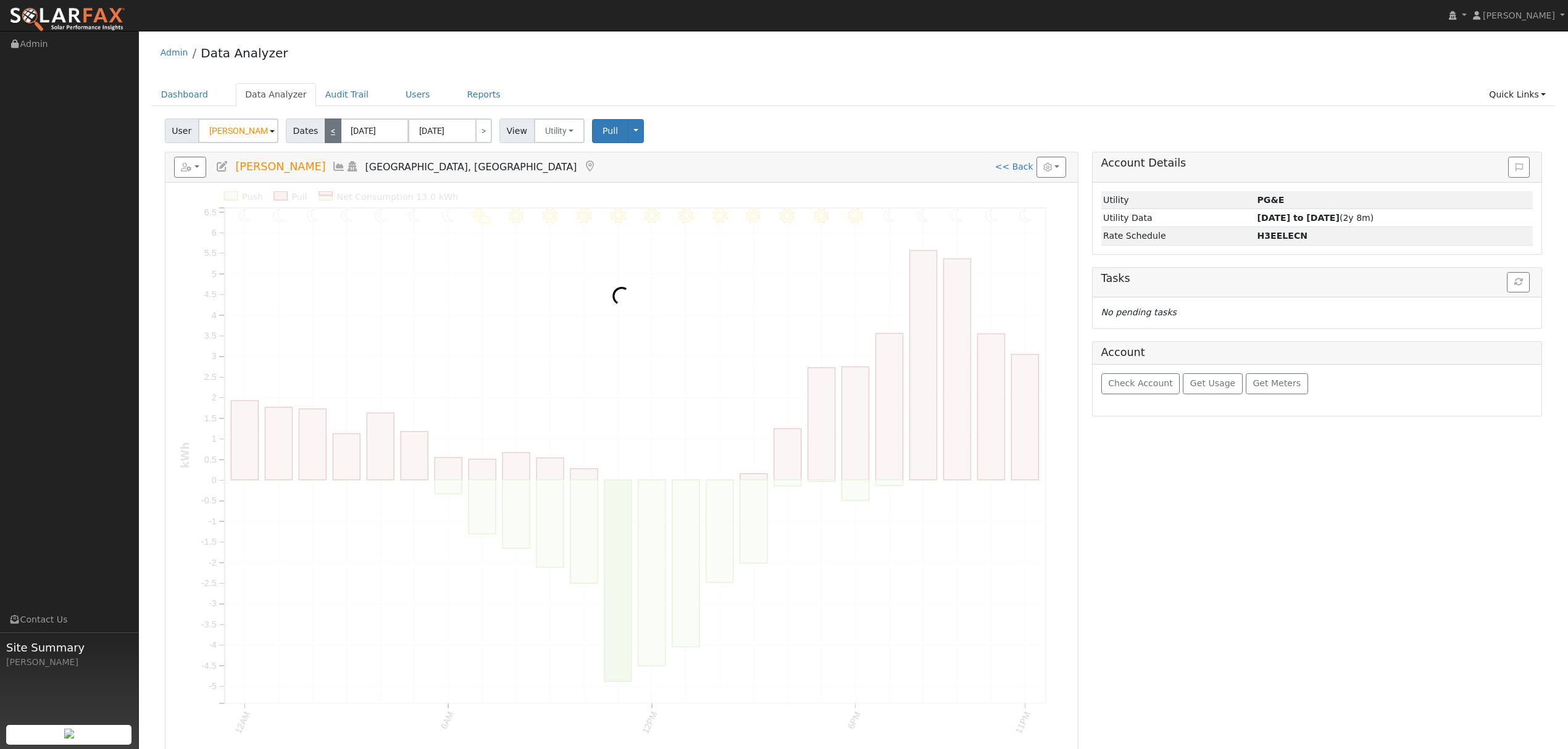
click at [325, 131] on link "<" at bounding box center [332, 130] width 17 height 24
type input "[DATE]"
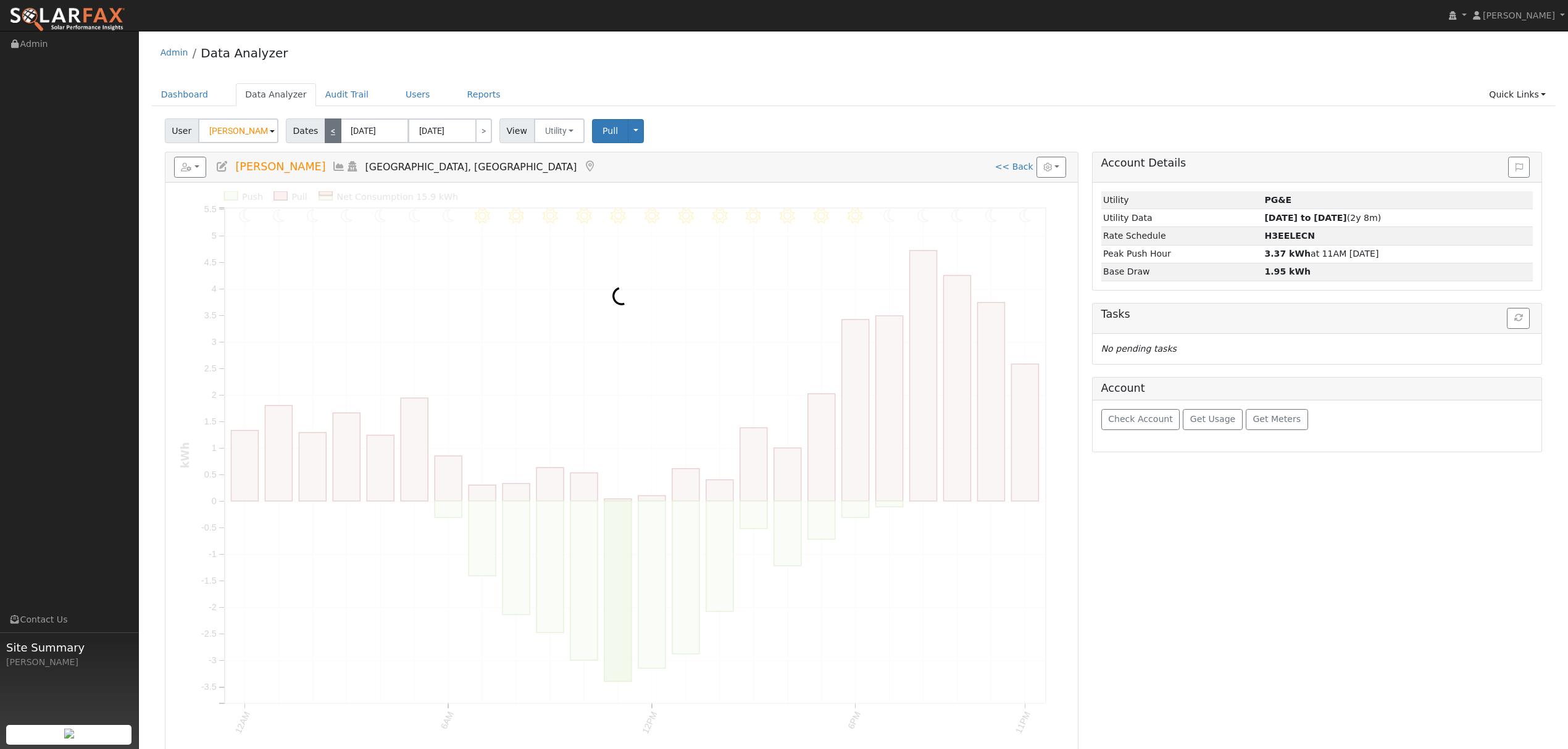
click at [325, 131] on link "<" at bounding box center [332, 130] width 17 height 24
type input "[DATE]"
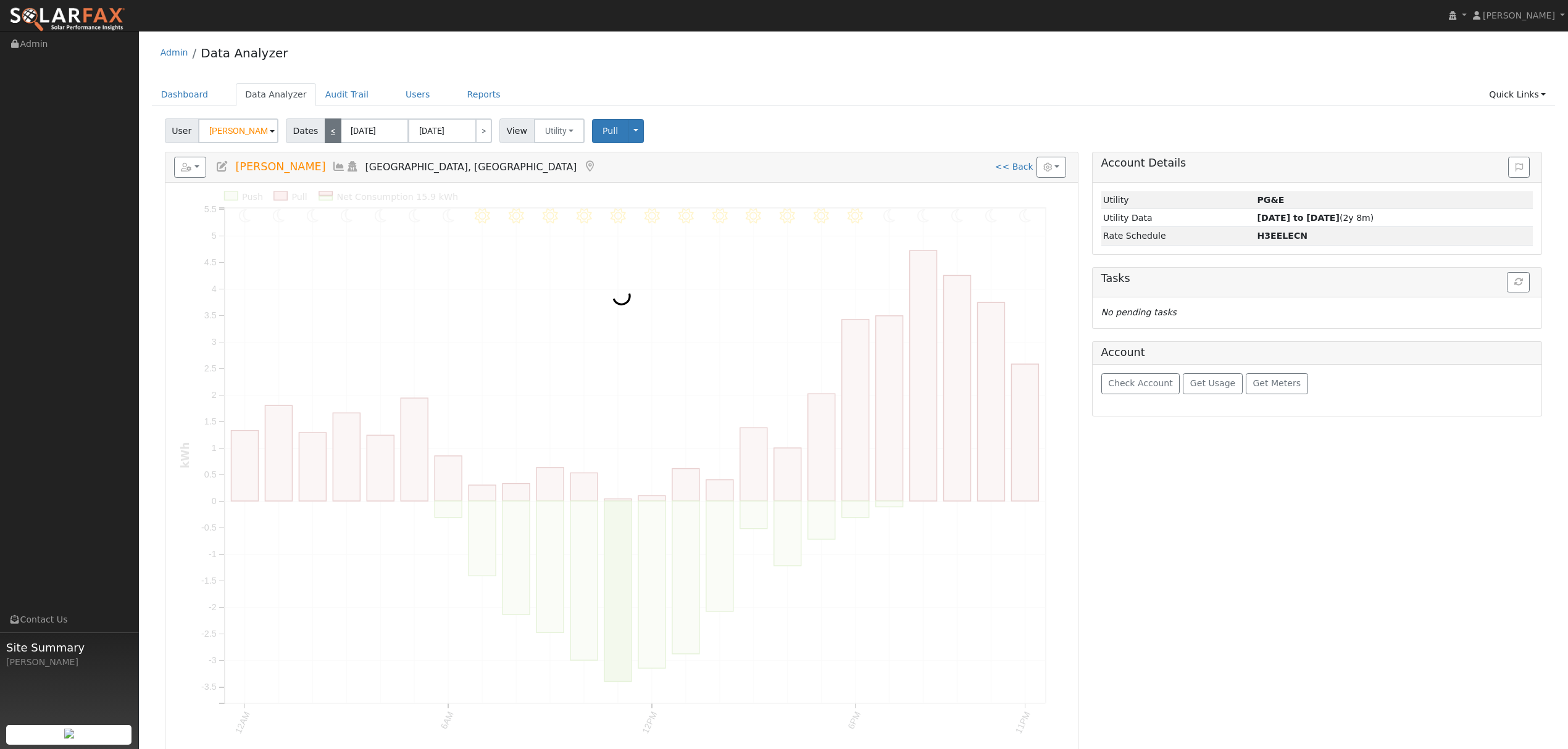
click at [325, 131] on link "<" at bounding box center [332, 130] width 17 height 24
type input "[DATE]"
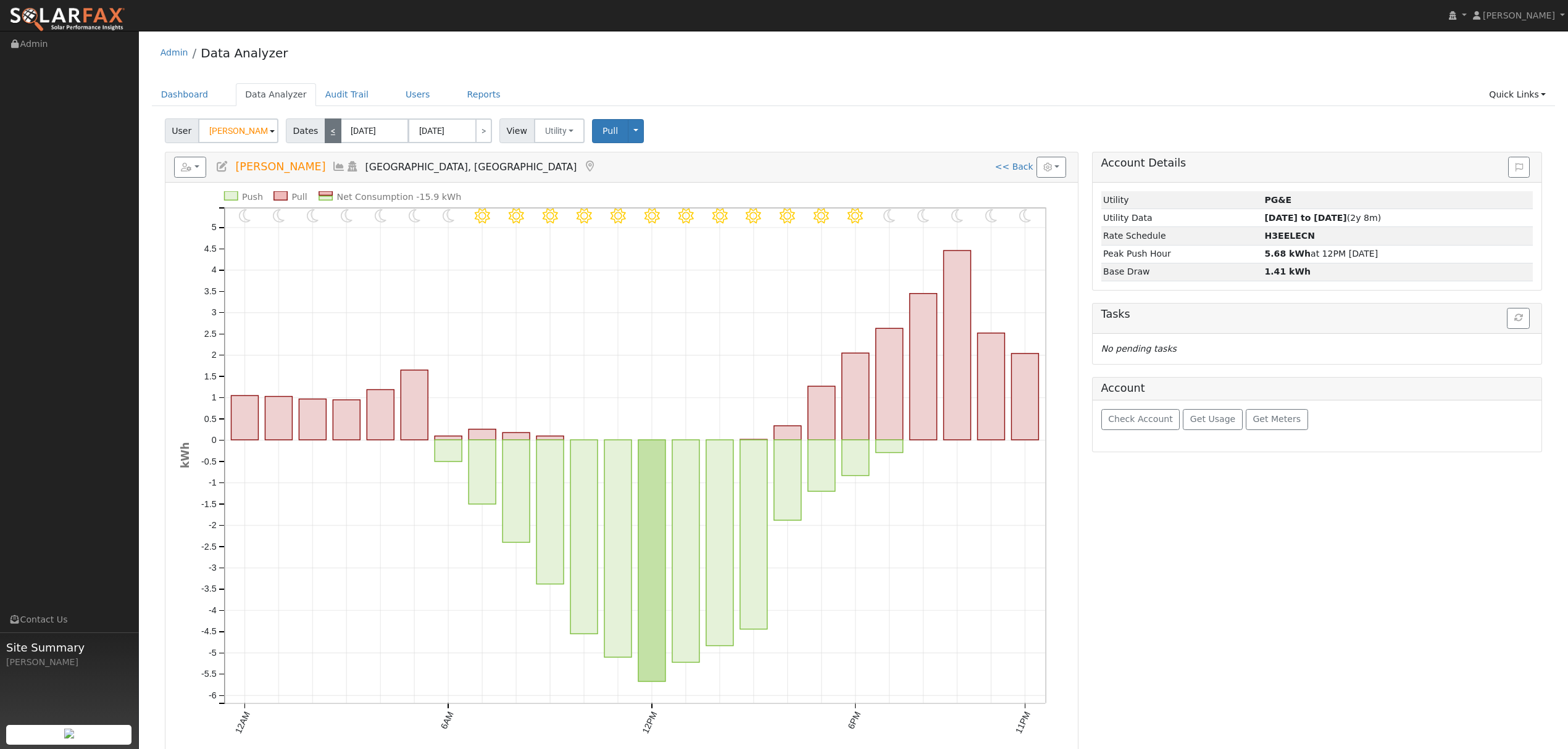
click at [325, 131] on link "<" at bounding box center [332, 130] width 17 height 24
type input "[DATE]"
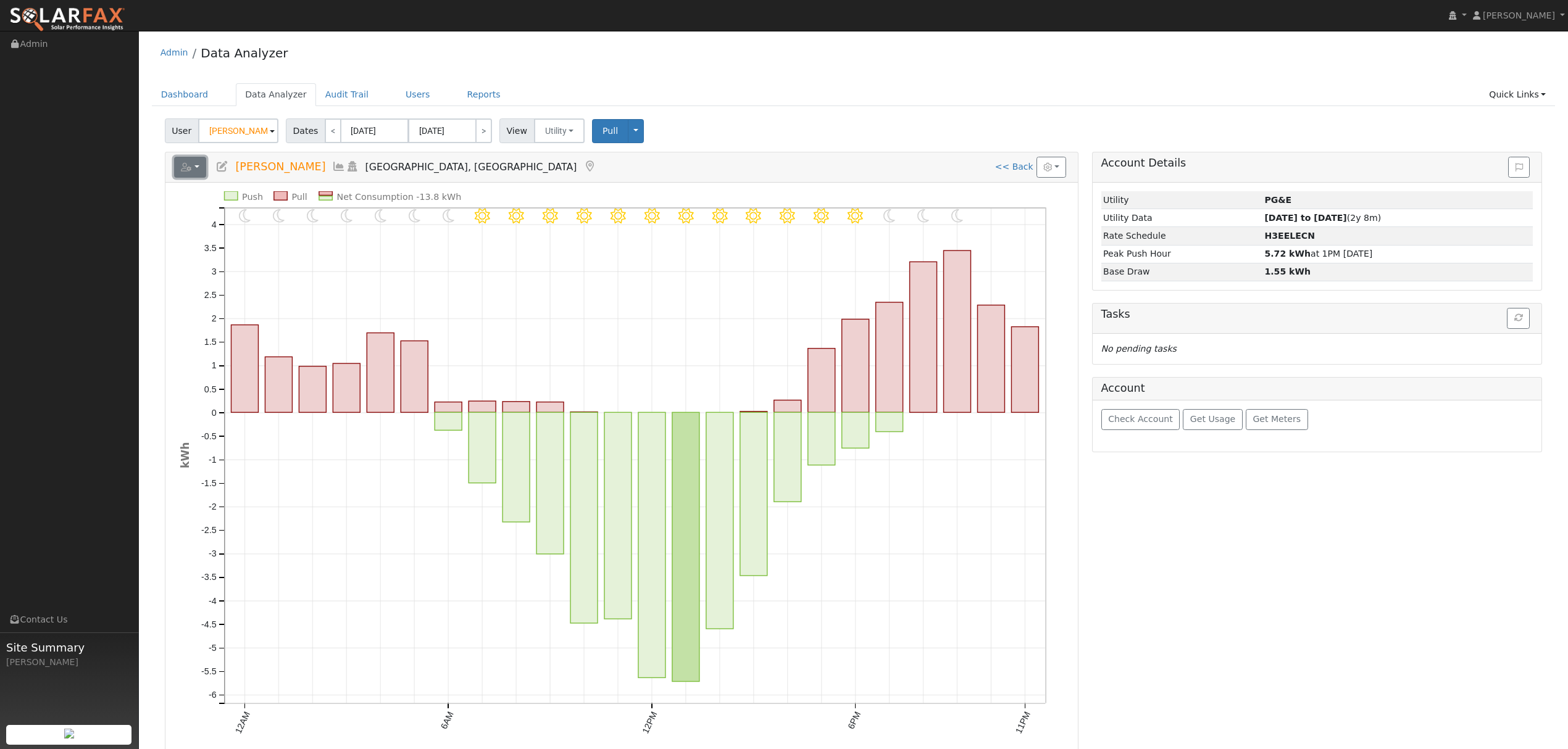
click at [193, 166] on button "button" at bounding box center [191, 167] width 33 height 21
click at [311, 225] on link "Export to CSV" at bounding box center [342, 222] width 89 height 15
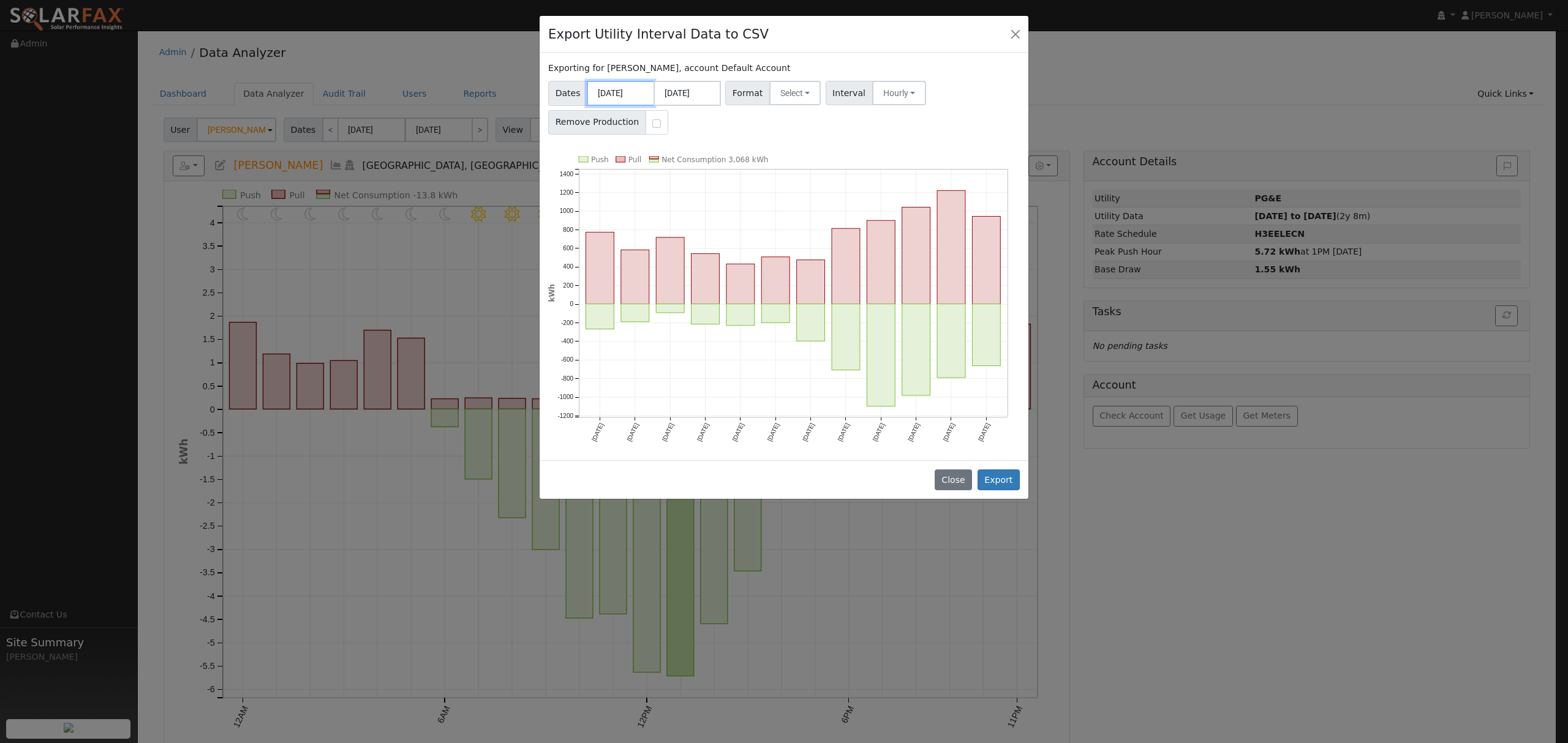
click at [613, 94] on input "[DATE]" at bounding box center [620, 93] width 68 height 25
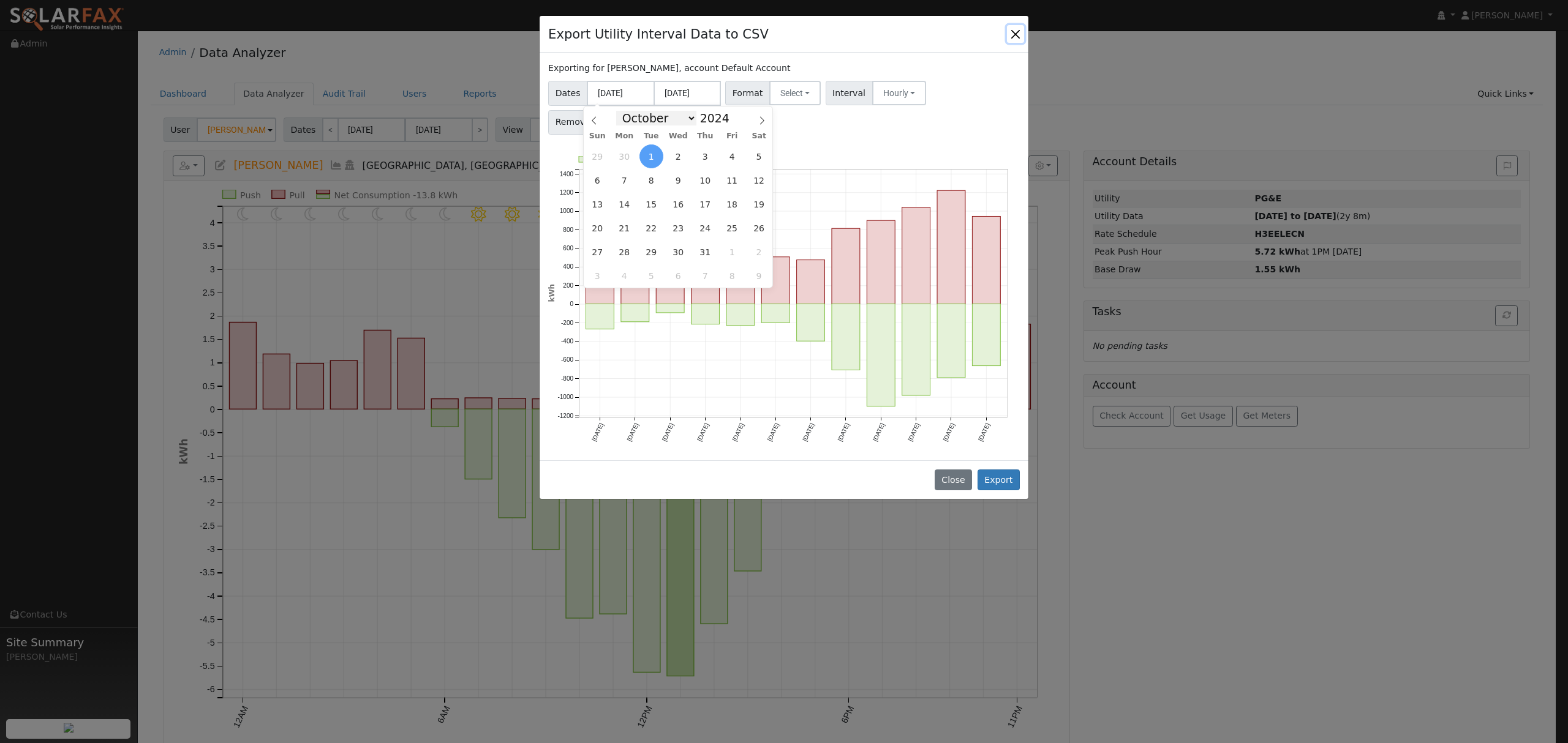
click at [688, 119] on select "January February March April May June July August September October November De…" at bounding box center [656, 118] width 80 height 14
select select "0"
click at [625, 111] on select "January February March April May June July August September October November De…" at bounding box center [656, 118] width 80 height 14
click at [626, 159] on span "1" at bounding box center [624, 156] width 24 height 24
type input "[DATE]"
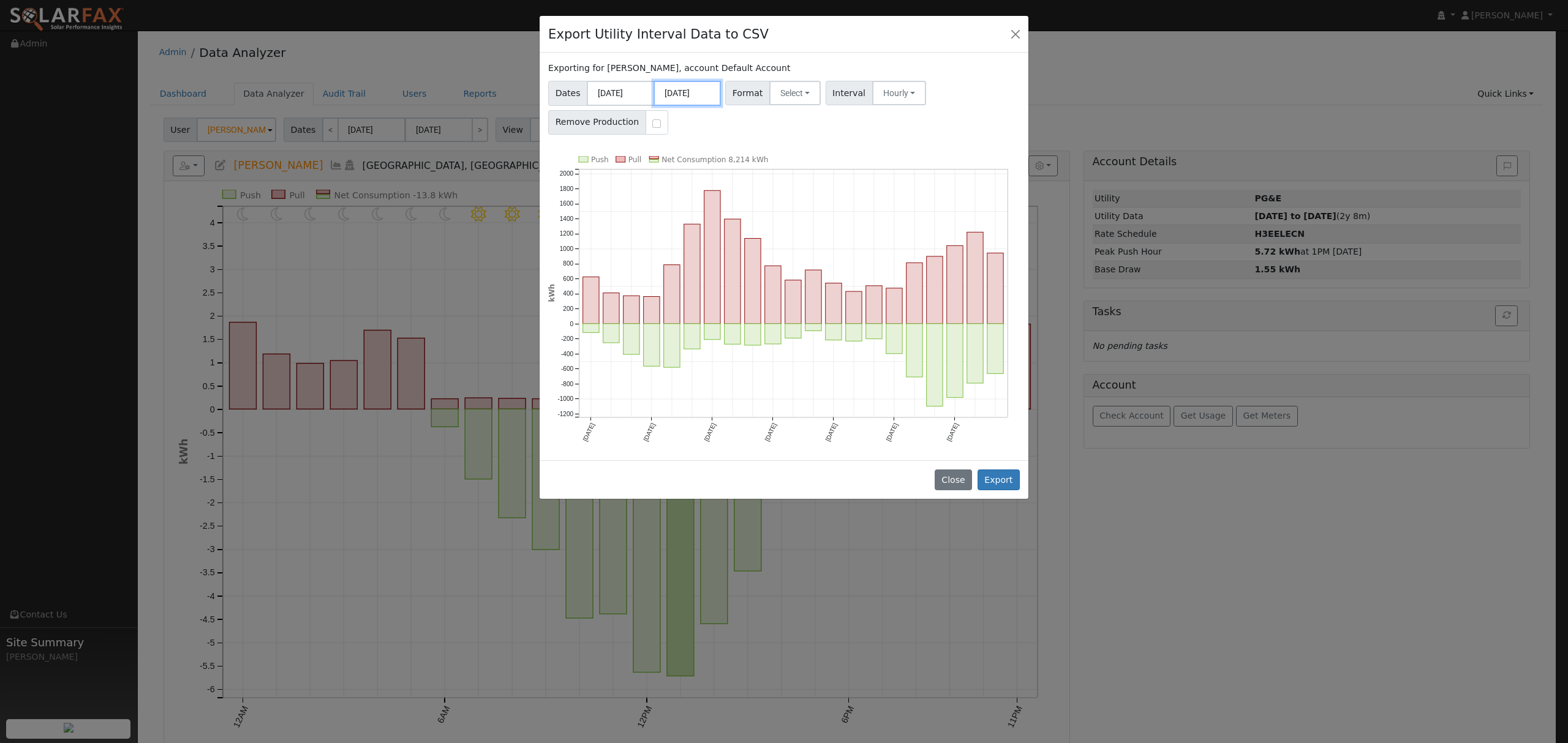
click at [686, 92] on input "[DATE]" at bounding box center [688, 93] width 68 height 25
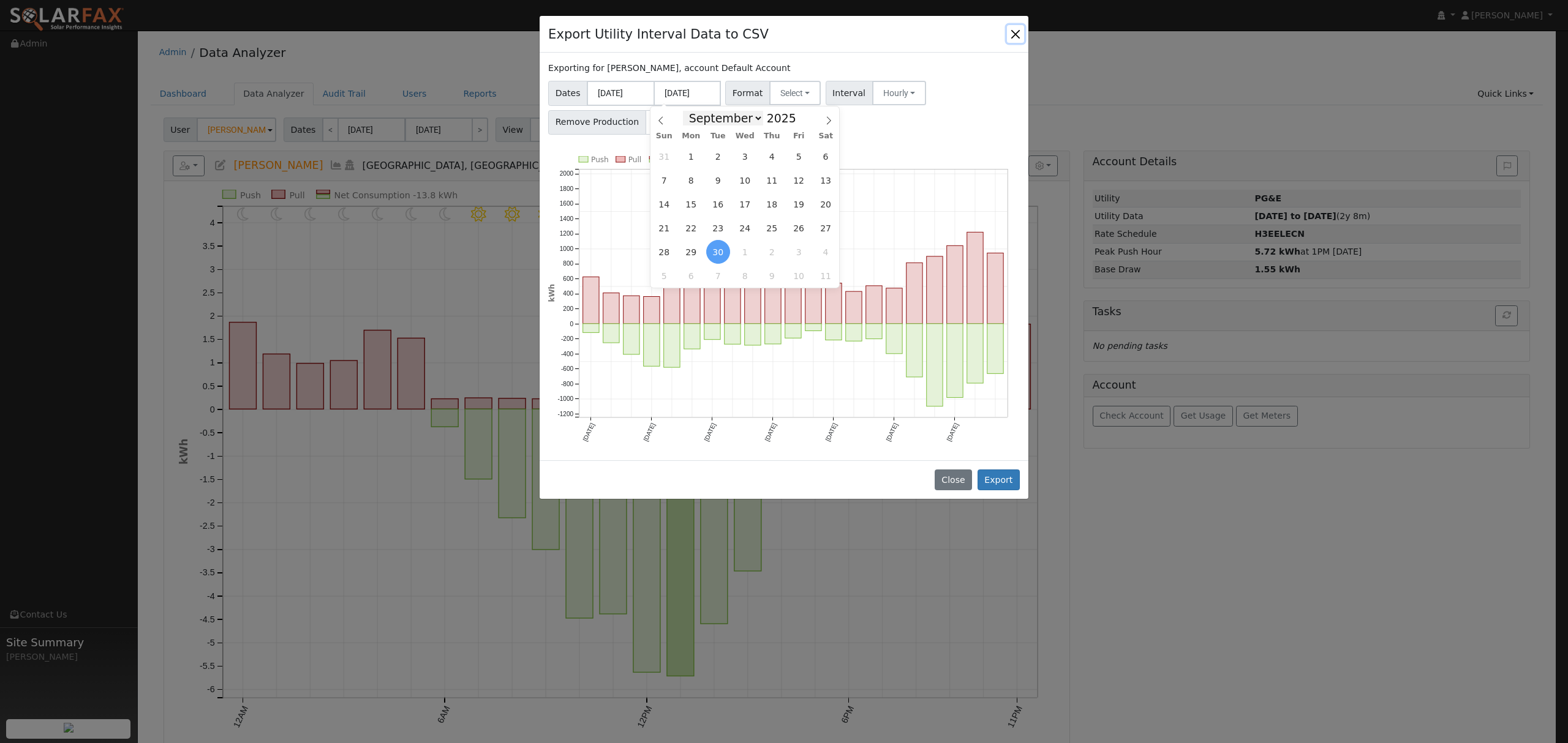
click at [752, 115] on select "January February March April May June July August September October November De…" at bounding box center [722, 118] width 80 height 14
select select "11"
click at [691, 111] on select "January February March April May June July August September October November De…" at bounding box center [722, 118] width 80 height 14
click at [798, 122] on span at bounding box center [802, 121] width 9 height 7
type input "2024"
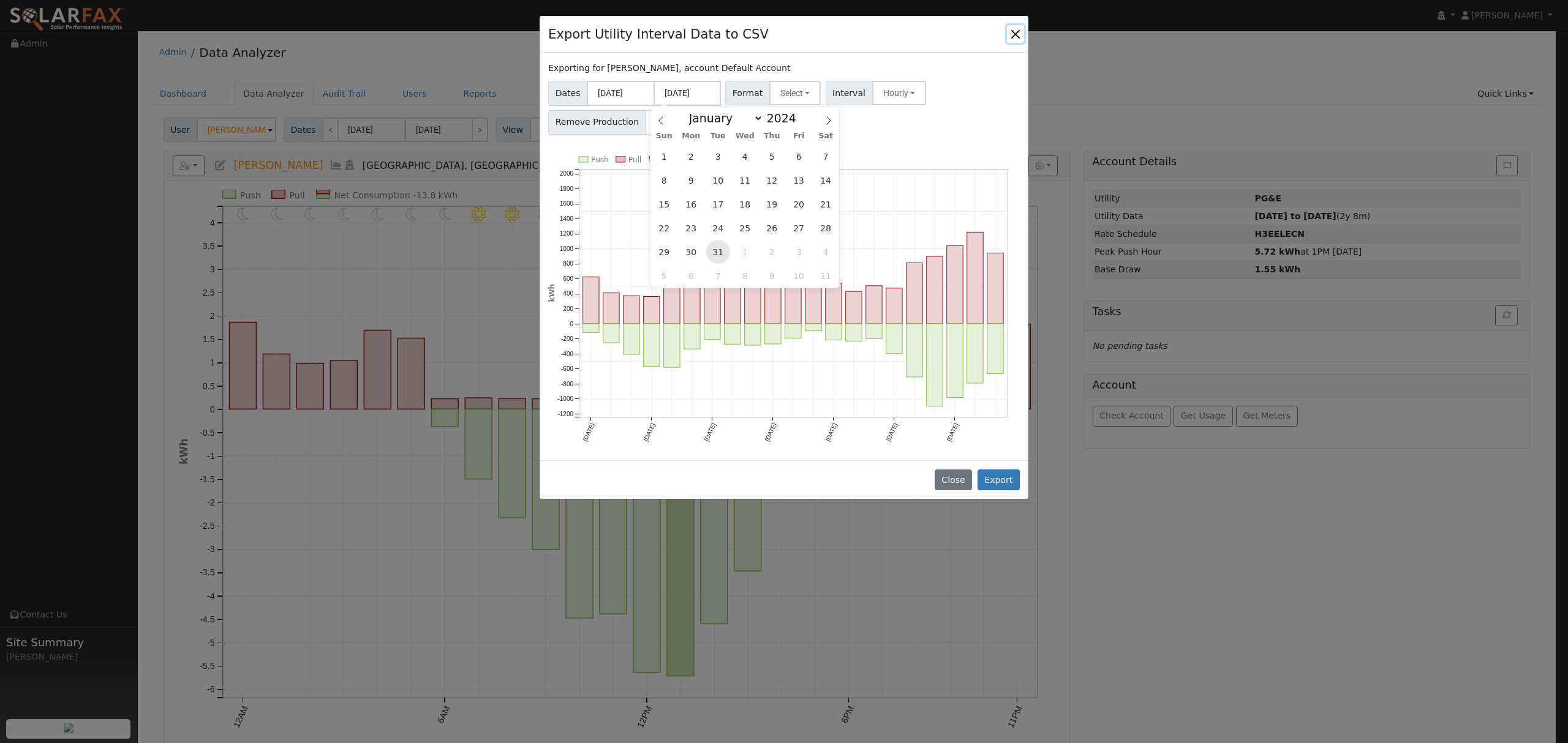
click at [716, 248] on span "31" at bounding box center [717, 252] width 24 height 24
type input "[DATE]"
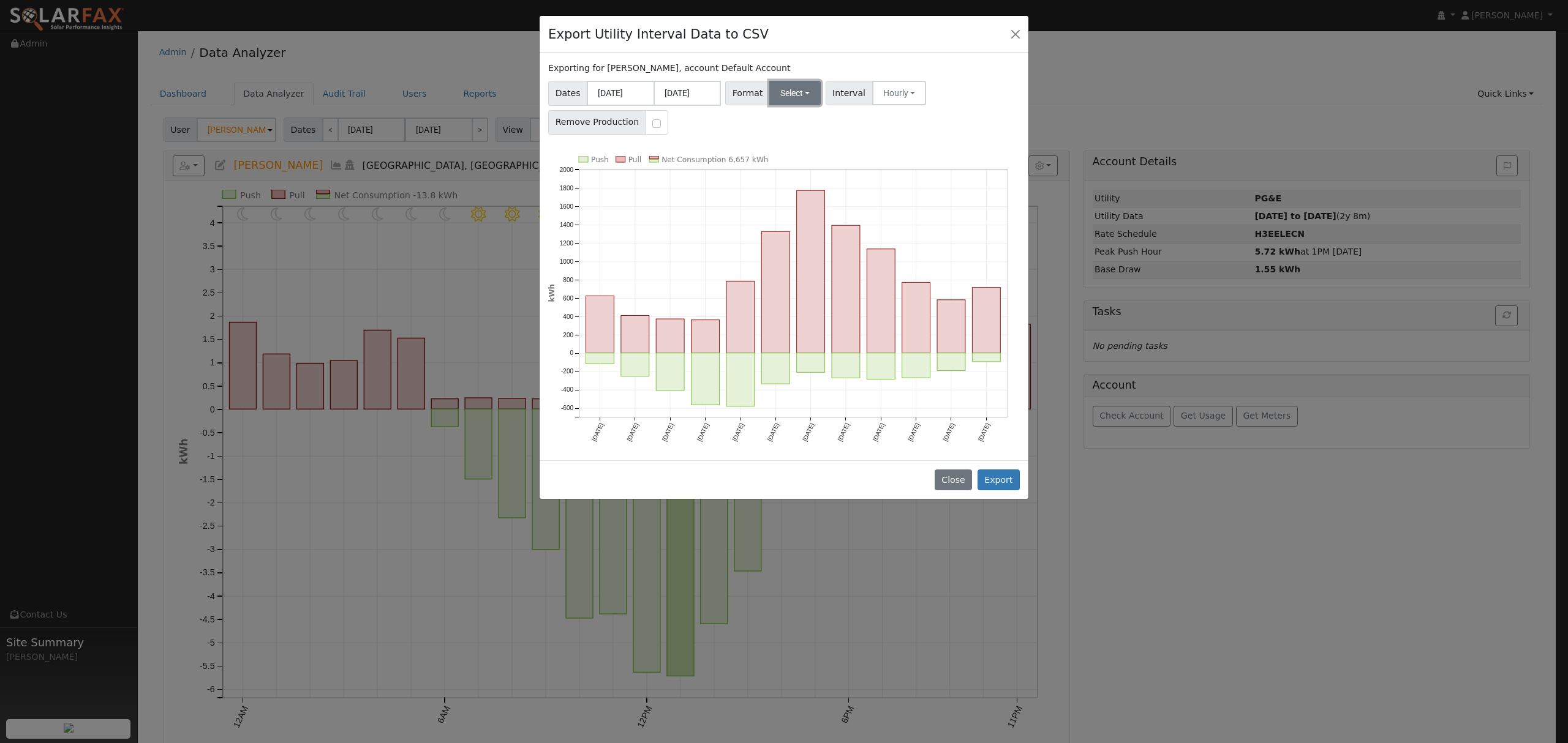
click at [798, 92] on button "Select" at bounding box center [796, 93] width 52 height 24
click at [786, 251] on link "Solargraf" at bounding box center [810, 251] width 88 height 17
click at [1008, 478] on button "Export" at bounding box center [999, 480] width 42 height 21
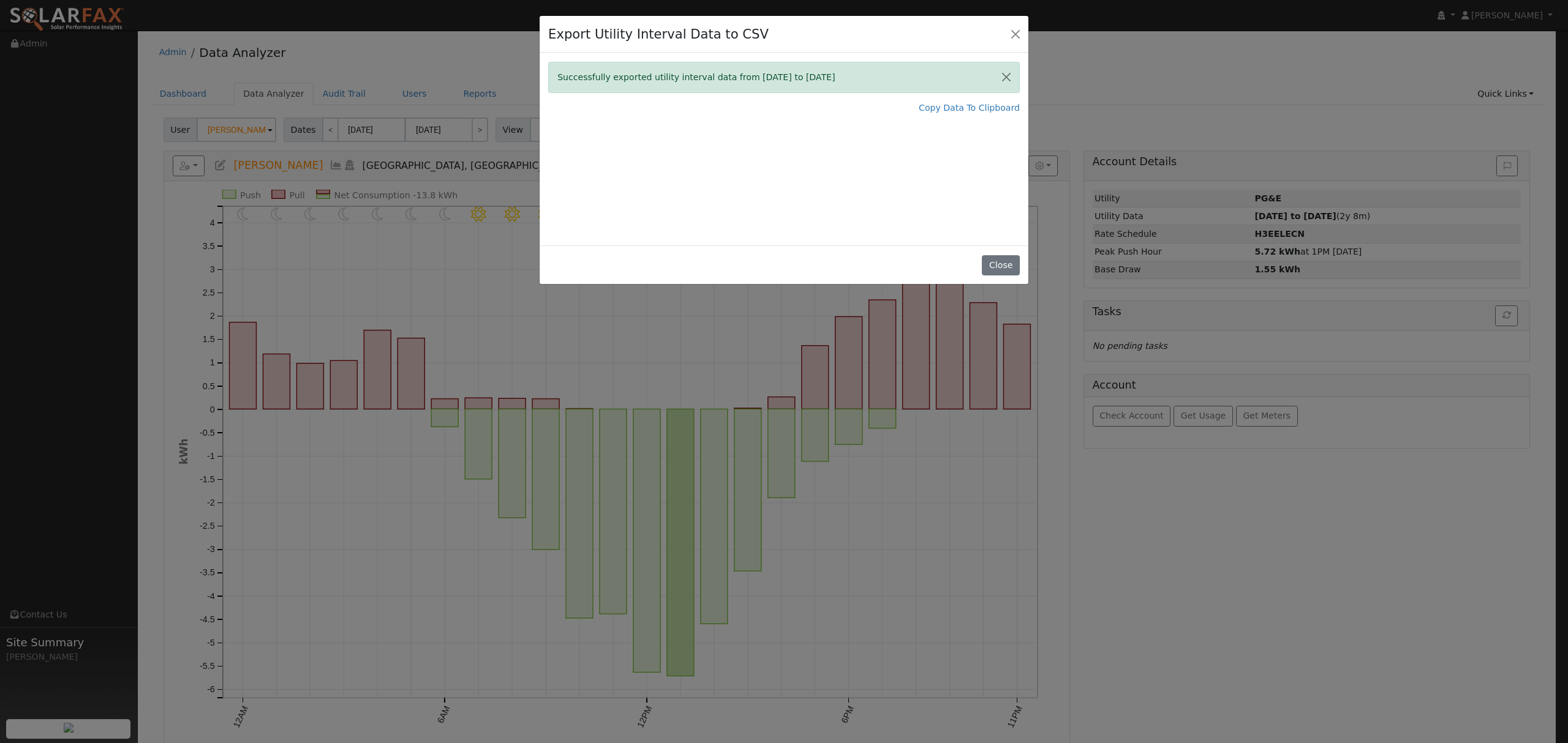
click at [1007, 252] on div "Close" at bounding box center [783, 265] width 489 height 39
drag, startPoint x: 1011, startPoint y: 262, endPoint x: 920, endPoint y: 269, distance: 91.3
click at [1012, 262] on button "Close" at bounding box center [1000, 266] width 38 height 21
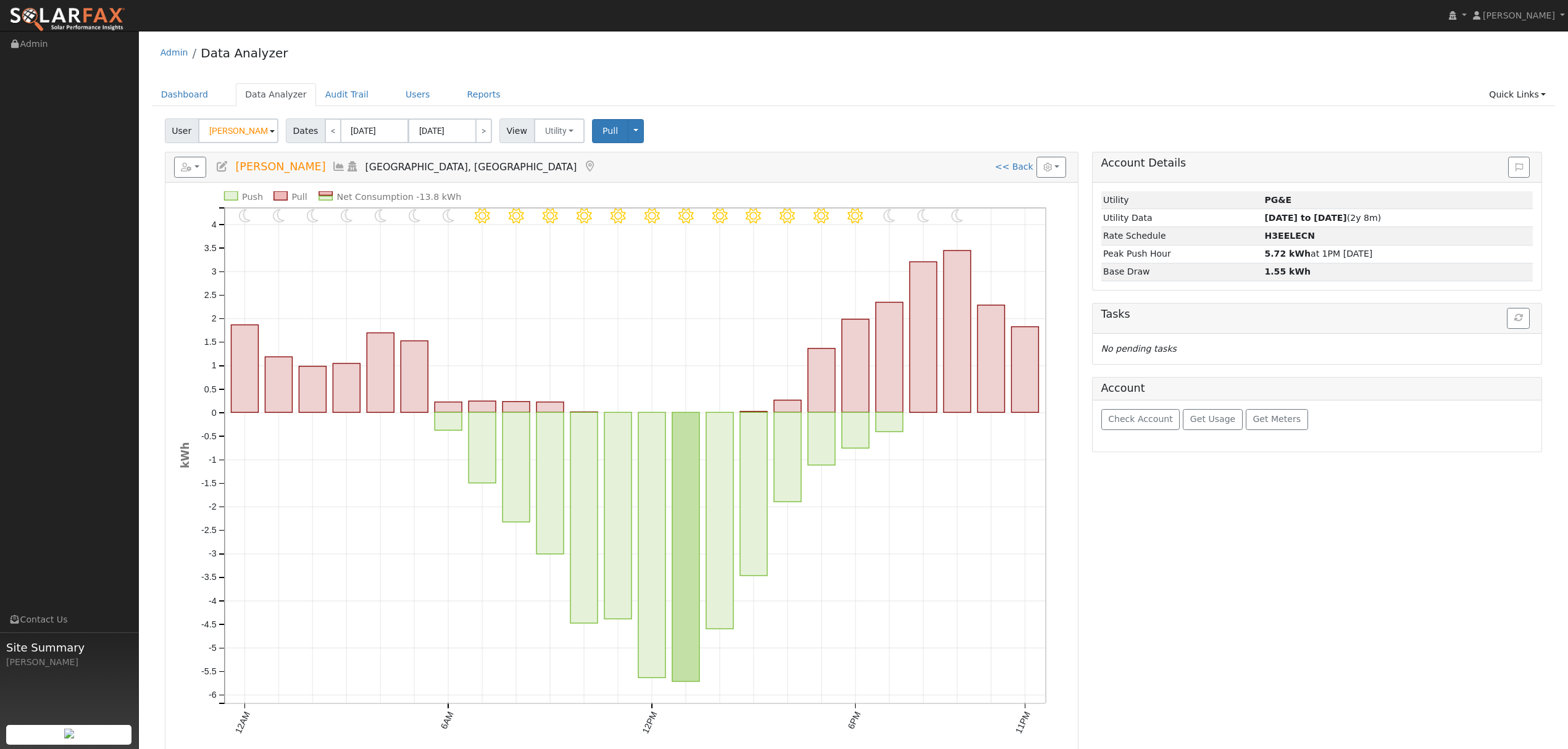
click at [332, 164] on icon at bounding box center [339, 166] width 14 height 11
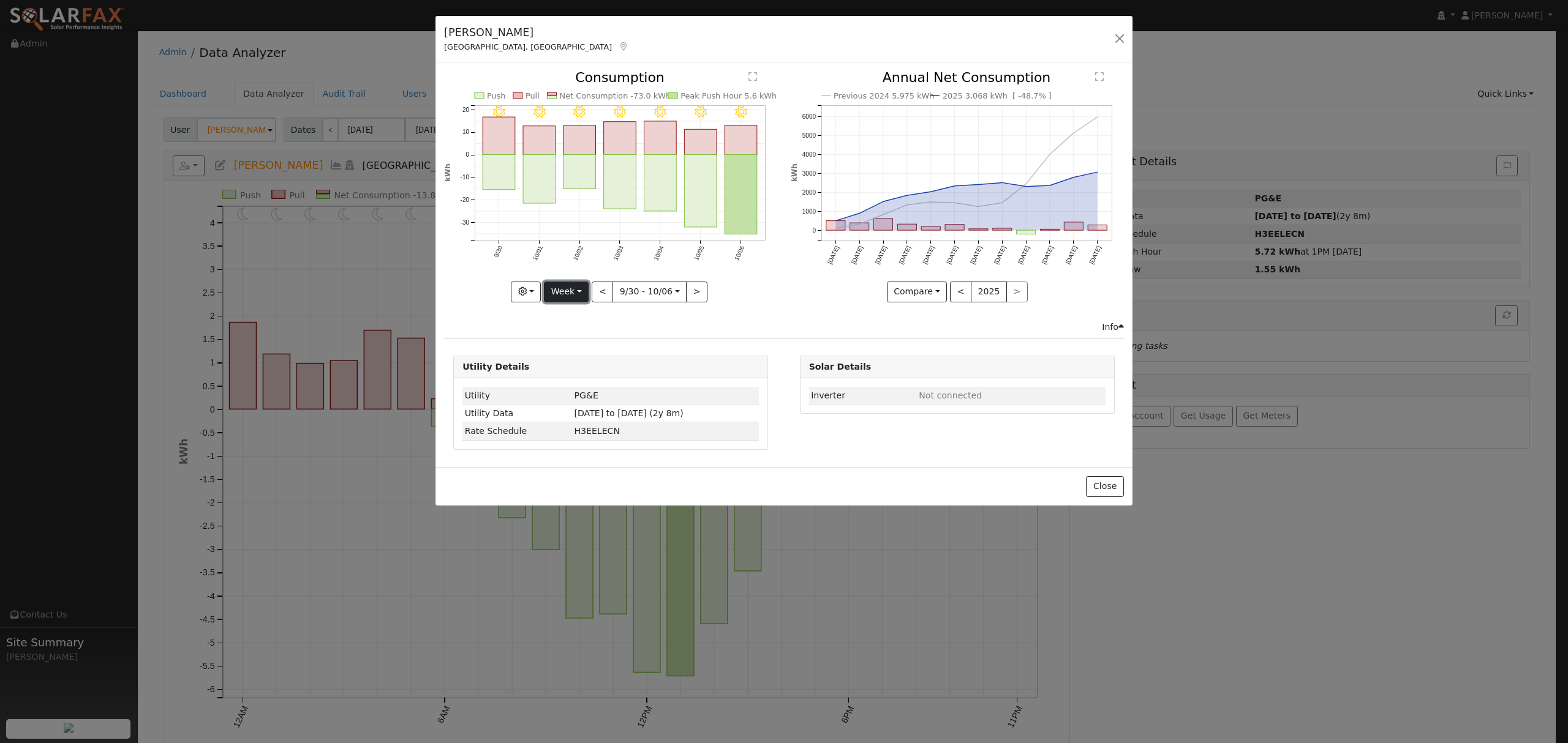
click at [577, 287] on button "Week" at bounding box center [566, 292] width 44 height 21
click at [573, 372] on link "Year" at bounding box center [587, 368] width 85 height 17
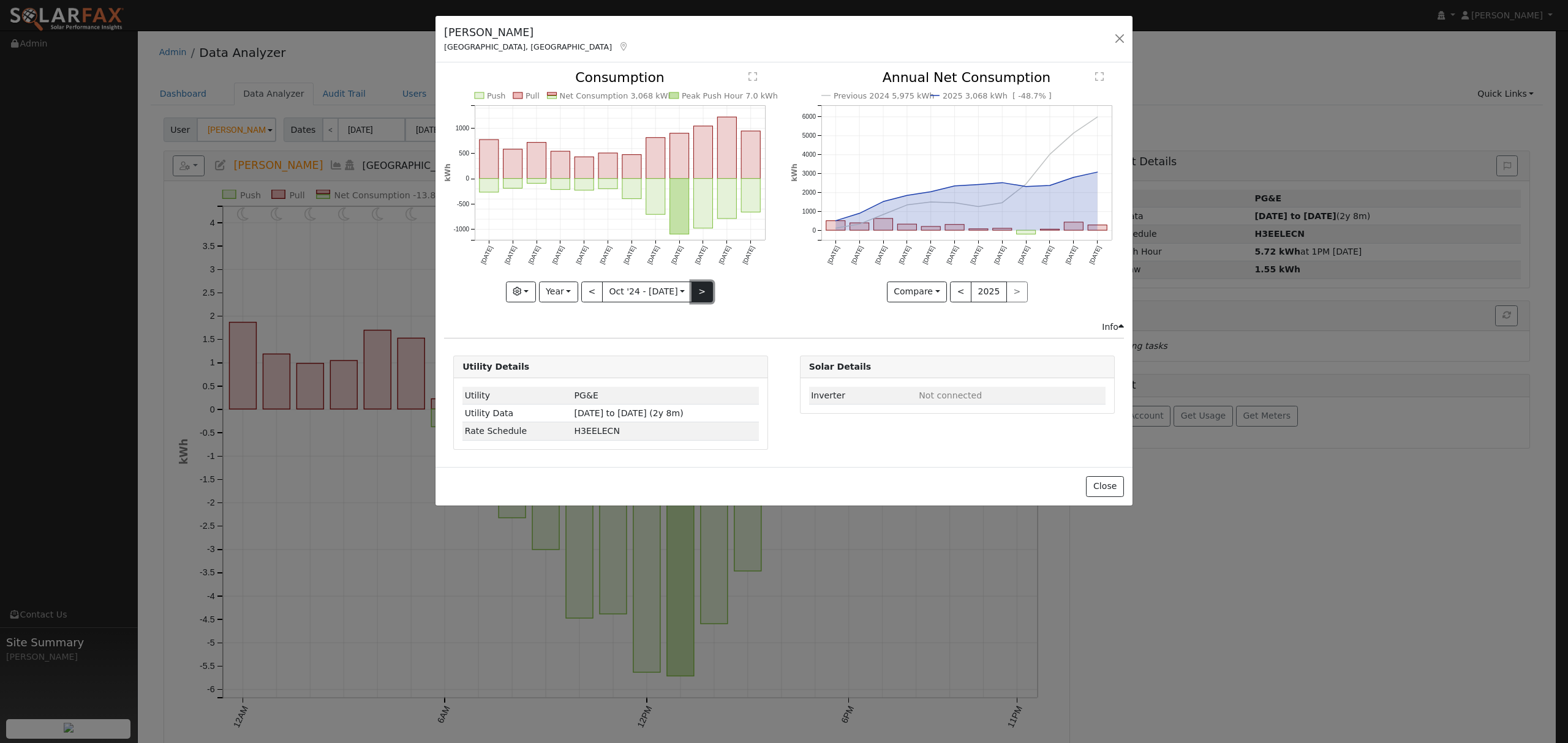
click at [707, 289] on button ">" at bounding box center [702, 292] width 21 height 21
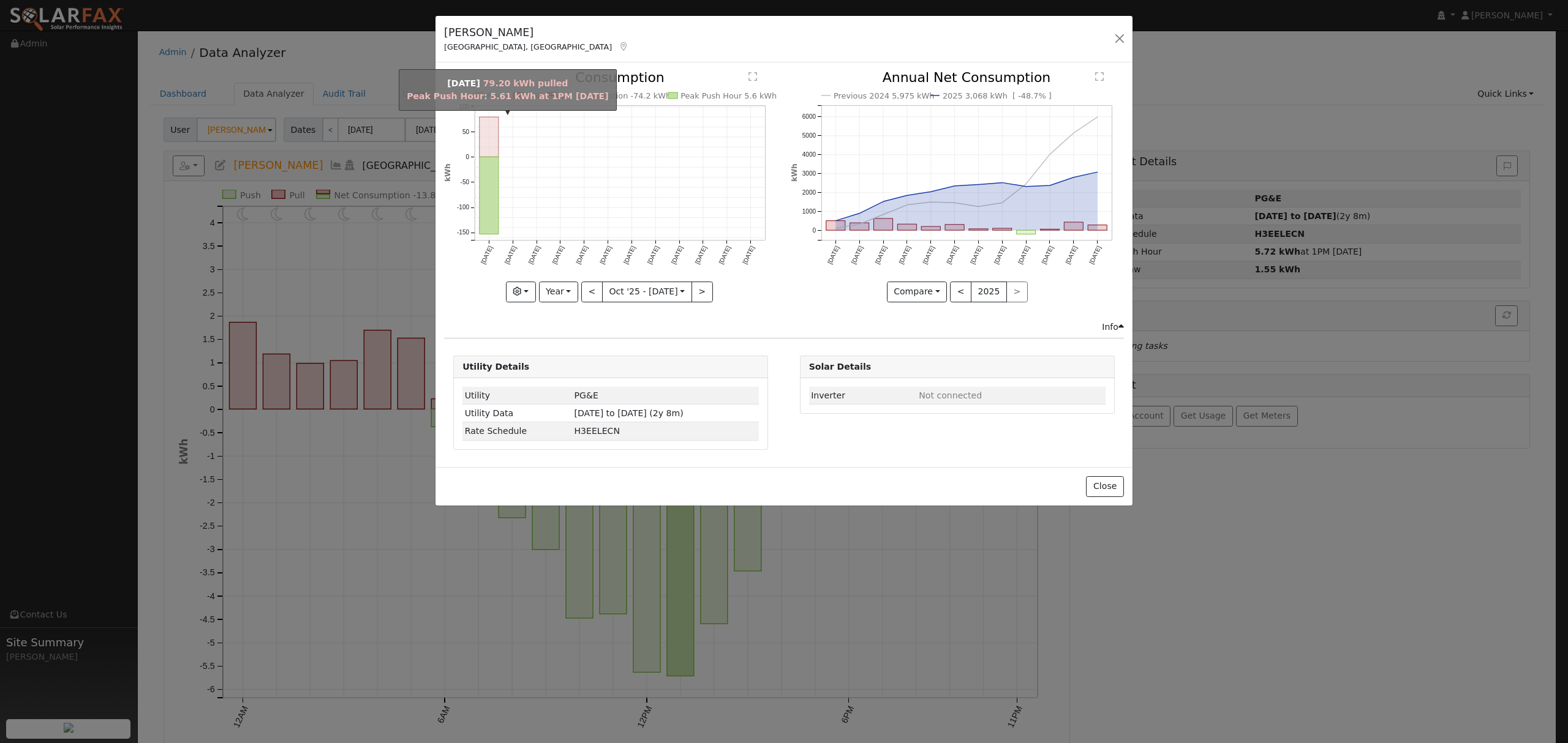
click at [494, 138] on rect "onclick=""" at bounding box center [489, 137] width 19 height 40
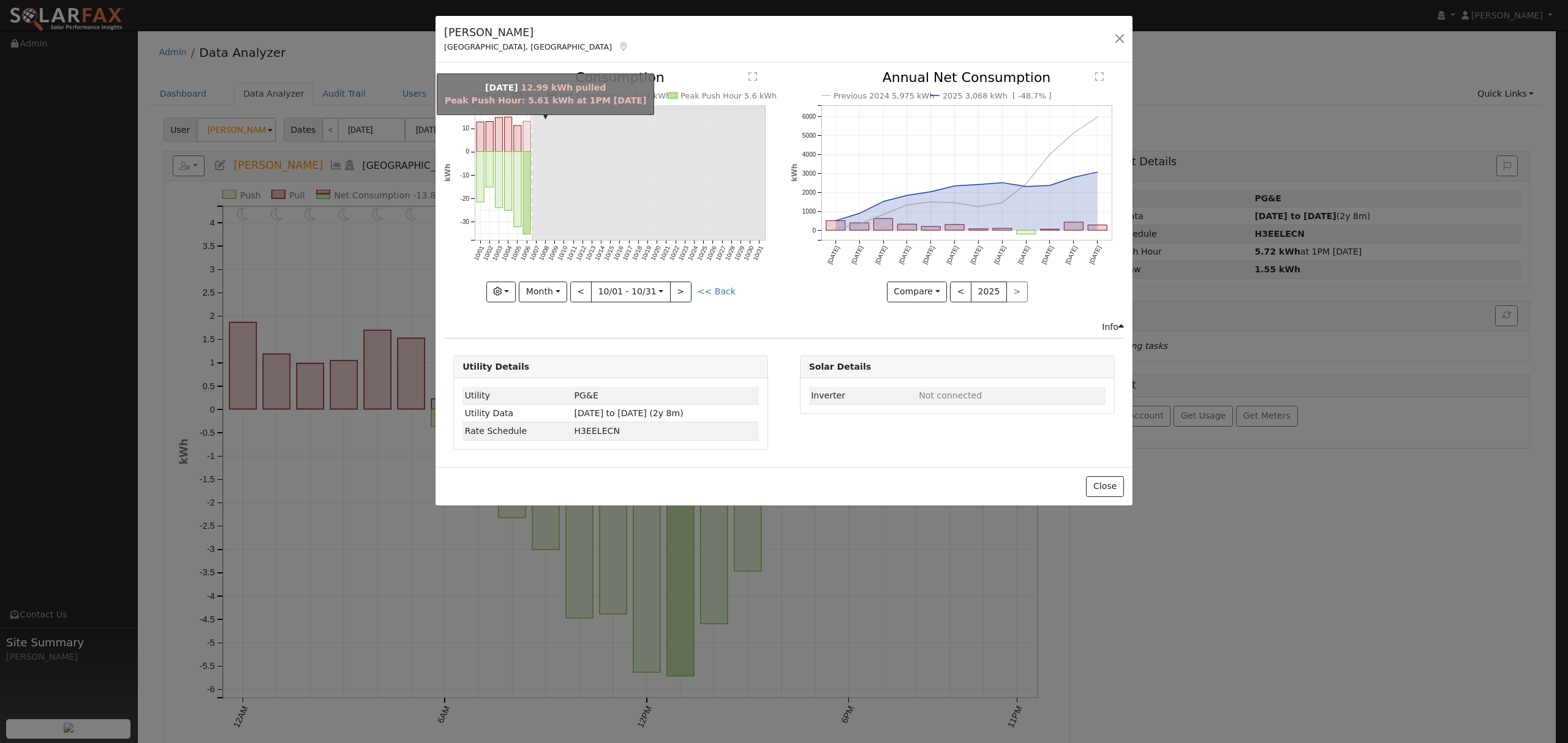
click at [527, 141] on rect "onclick=""" at bounding box center [527, 137] width 8 height 31
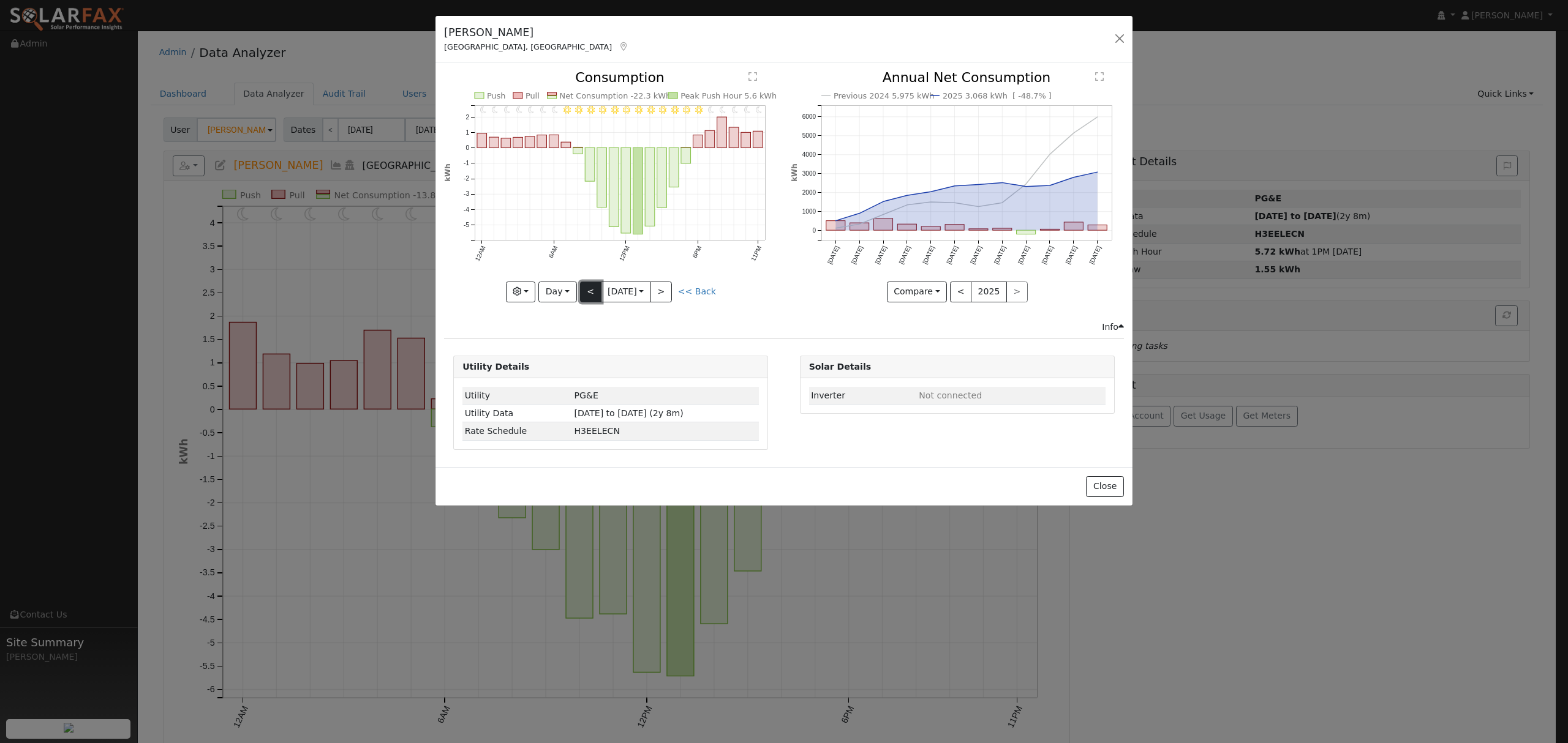
click at [584, 290] on button "<" at bounding box center [590, 292] width 21 height 21
click at [588, 293] on button "<" at bounding box center [590, 292] width 21 height 21
click at [591, 295] on button "<" at bounding box center [590, 292] width 21 height 21
click at [588, 290] on button "<" at bounding box center [590, 292] width 21 height 21
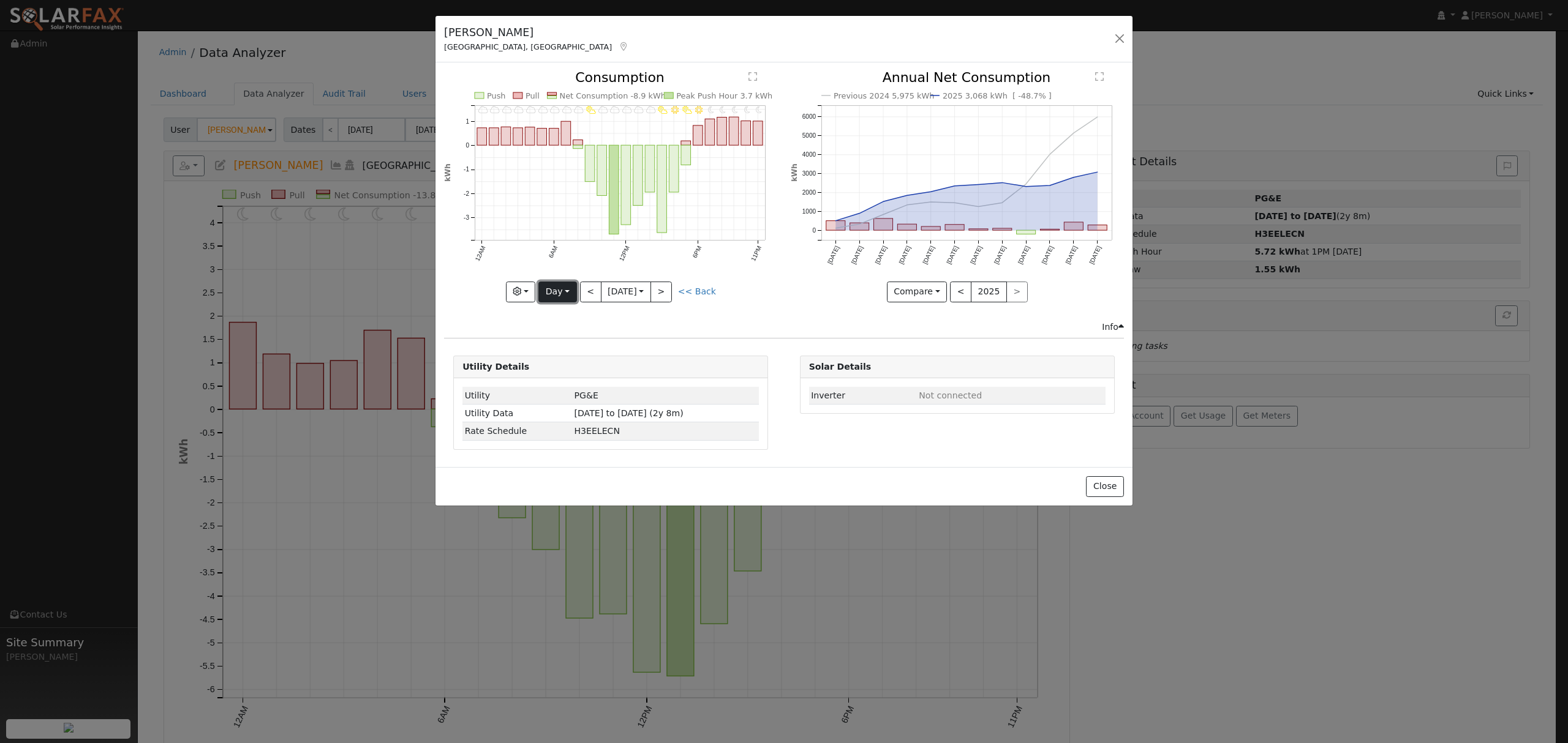
click at [565, 293] on button "Day" at bounding box center [556, 292] width 38 height 21
click at [561, 363] on link "Year" at bounding box center [581, 368] width 85 height 17
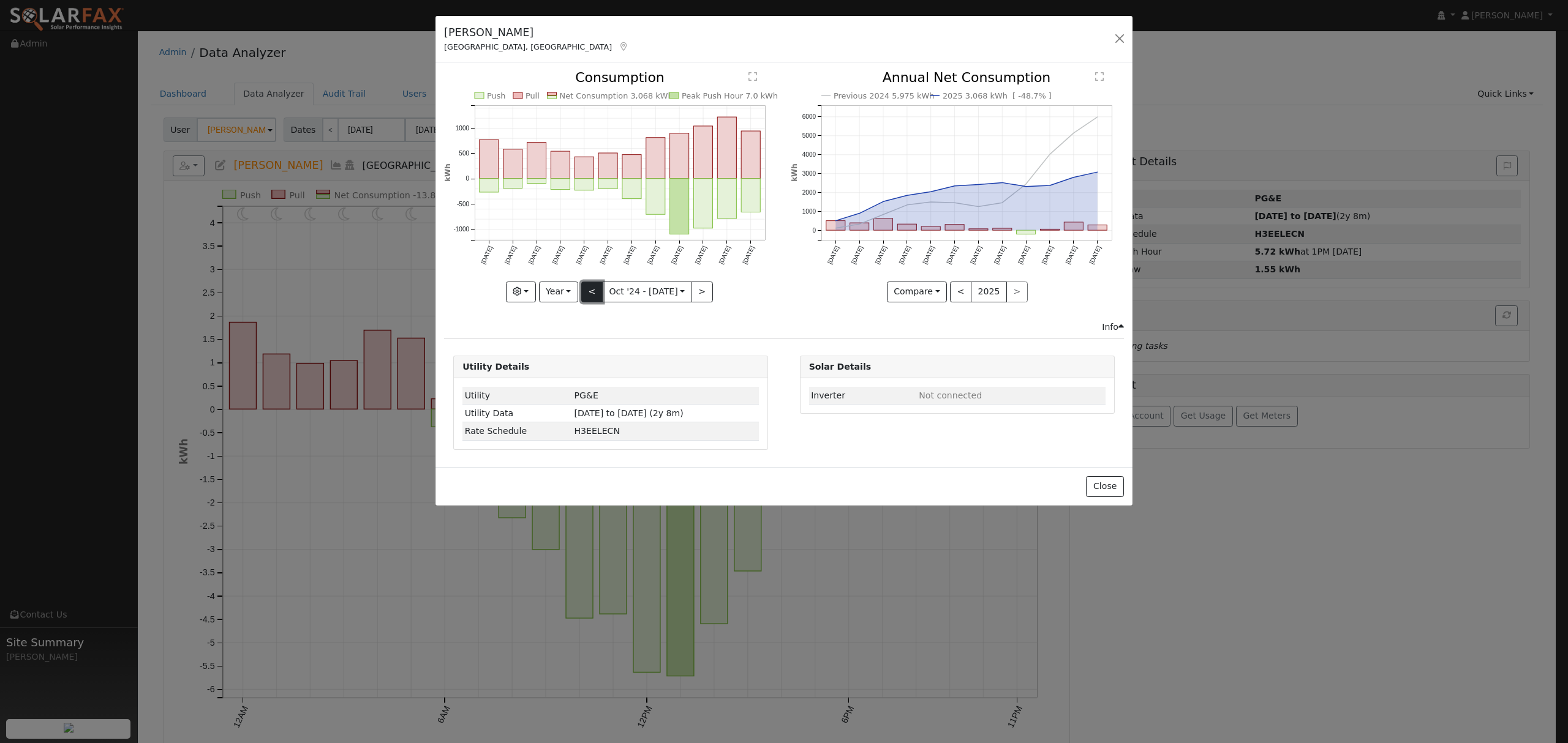
click at [591, 296] on button "<" at bounding box center [592, 292] width 21 height 21
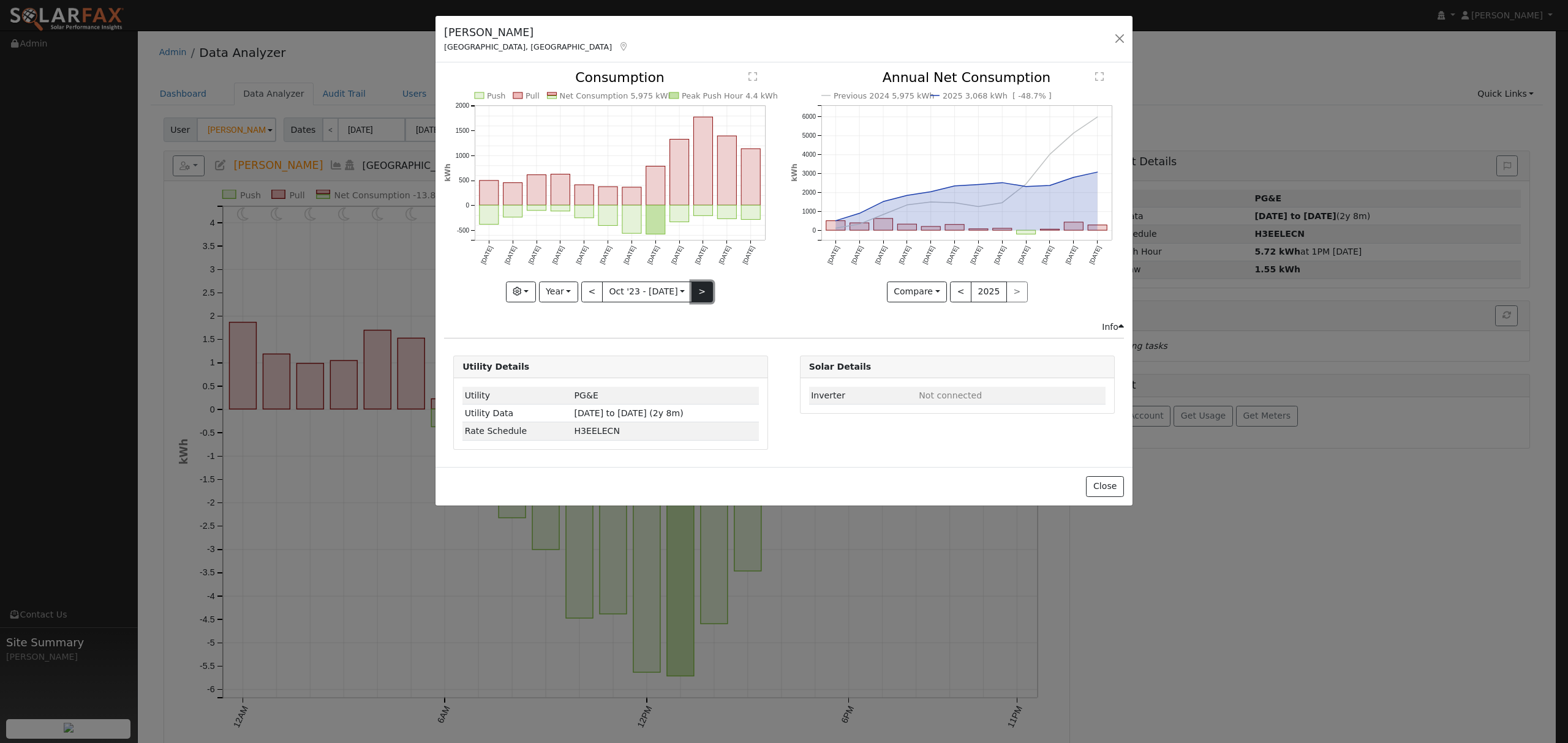
click at [701, 293] on button ">" at bounding box center [702, 292] width 21 height 21
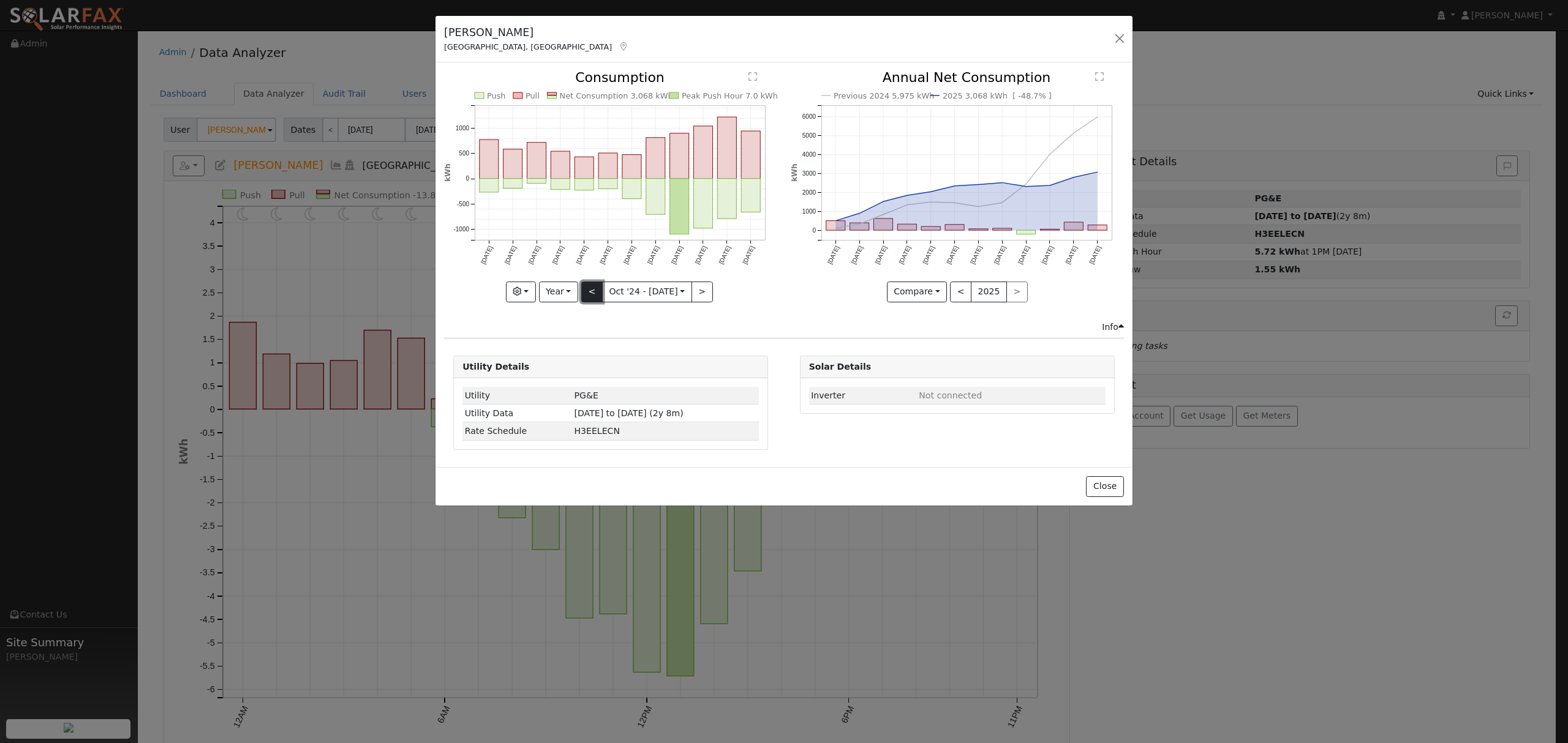
click at [590, 289] on button "<" at bounding box center [592, 292] width 21 height 21
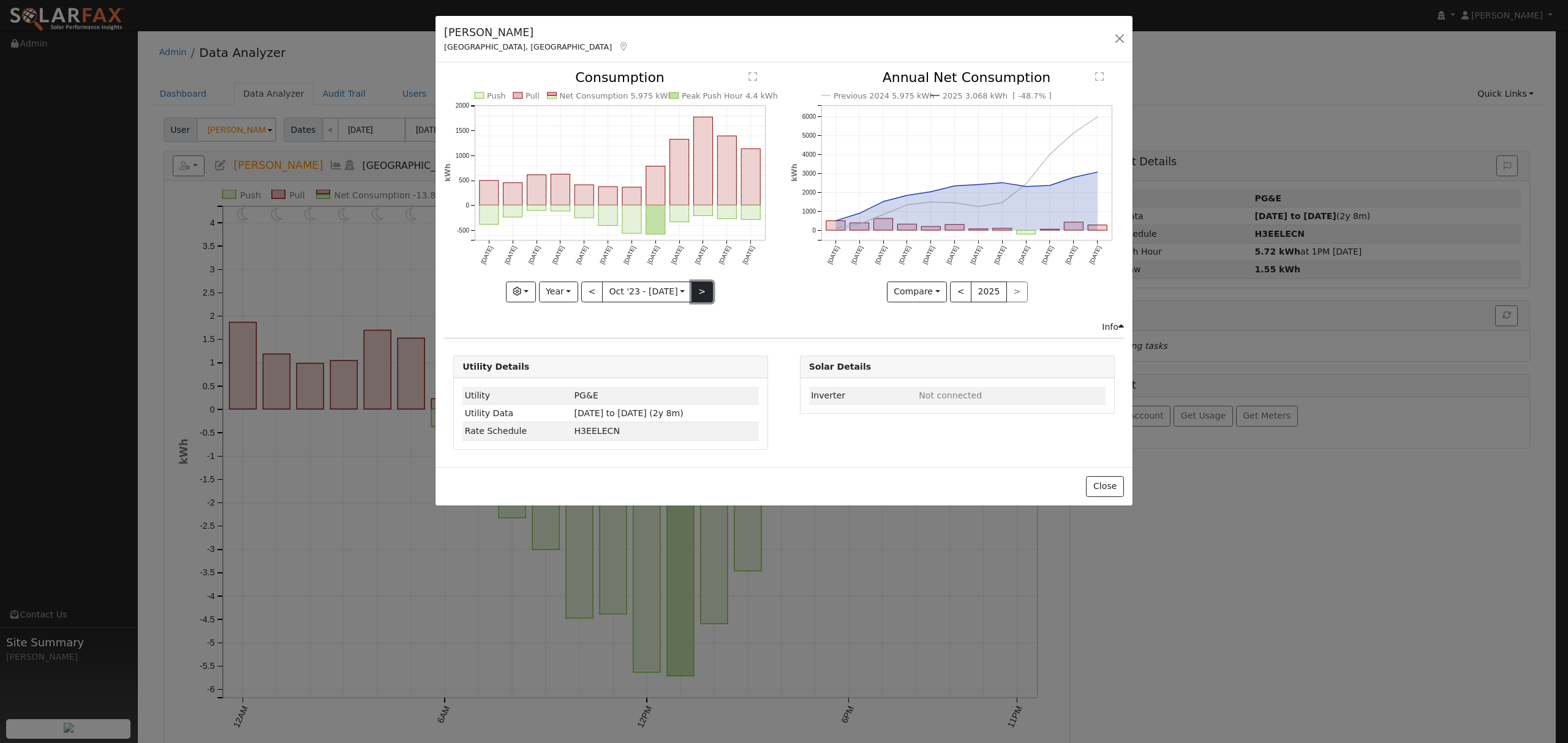
click at [704, 294] on button ">" at bounding box center [702, 292] width 21 height 21
type input "[DATE]"
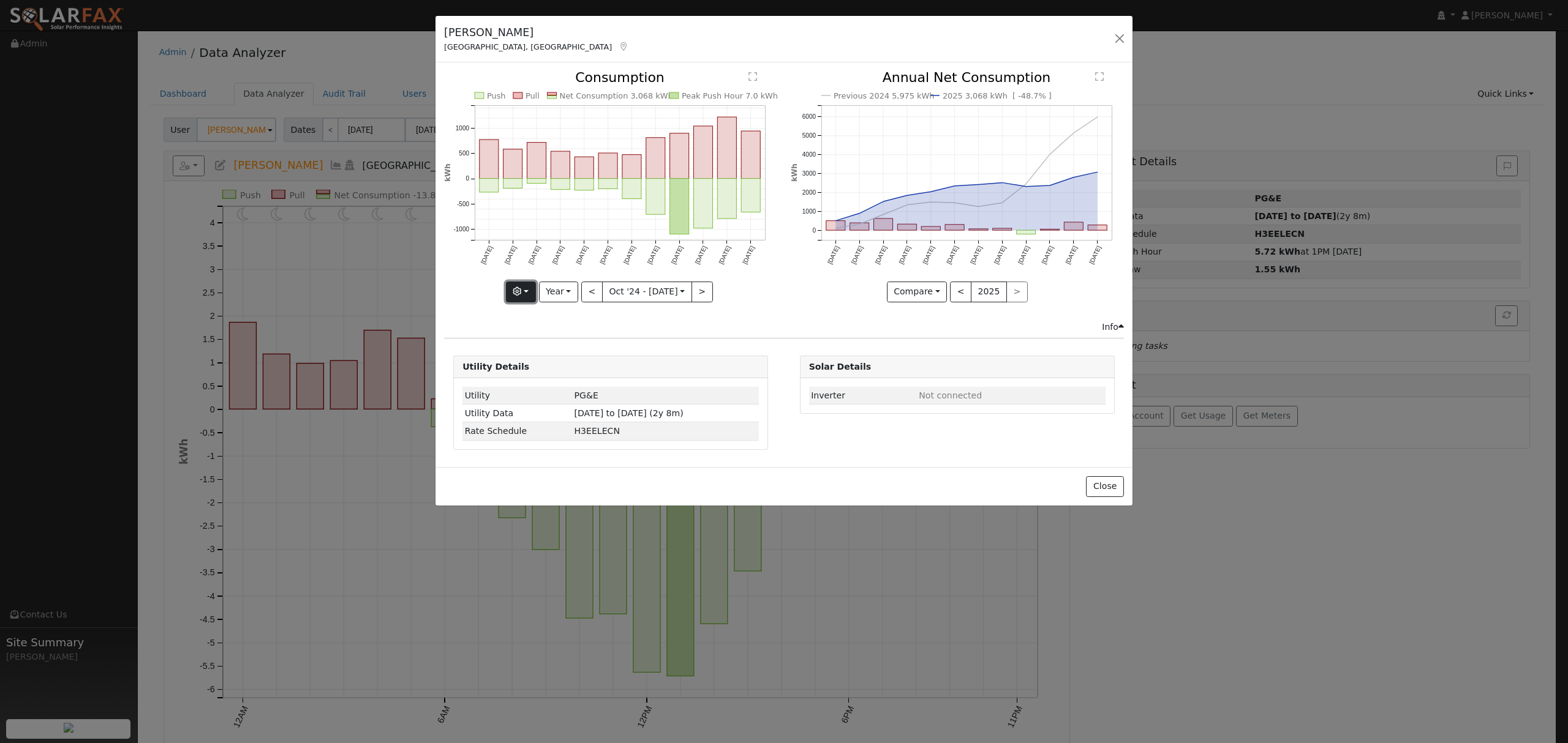
click at [533, 294] on button "button" at bounding box center [521, 292] width 30 height 21
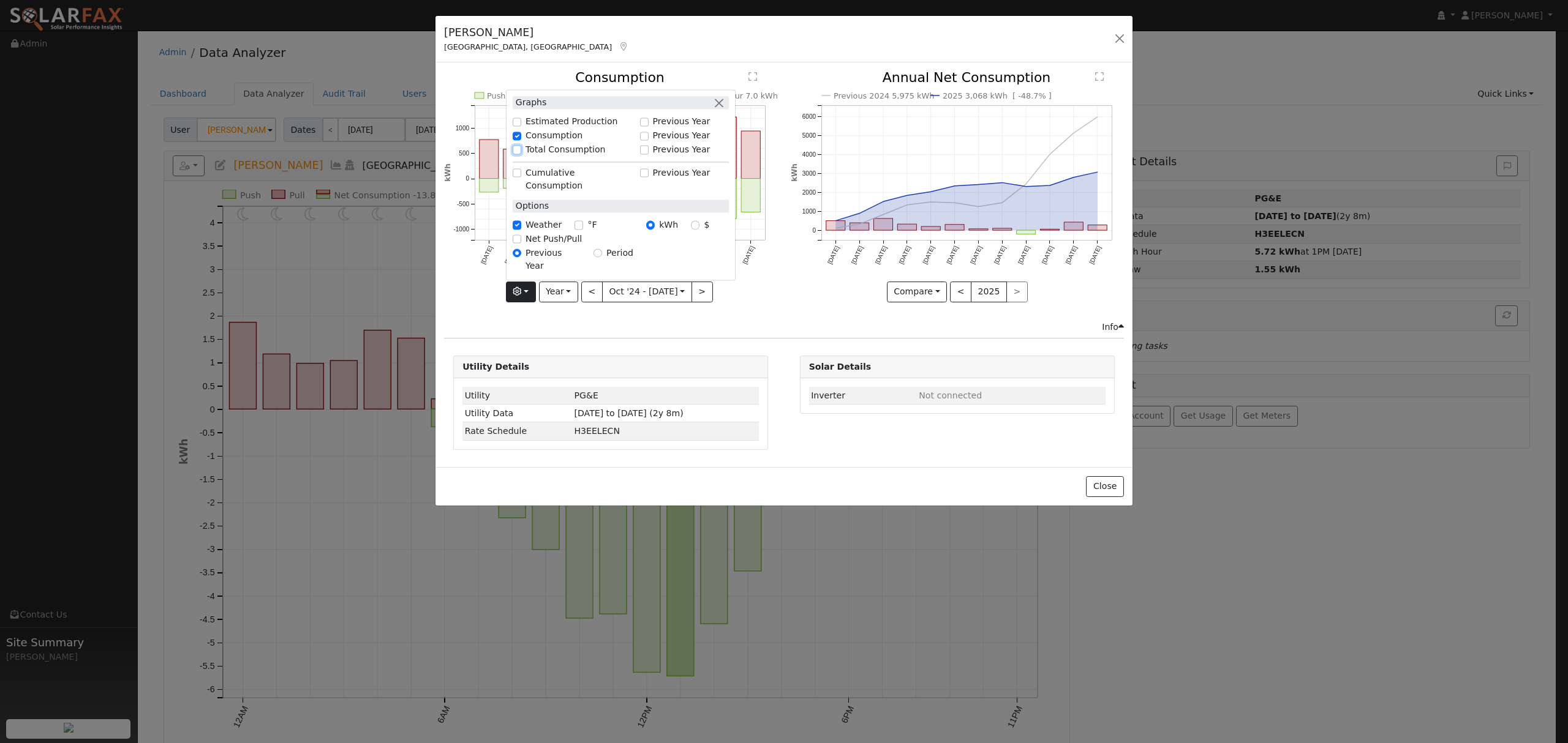
click at [521, 154] on input "Total Consumption" at bounding box center [517, 149] width 9 height 9
checkbox input "true"
click at [804, 305] on div "Previous 2024 5,975 kWh 2025 3,068 kWh [ -48.7% ] [DATE] Nov '[DATE] Jan '[DATE…" at bounding box center [957, 196] width 346 height 249
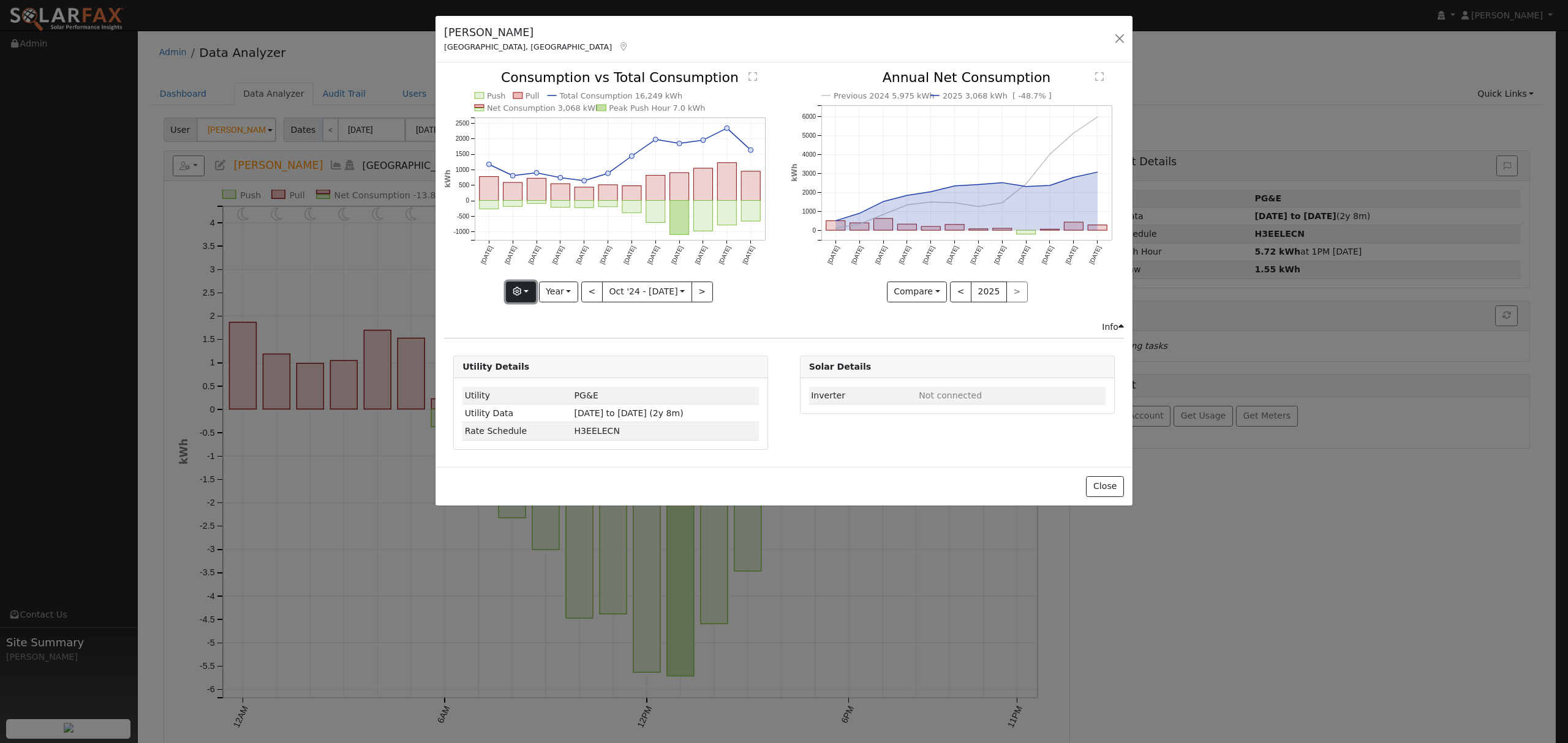
click at [534, 296] on button "button" at bounding box center [521, 292] width 30 height 21
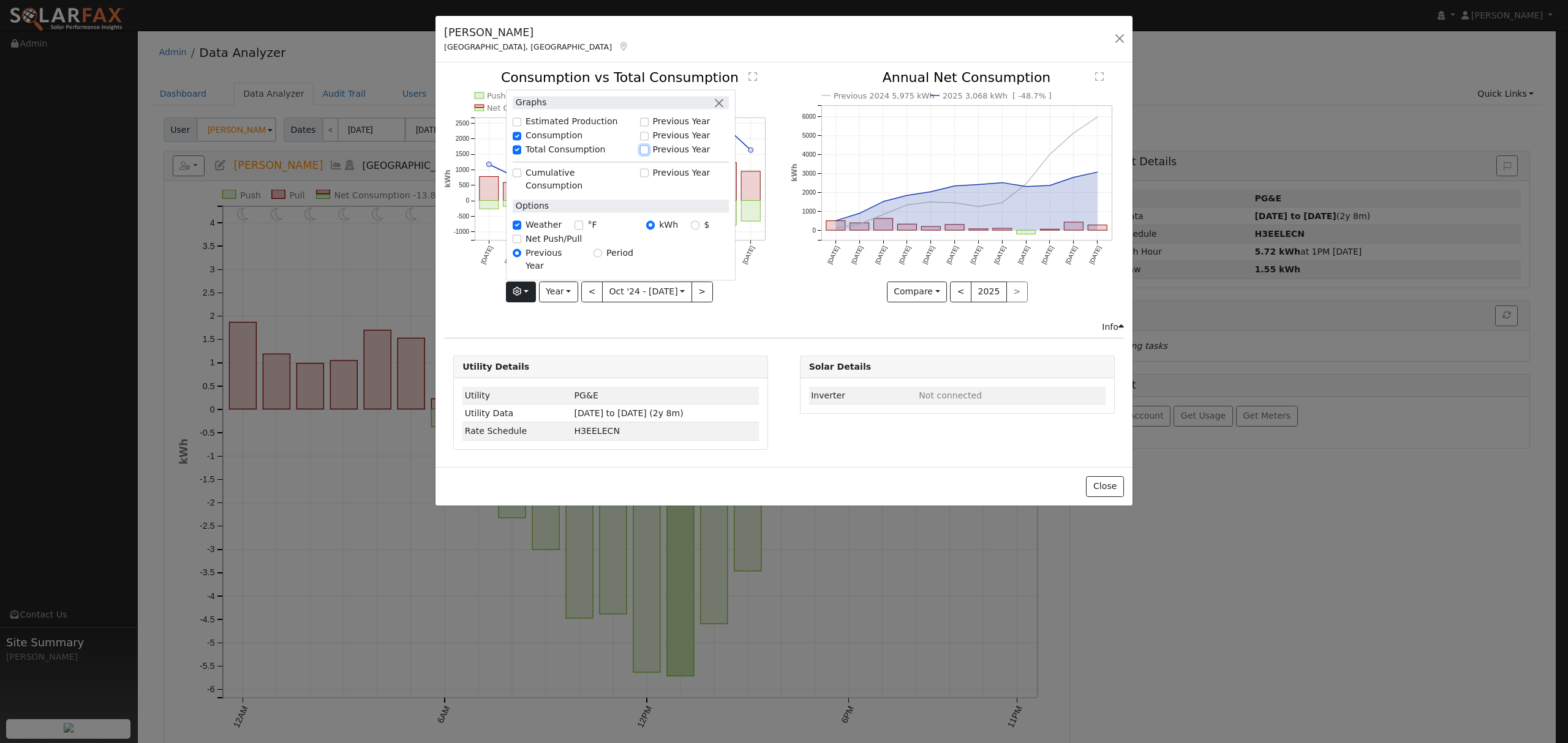
click at [647, 154] on input "Previous Year" at bounding box center [644, 149] width 9 height 9
checkbox input "true"
click at [782, 294] on div "Push Pull Total Consumption 2024 14,414 kWh Total Consumption 2025 16,249 kWh N…" at bounding box center [610, 196] width 346 height 249
